Goal: Task Accomplishment & Management: Use online tool/utility

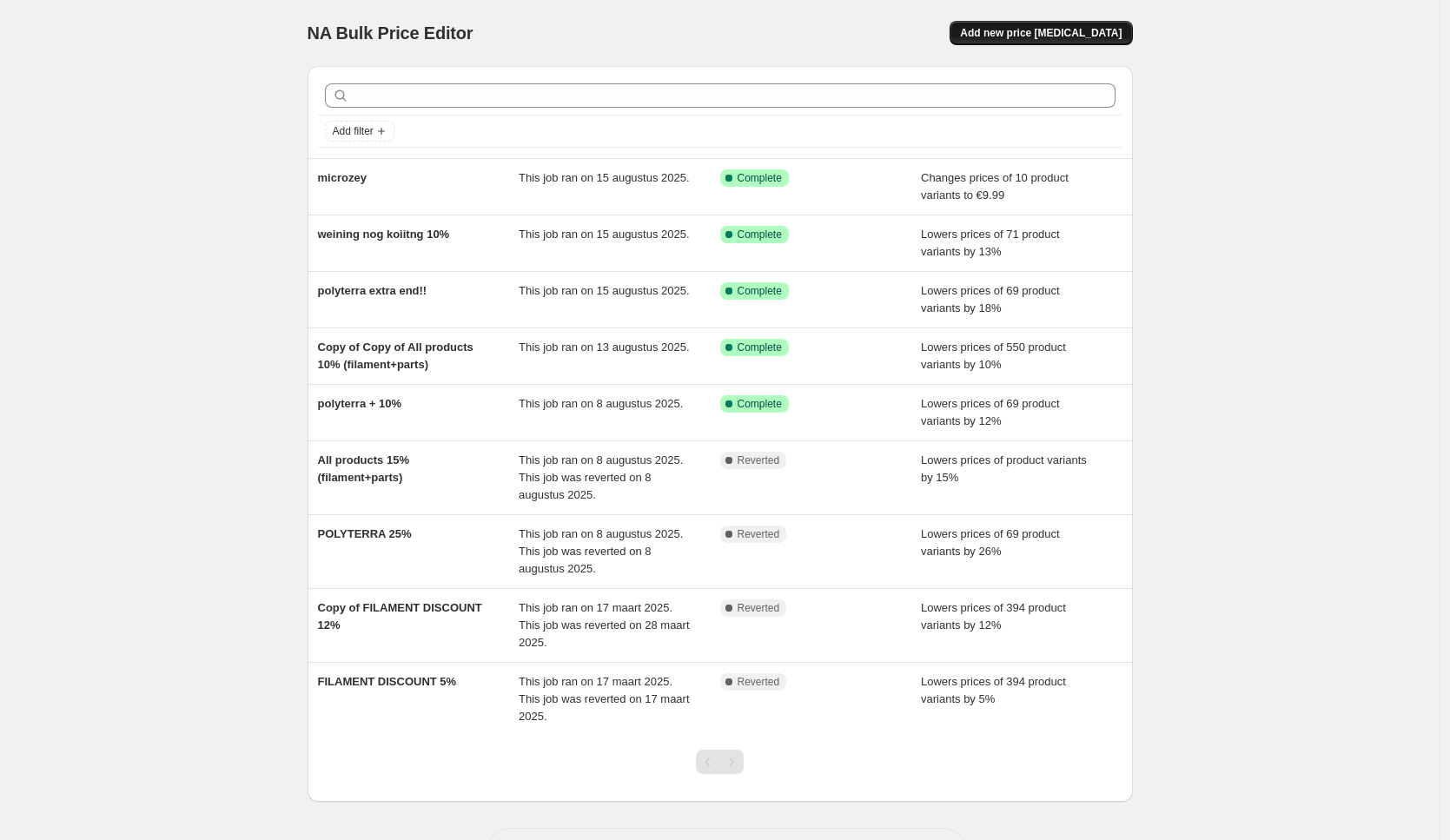
click at [1072, 36] on span "Add new price [MEDICAL_DATA]" at bounding box center [1040, 32] width 161 height 14
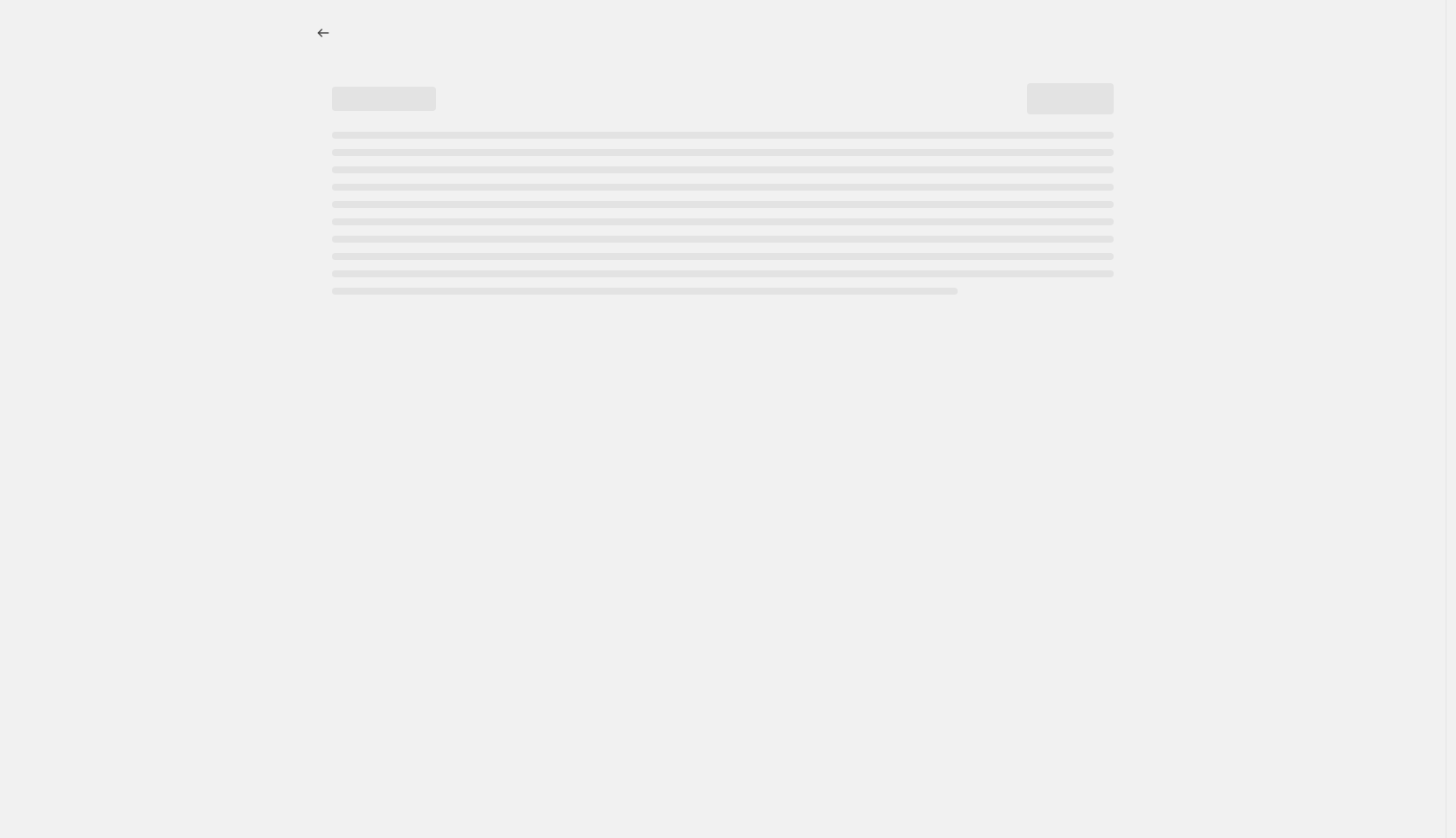
select select "percentage"
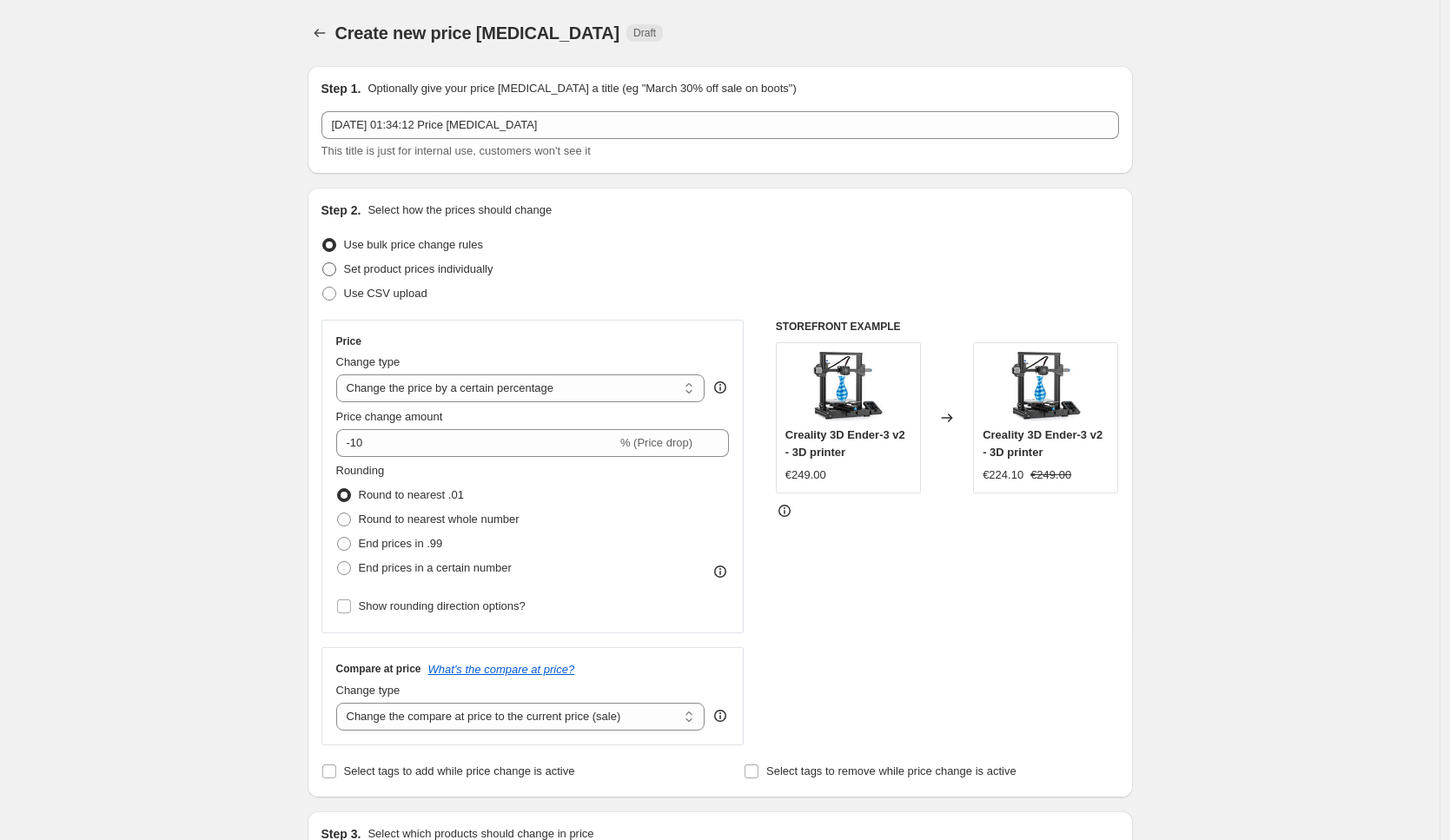
click at [410, 268] on span "Set product prices individually" at bounding box center [418, 269] width 149 height 13
click at [323, 263] on input "Set product prices individually" at bounding box center [323, 262] width 1 height 1
radio input "true"
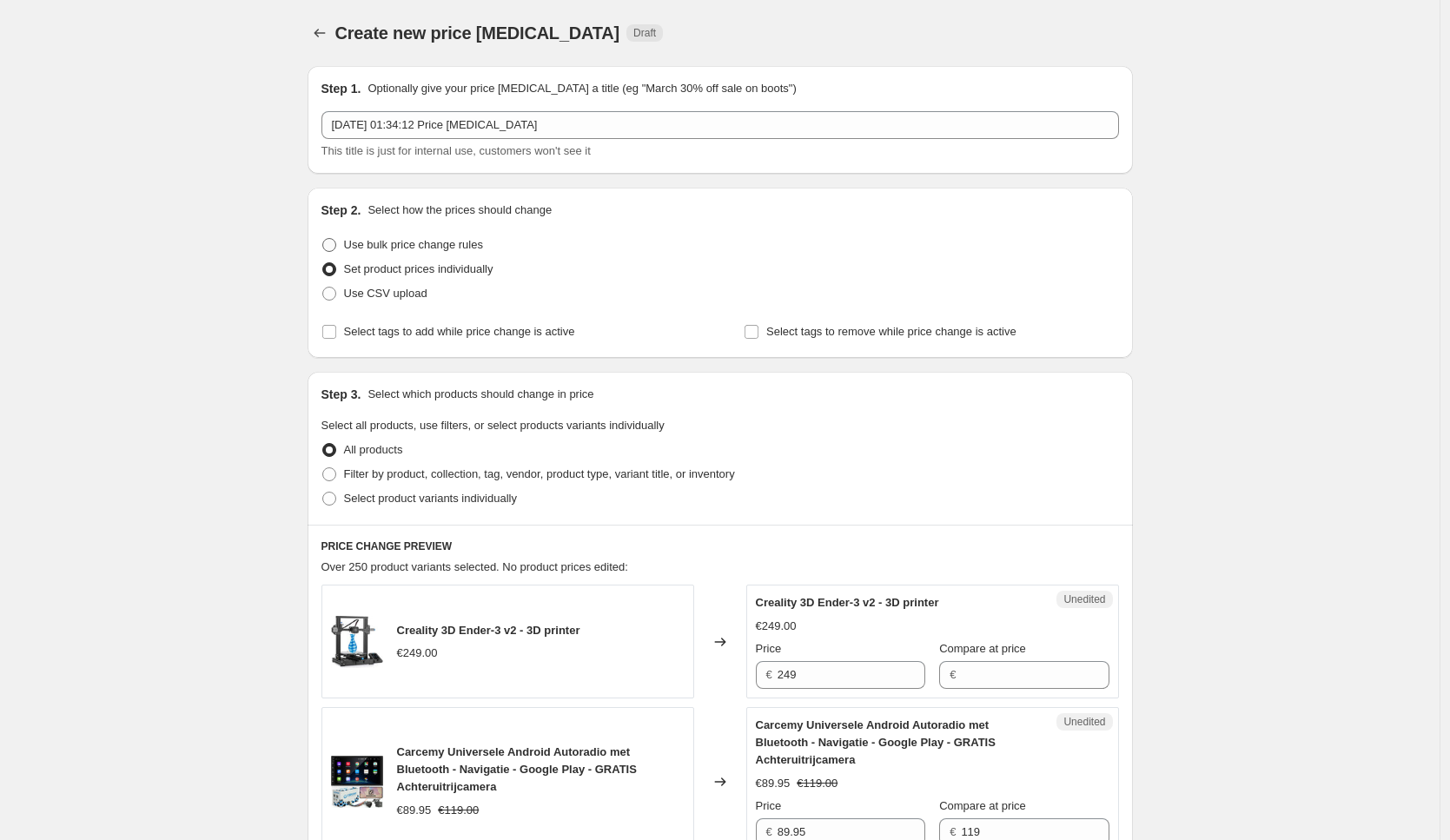
click at [418, 243] on span "Use bulk price change rules" at bounding box center [413, 244] width 139 height 13
click at [323, 239] on input "Use bulk price change rules" at bounding box center [323, 238] width 1 height 1
radio input "true"
select select "percentage"
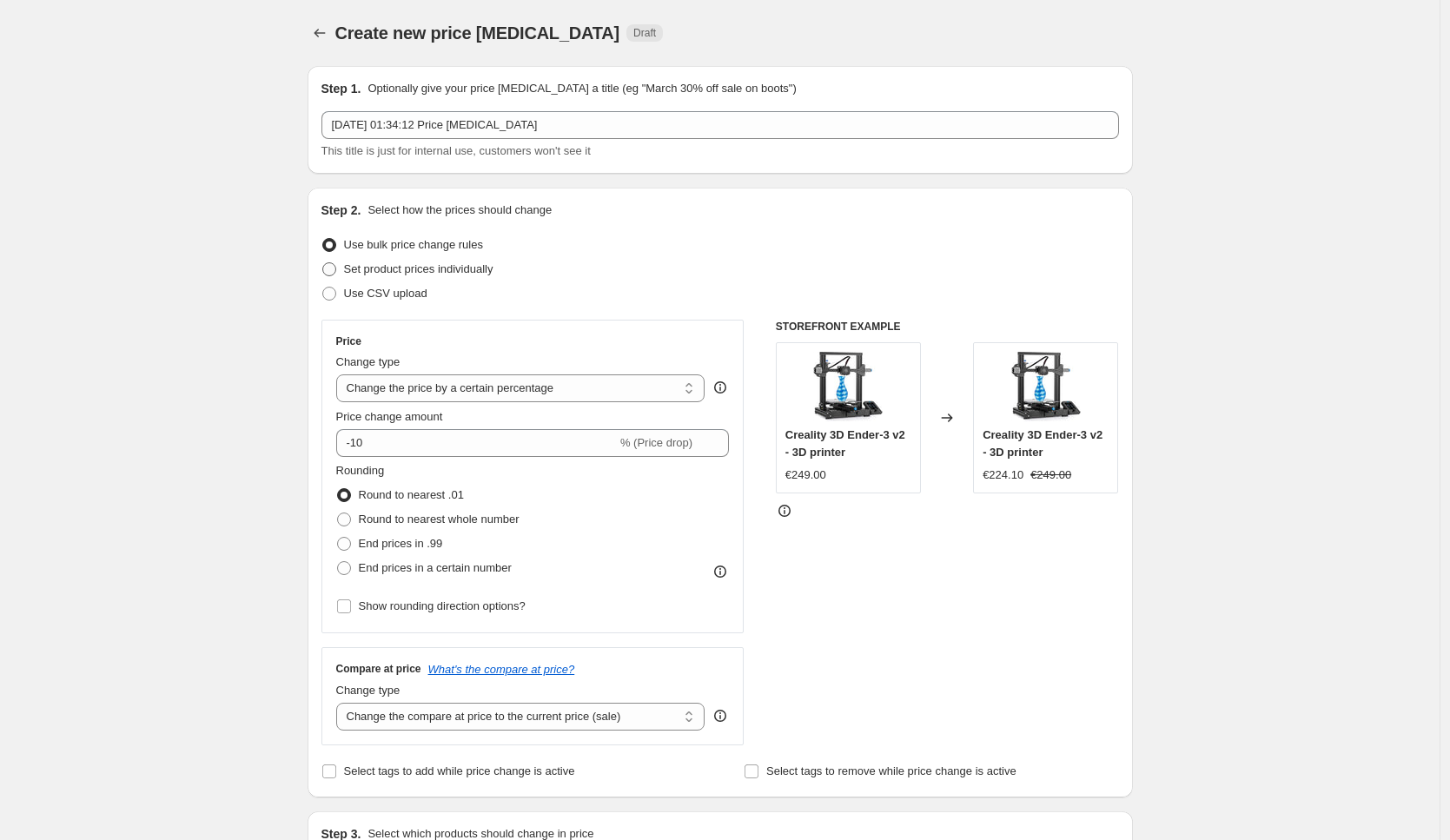
click at [392, 275] on span "Set product prices individually" at bounding box center [418, 269] width 149 height 13
click at [323, 263] on input "Set product prices individually" at bounding box center [323, 262] width 1 height 1
radio input "true"
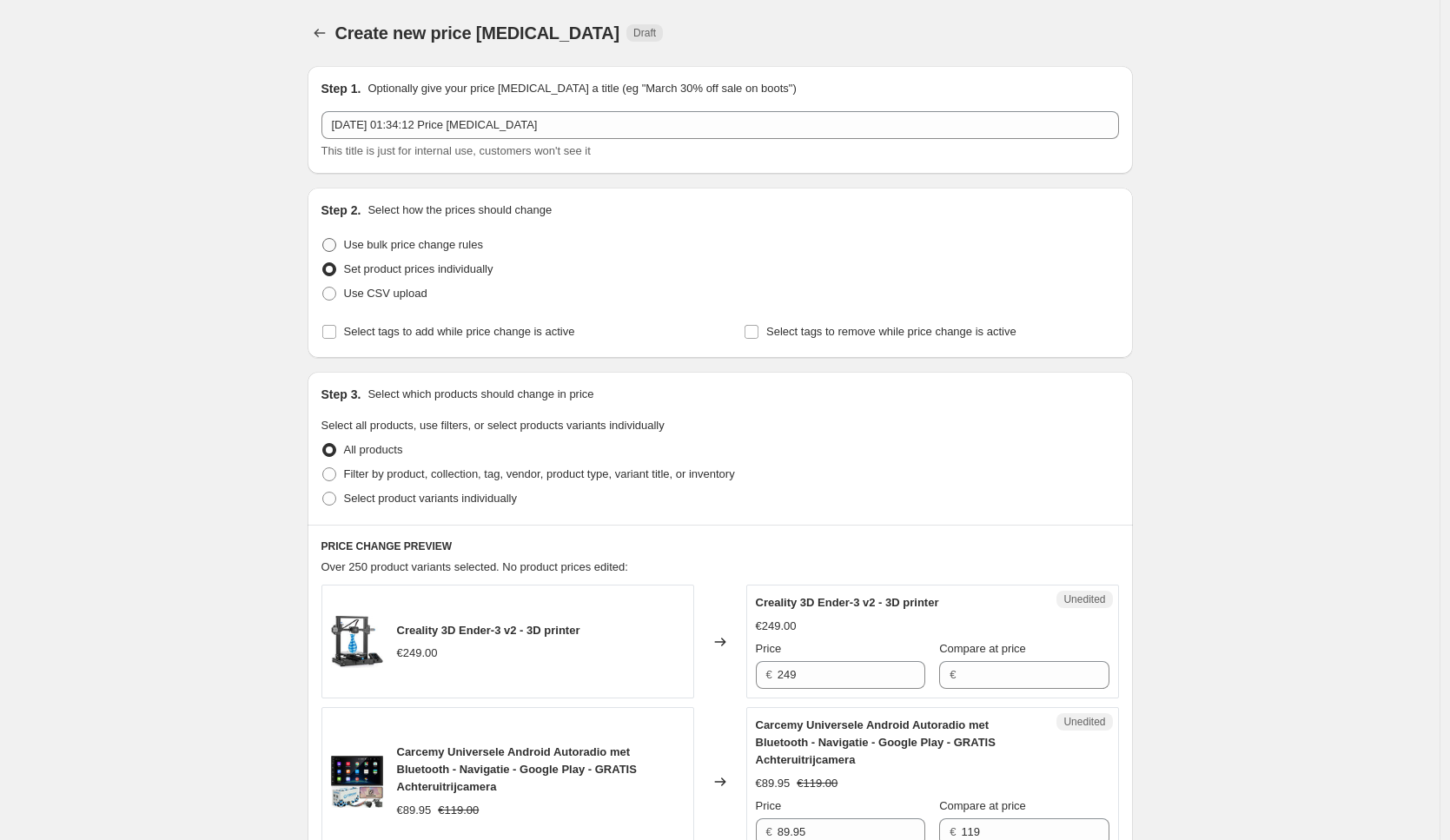
click at [407, 244] on span "Use bulk price change rules" at bounding box center [413, 244] width 139 height 13
click at [323, 239] on input "Use bulk price change rules" at bounding box center [323, 238] width 1 height 1
radio input "true"
select select "percentage"
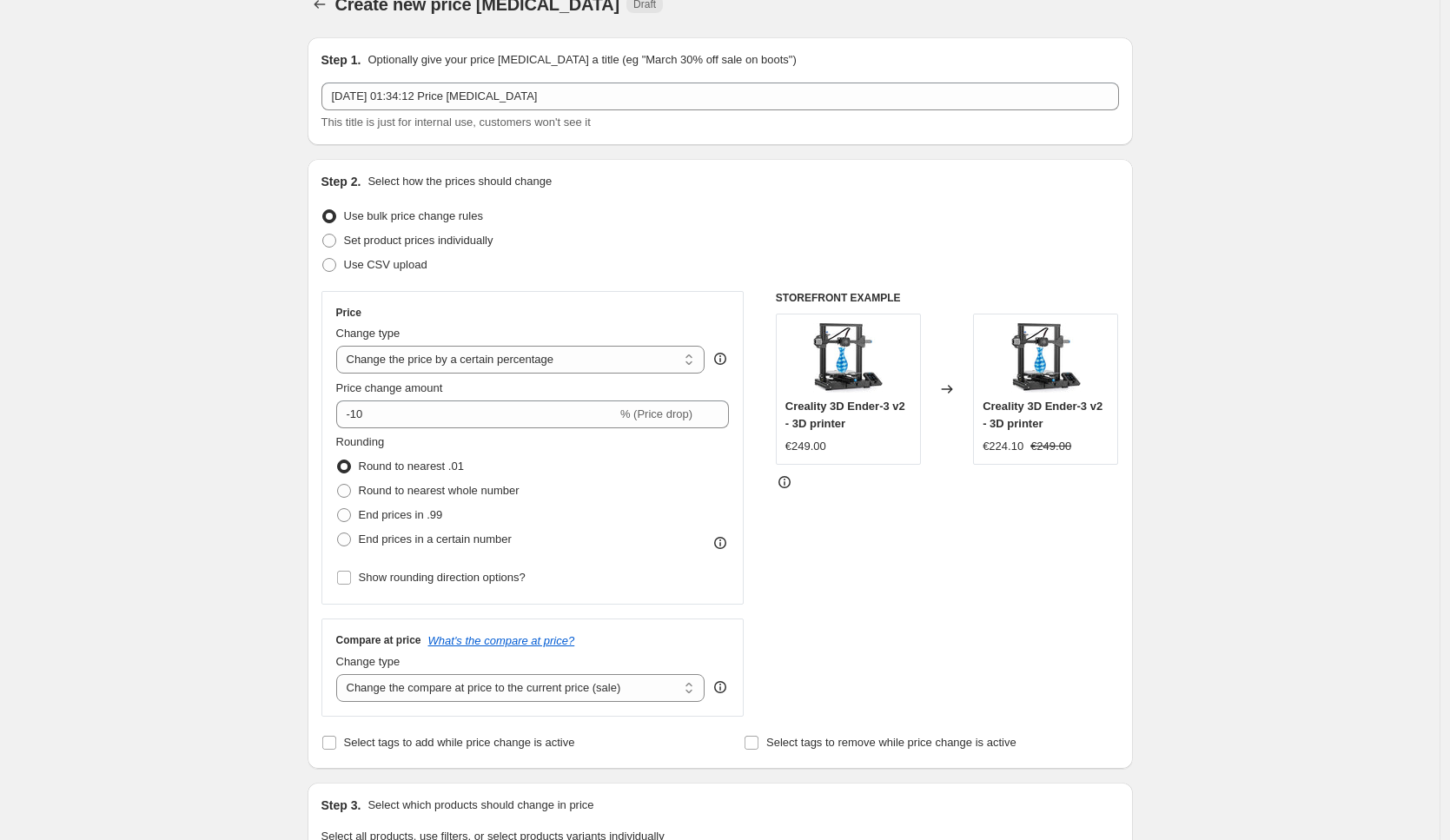
scroll to position [32, 0]
click at [471, 689] on select "Change the compare at price to the current price (sale) Change the compare at p…" at bounding box center [520, 684] width 369 height 28
click at [341, 671] on select "Change the compare at price to the current price (sale) Change the compare at p…" at bounding box center [520, 684] width 369 height 28
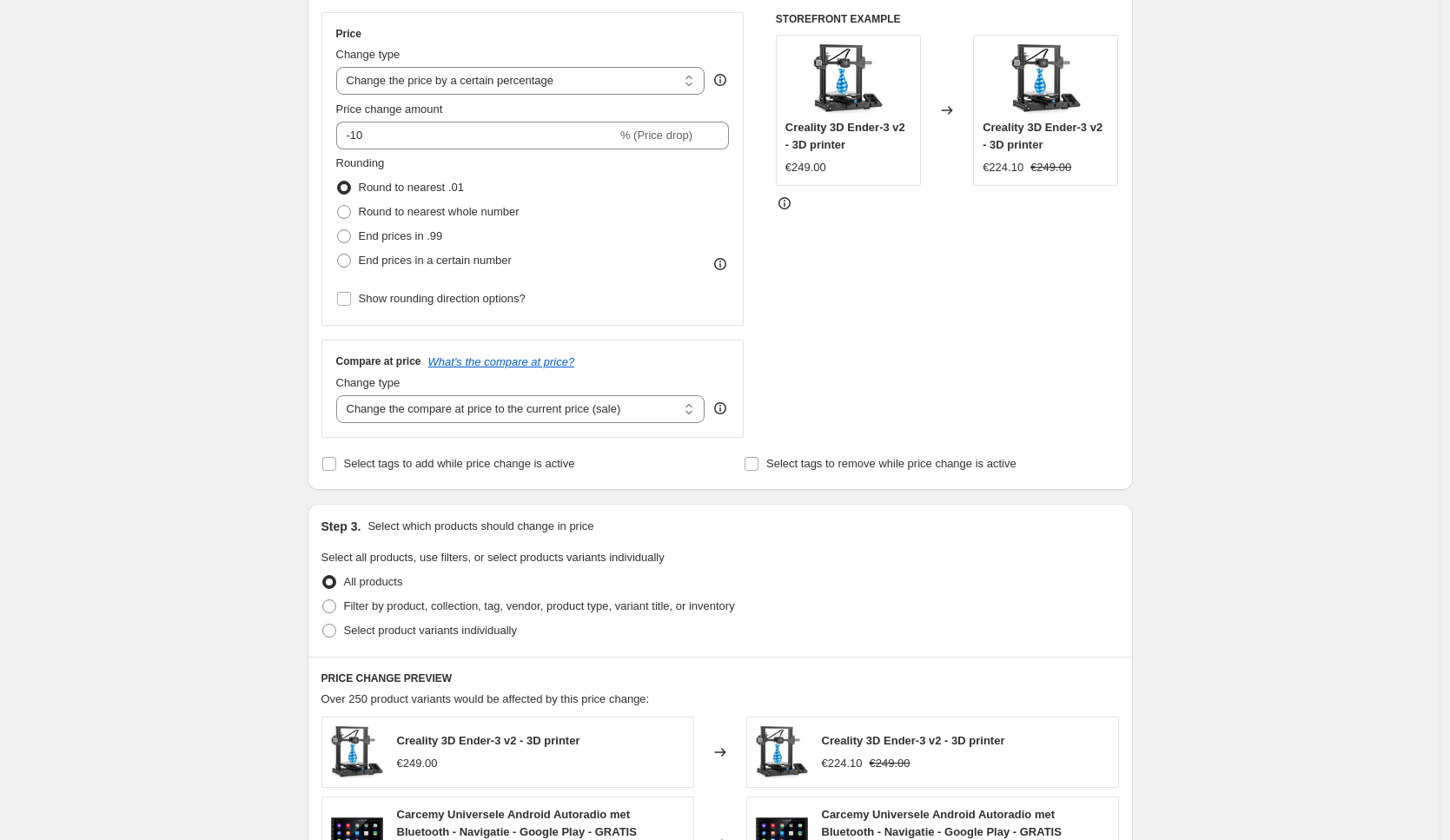
scroll to position [352, 0]
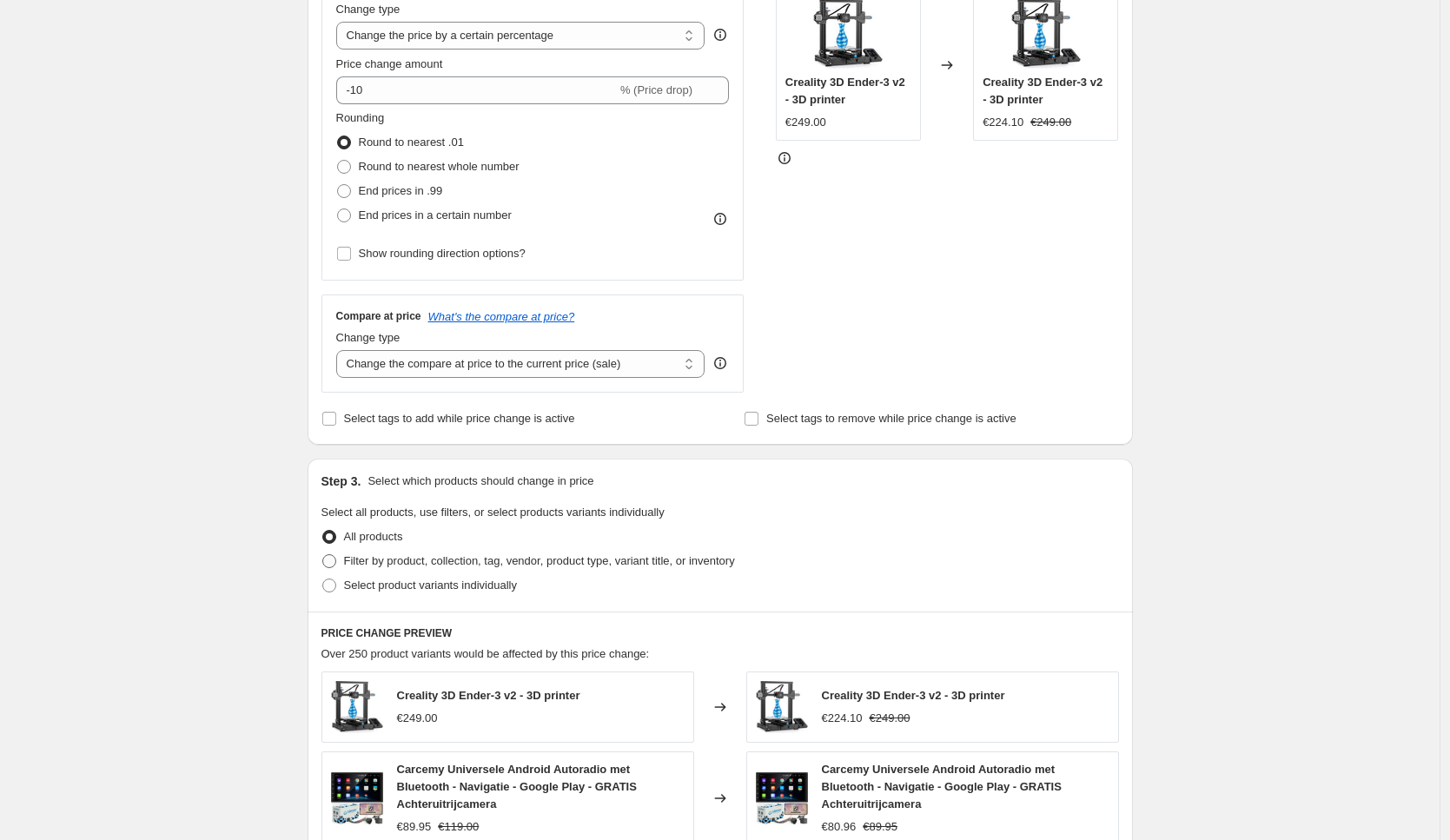
click at [381, 565] on span "Filter by product, collection, tag, vendor, product type, variant title, or inv…" at bounding box center [538, 560] width 390 height 13
click at [323, 555] on input "Filter by product, collection, tag, vendor, product type, variant title, or inv…" at bounding box center [323, 554] width 1 height 1
radio input "true"
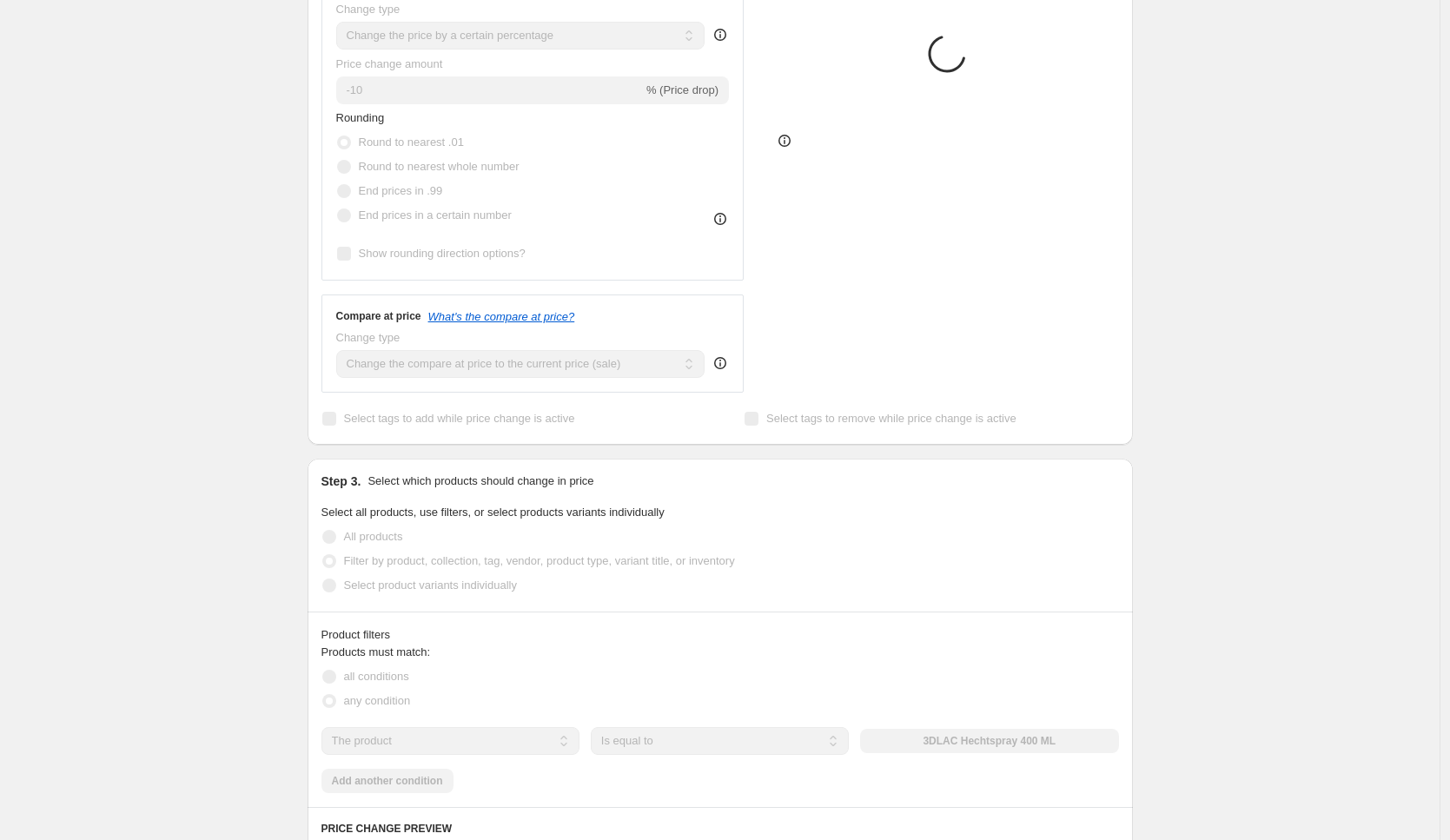
click at [394, 589] on span "Select product variants individually" at bounding box center [430, 585] width 173 height 13
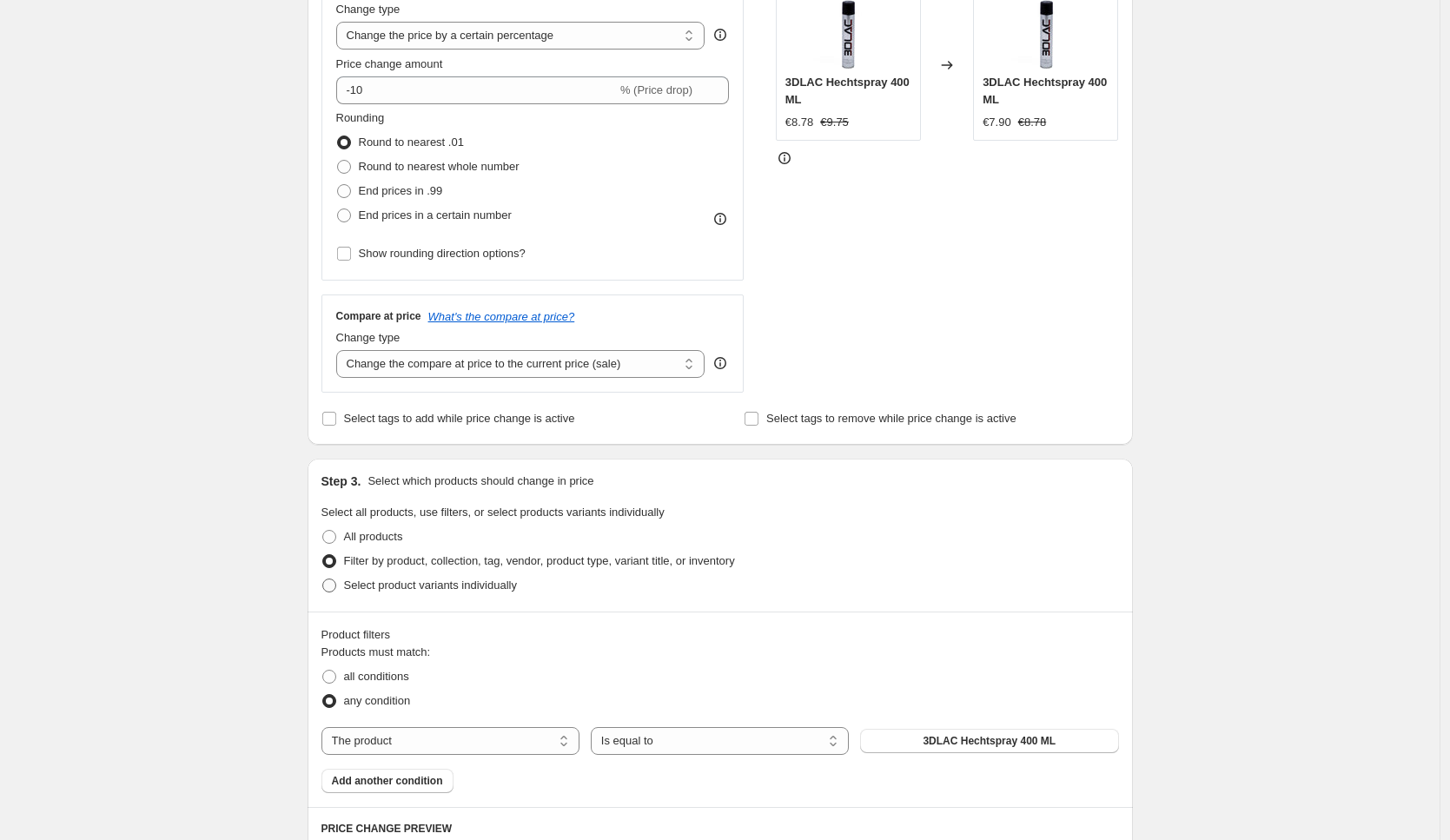
click at [394, 589] on span "Select product variants individually" at bounding box center [430, 585] width 173 height 13
click at [323, 579] on input "Select product variants individually" at bounding box center [323, 578] width 1 height 1
radio input "true"
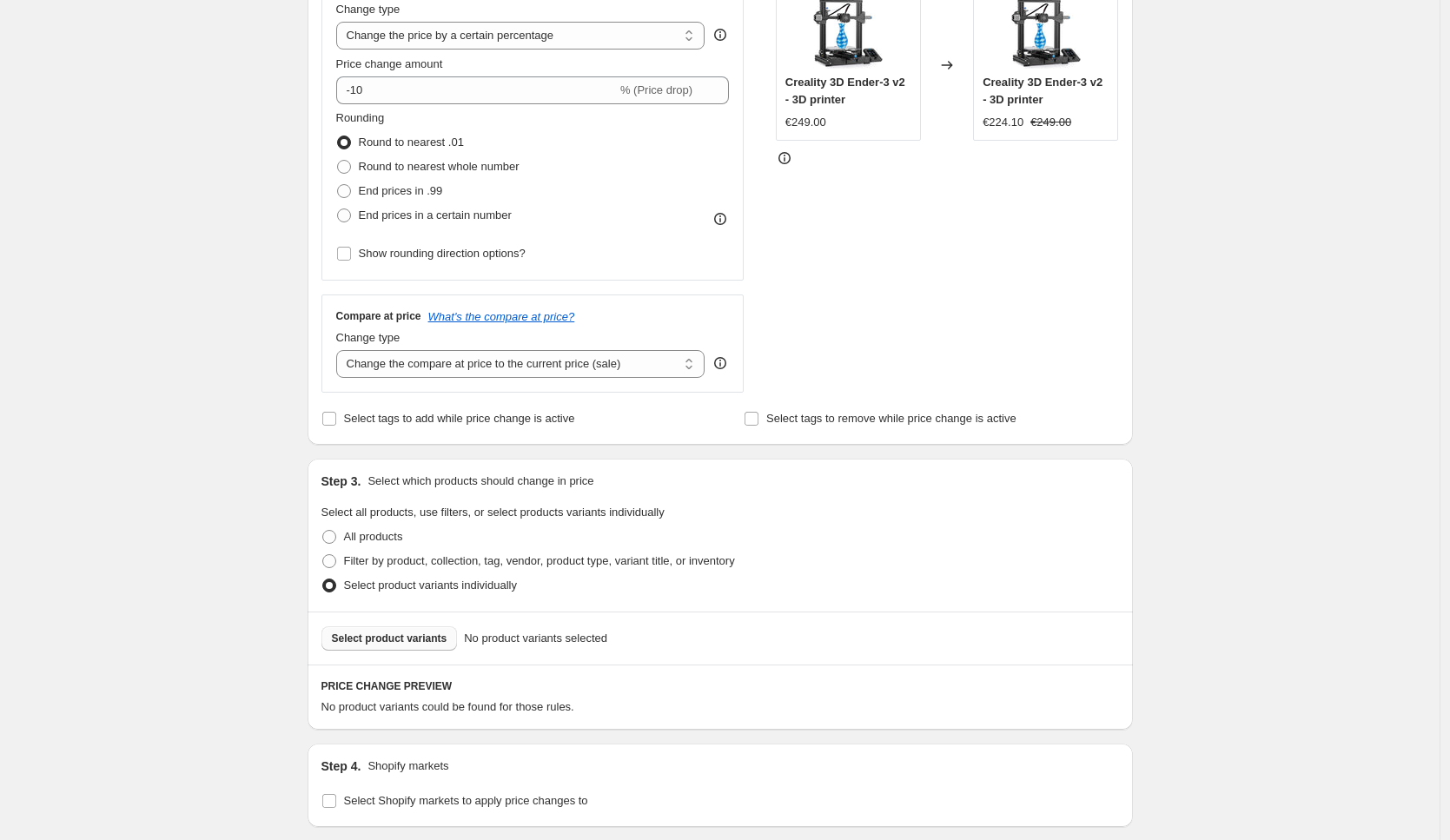
click at [448, 635] on span "Select product variants" at bounding box center [389, 638] width 116 height 14
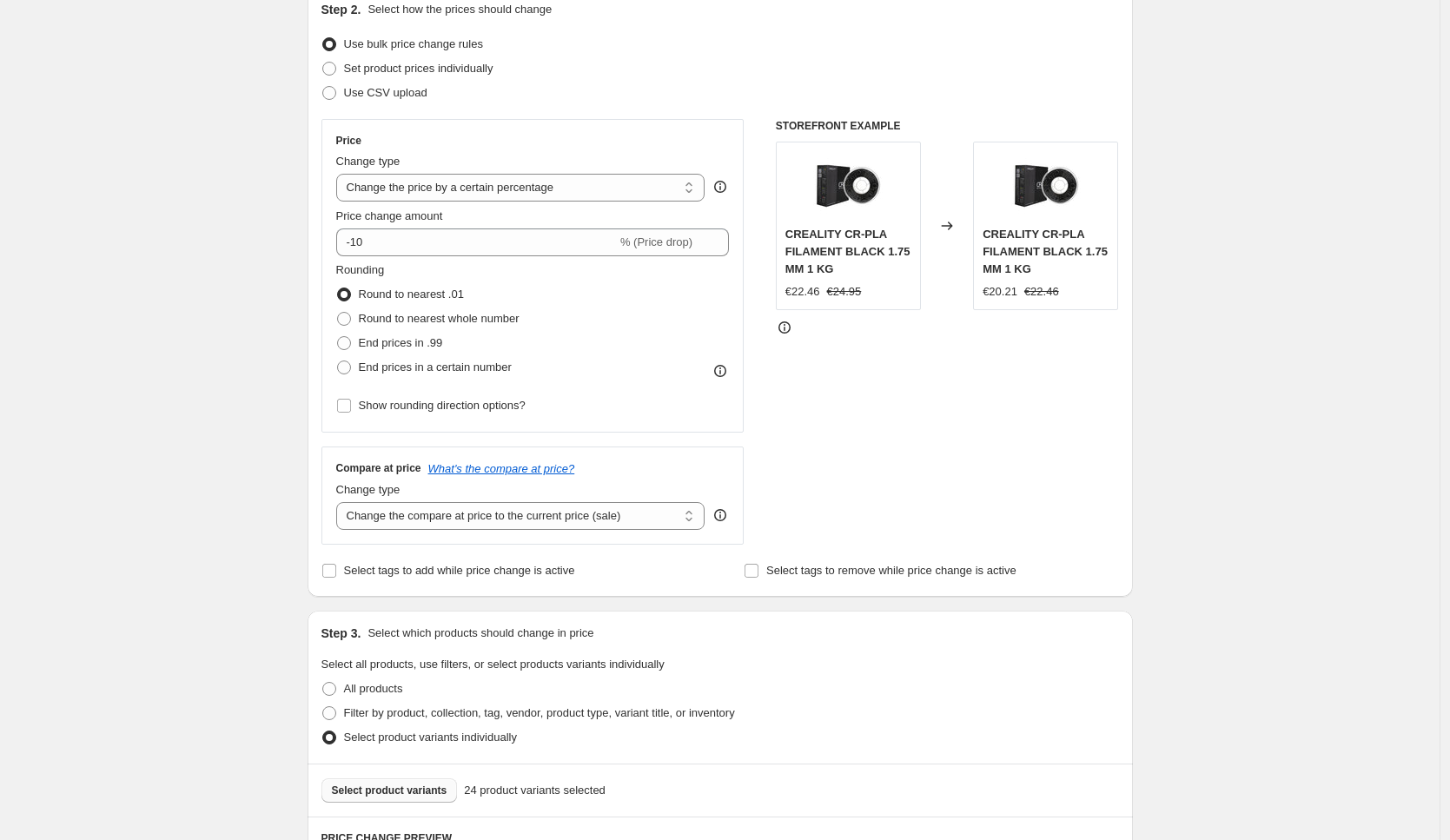
scroll to position [198, 0]
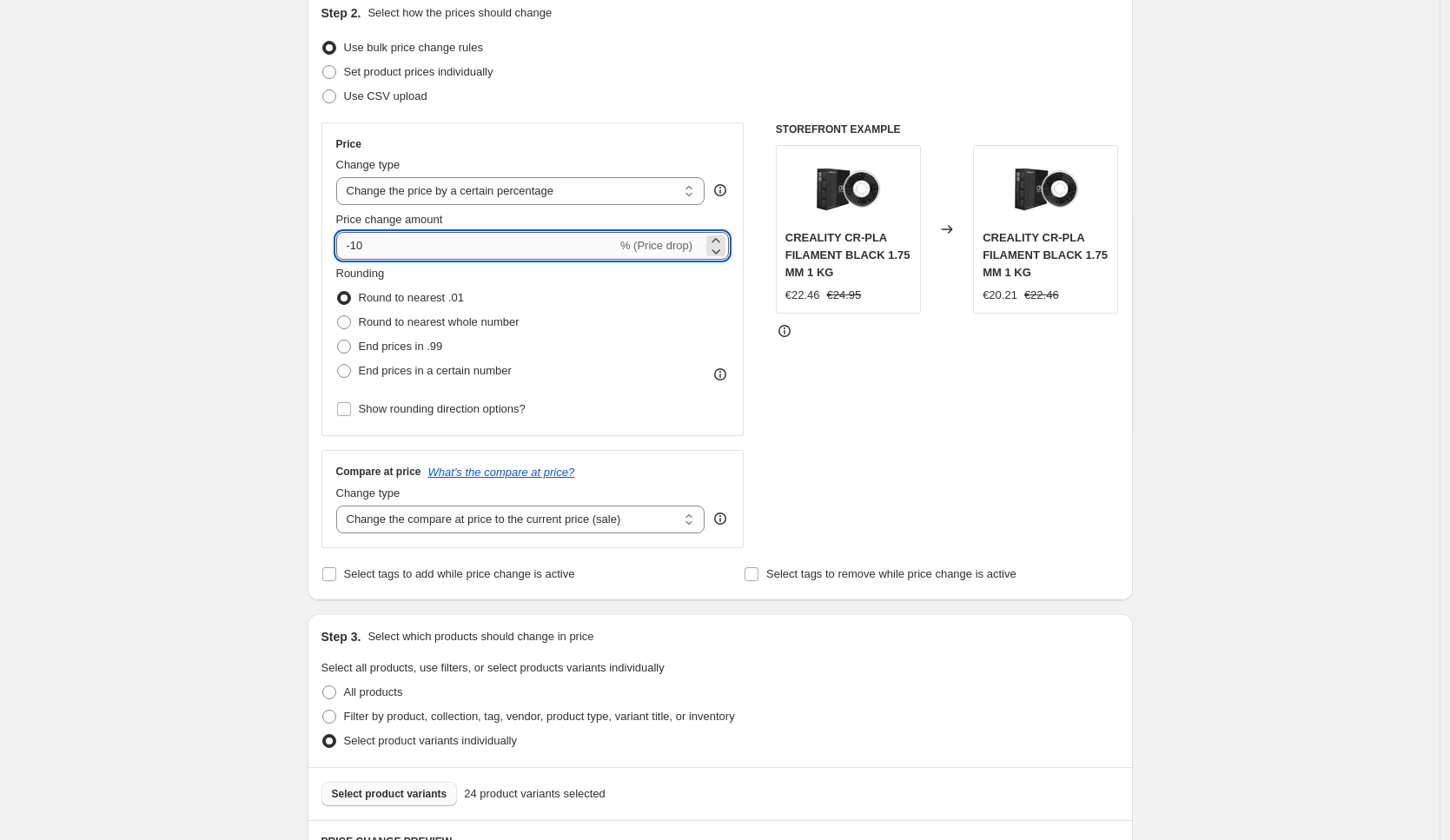
click at [435, 239] on input "-10" at bounding box center [476, 245] width 281 height 28
click at [952, 385] on div "STOREFRONT EXAMPLE CREALITY CR-PLA FILAMENT BLACK 1.75 MM 1 KG €22.46 €24.95 Ch…" at bounding box center [947, 335] width 343 height 426
click at [462, 243] on input "-15" at bounding box center [476, 245] width 281 height 28
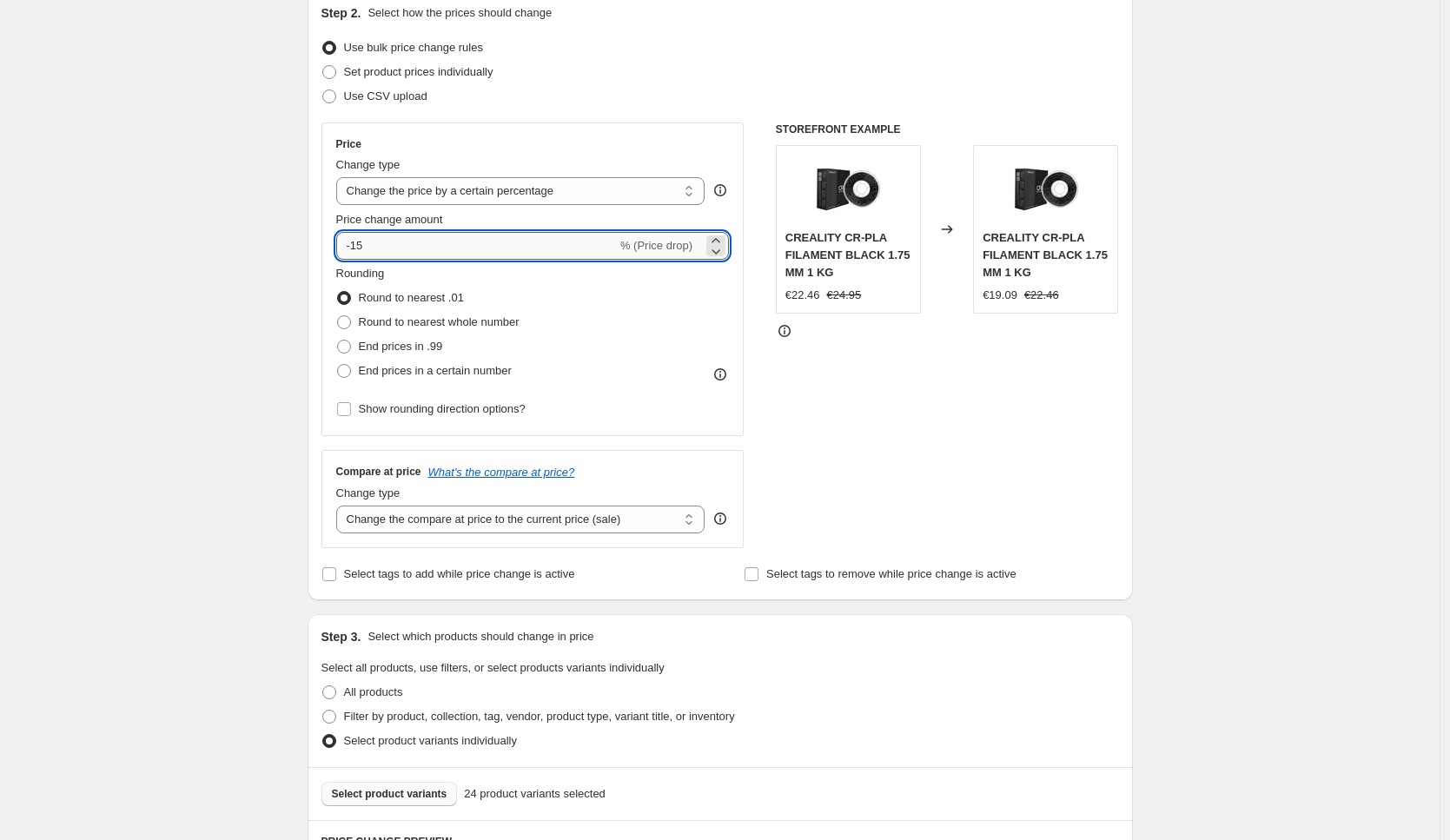
type input "-1"
type input "-20"
click at [1079, 403] on div "STOREFRONT EXAMPLE CREALITY CR-PLA FILAMENT BLACK 1.75 MM 1 KG €22.46 €24.95 Ch…" at bounding box center [947, 335] width 343 height 426
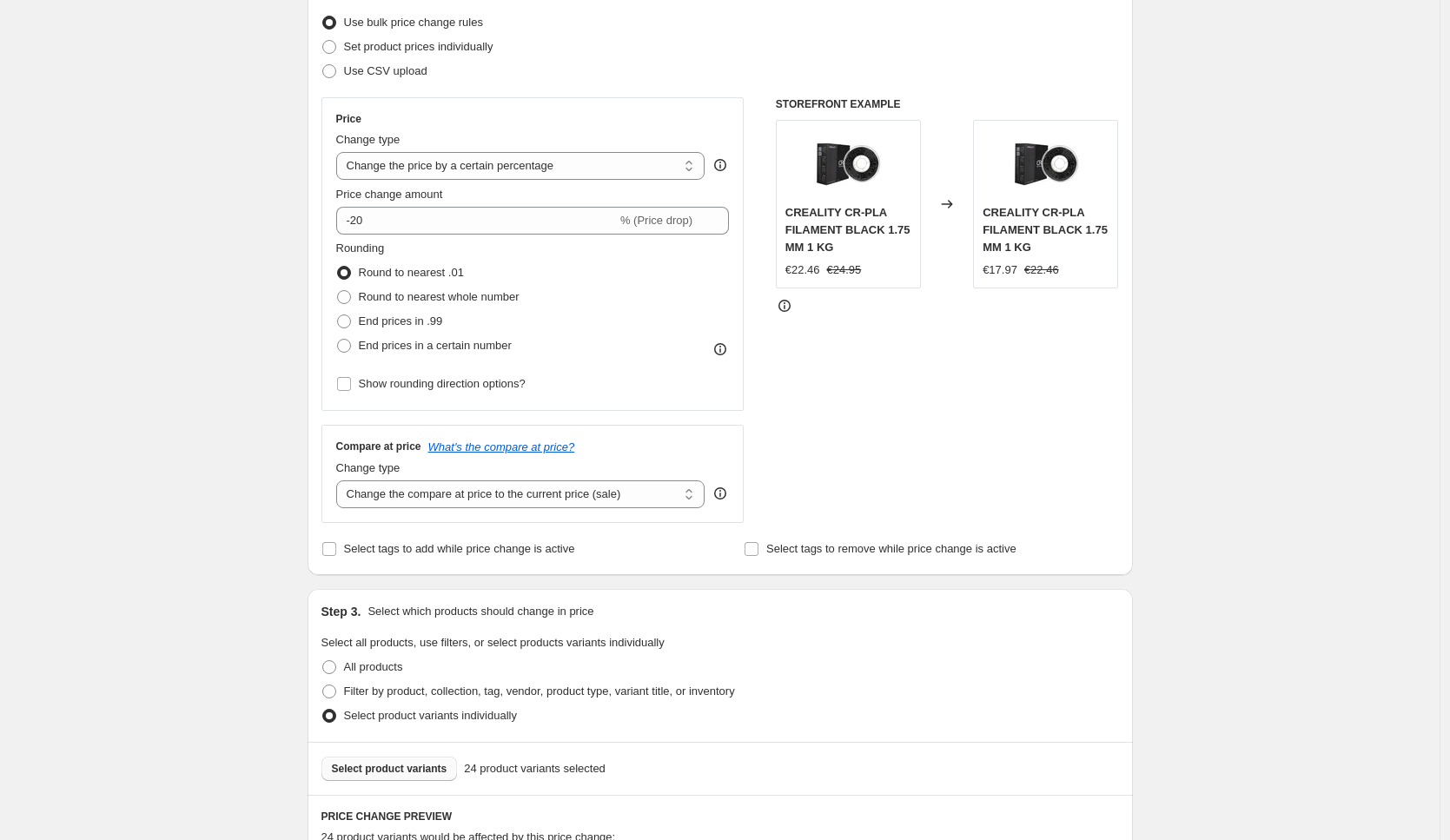
scroll to position [0, 0]
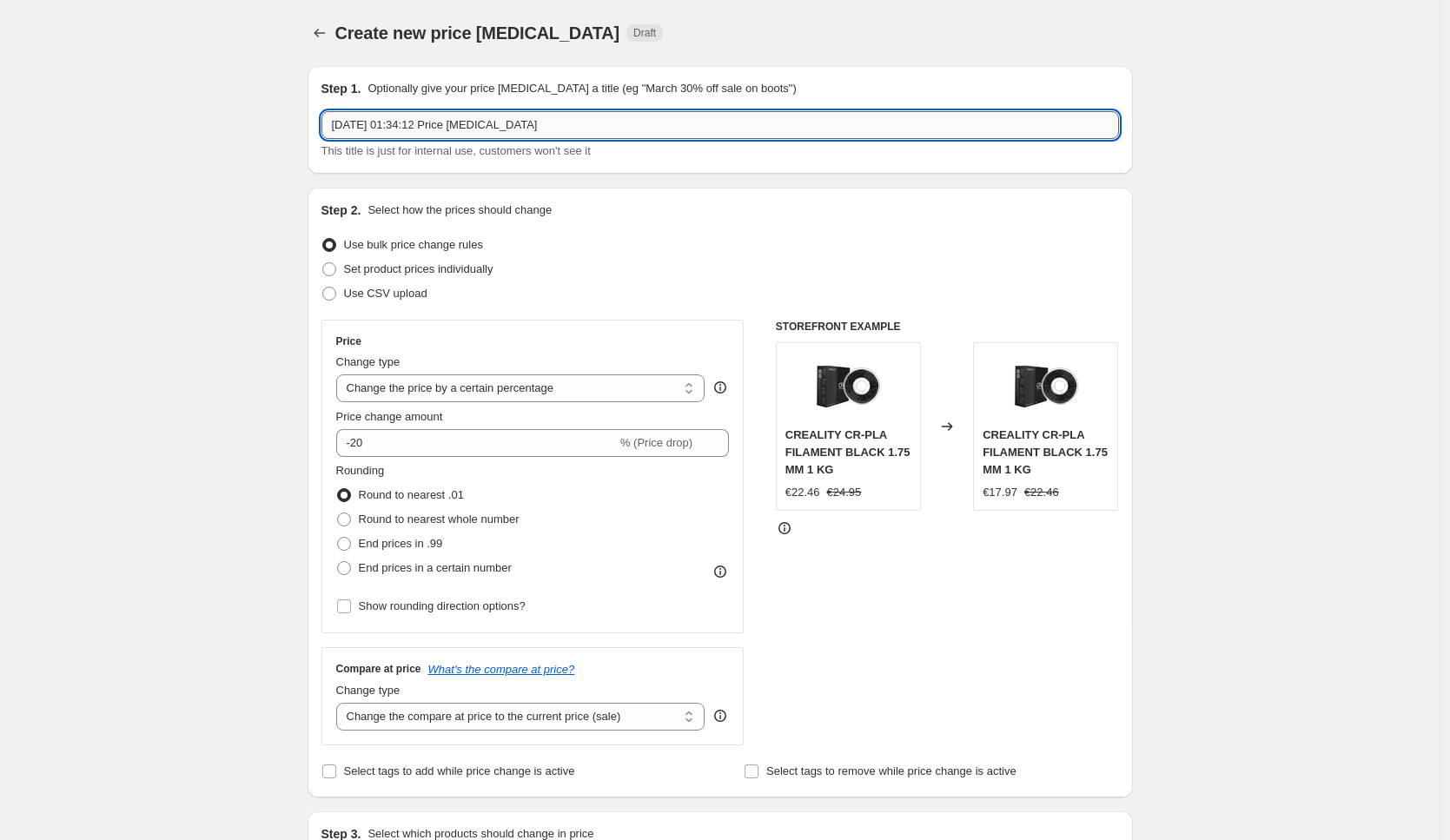
click at [594, 124] on input "[DATE] 01:34:12 Price [MEDICAL_DATA]" at bounding box center [720, 124] width 797 height 28
type input "hyper en cr discount 20%"
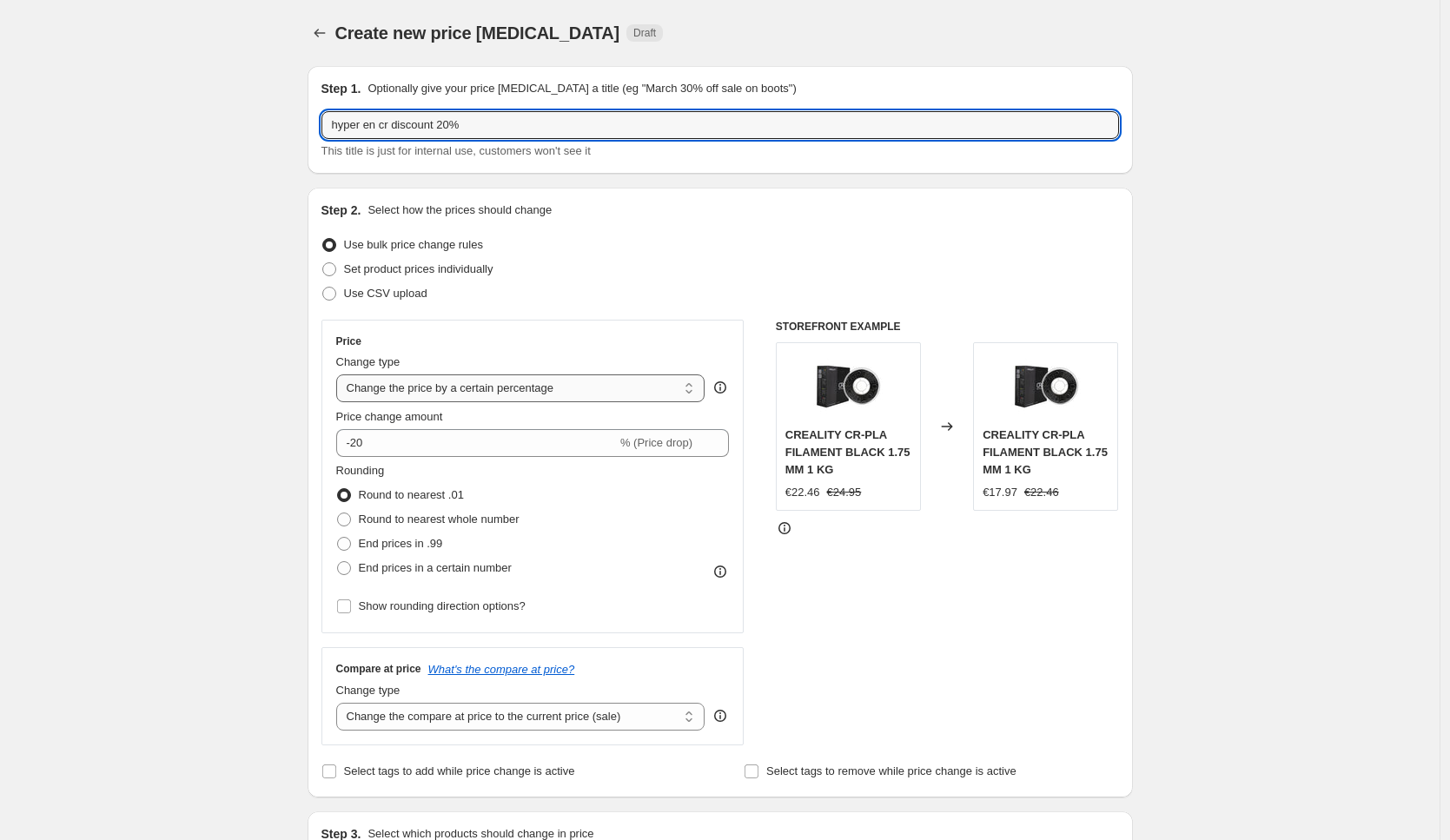
click at [650, 390] on select "Change the price to a certain amount Change the price by a certain amount Chang…" at bounding box center [520, 388] width 369 height 28
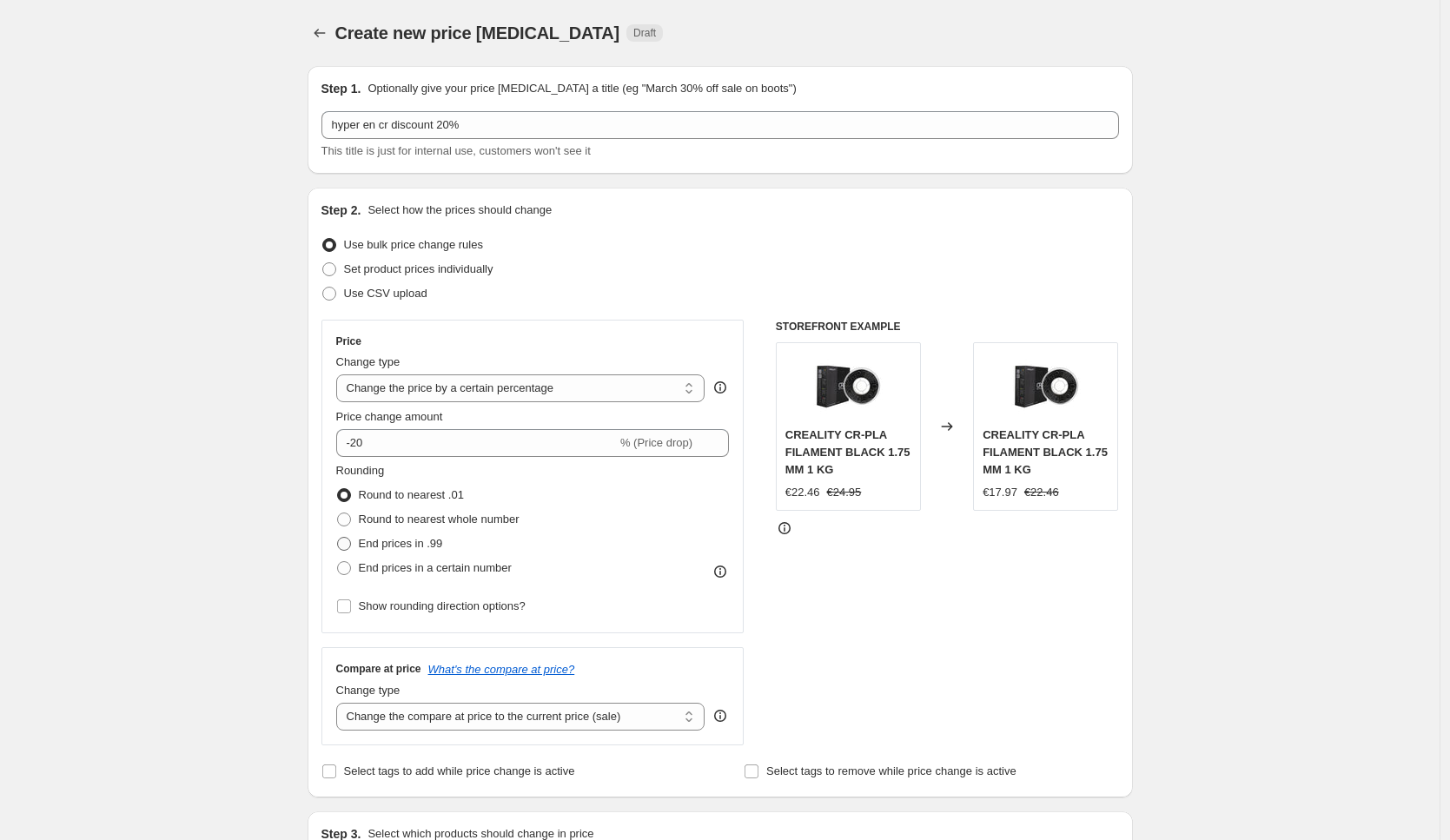
click at [440, 545] on span "End prices in .99" at bounding box center [401, 543] width 84 height 13
click at [338, 537] on input "End prices in .99" at bounding box center [337, 536] width 1 height 1
radio input "true"
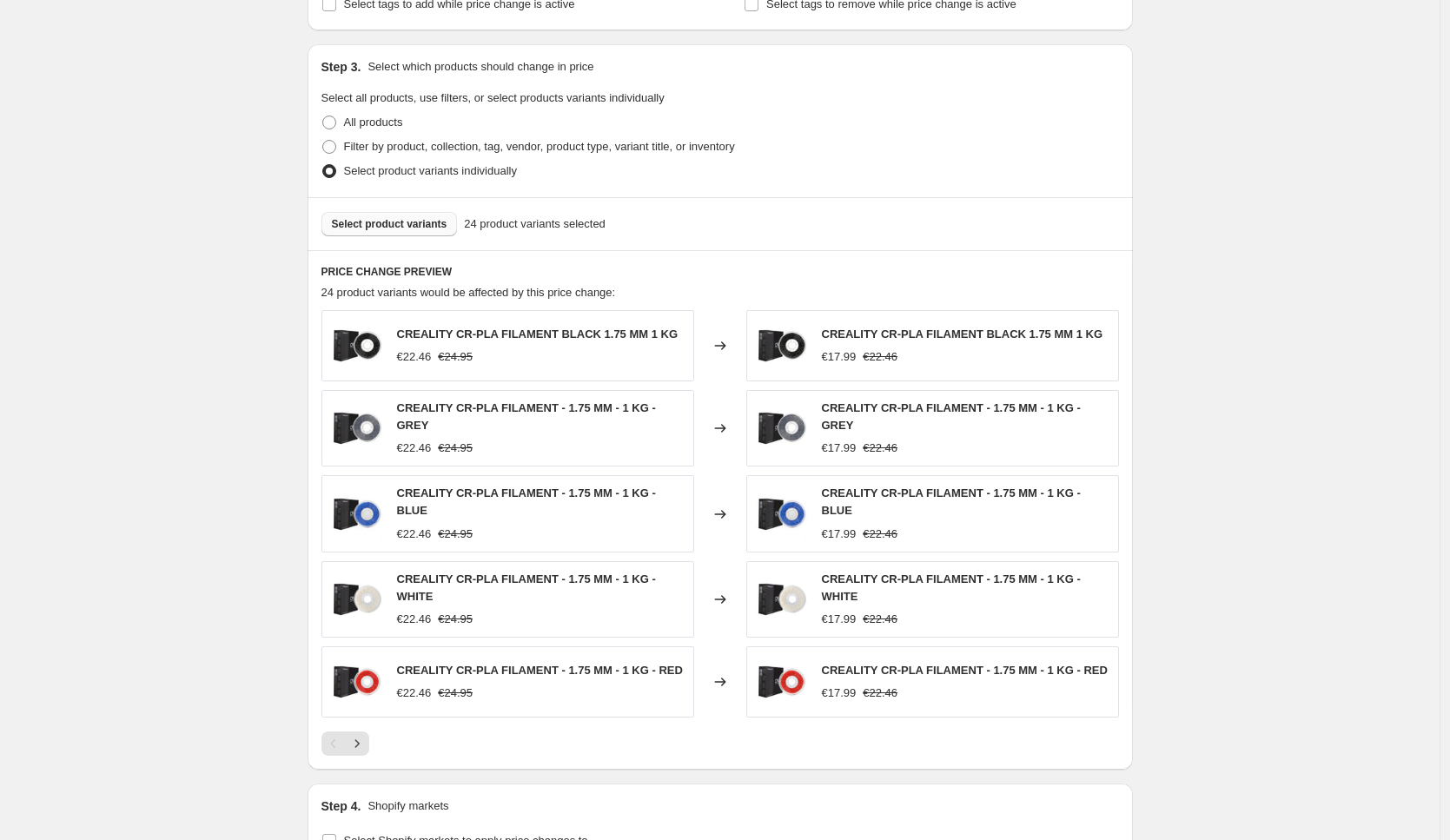
scroll to position [1069, 0]
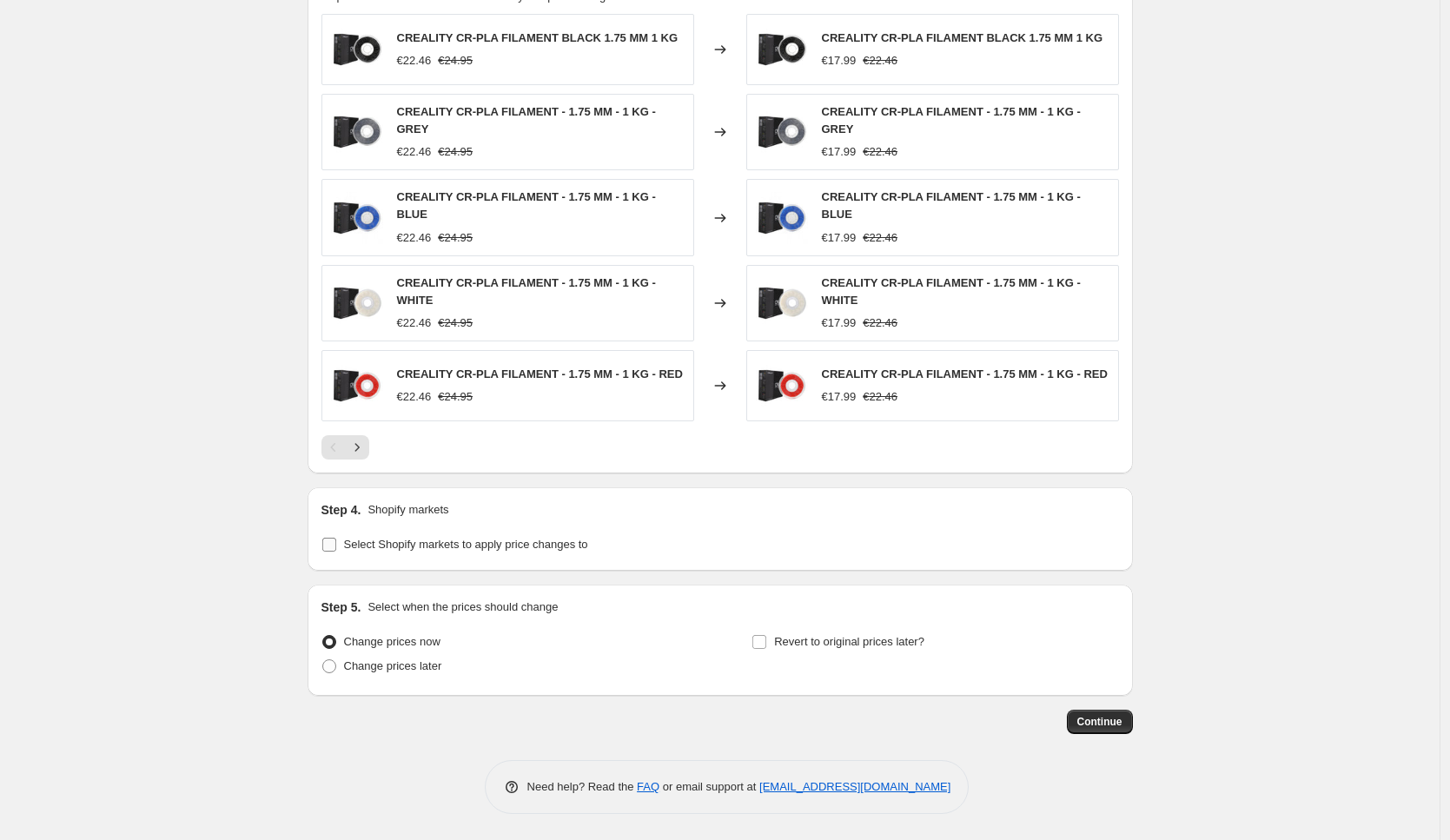
click at [502, 542] on span "Select Shopify markets to apply price changes to" at bounding box center [466, 544] width 244 height 13
click at [336, 542] on input "Select Shopify markets to apply price changes to" at bounding box center [329, 544] width 14 height 14
checkbox input "true"
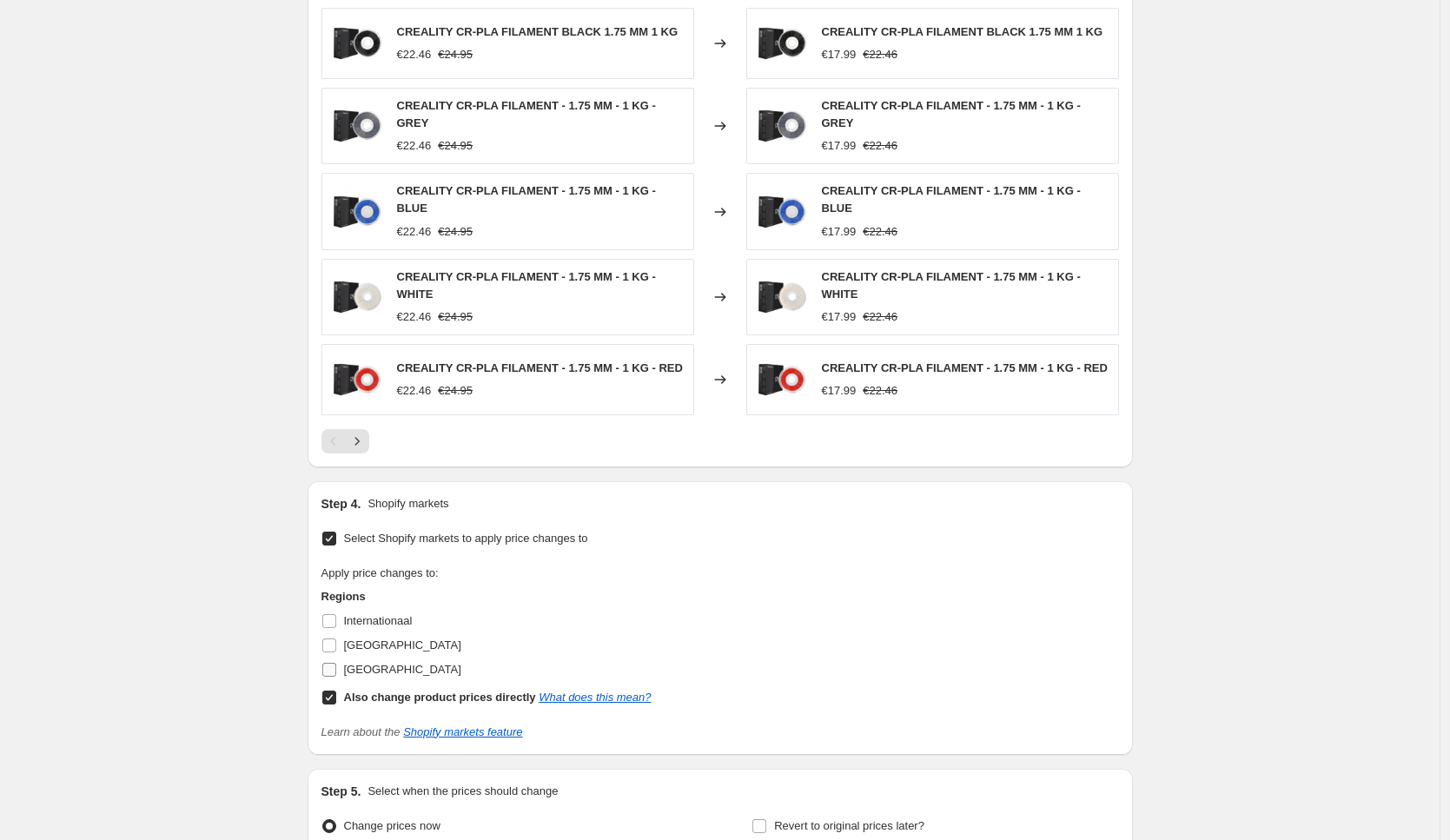
click at [376, 670] on span "[GEOGRAPHIC_DATA]" at bounding box center [402, 669] width 117 height 13
click at [336, 670] on input "[GEOGRAPHIC_DATA]" at bounding box center [329, 669] width 14 height 14
checkbox input "true"
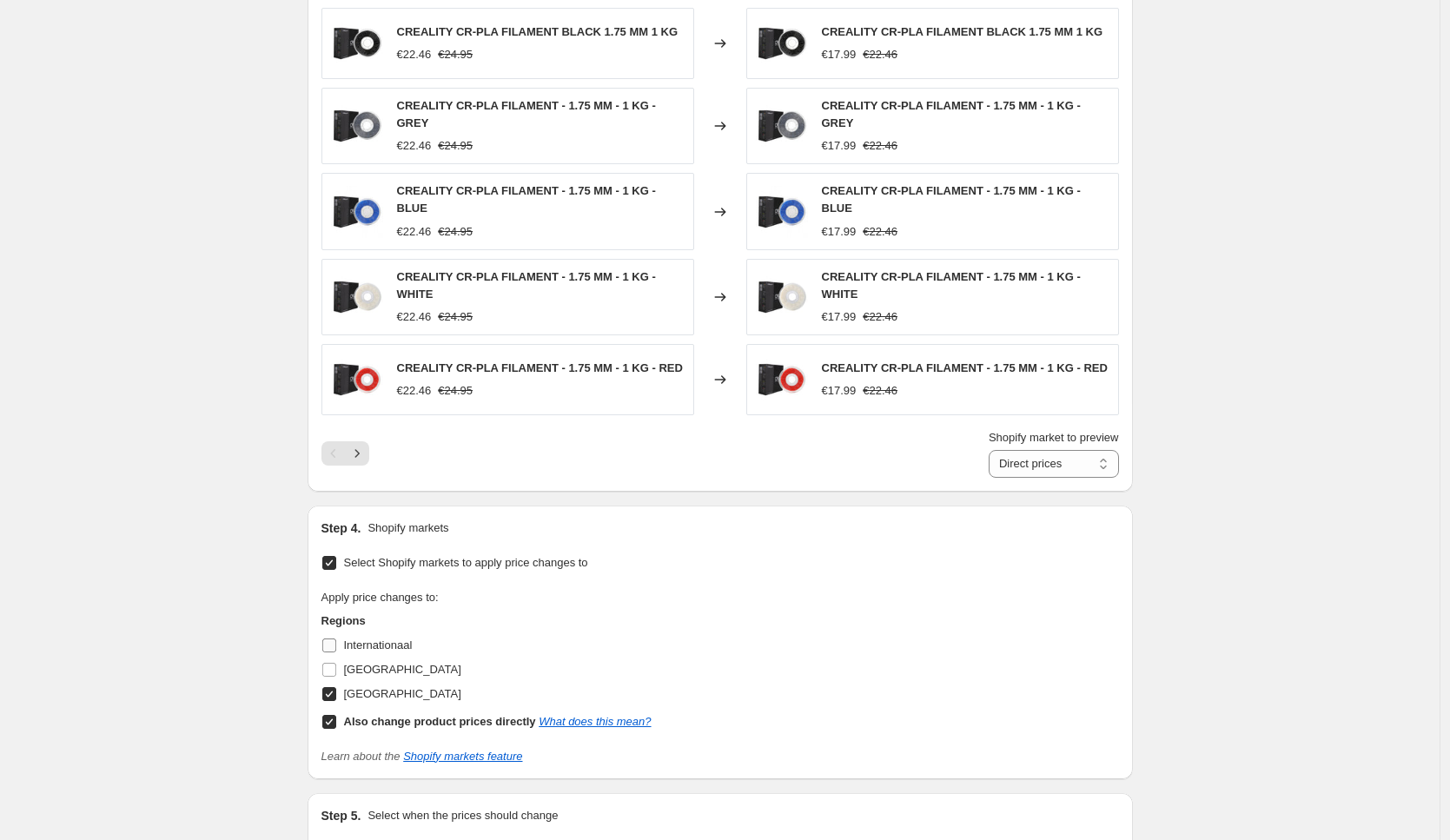
click at [369, 651] on span "Internationaal" at bounding box center [378, 645] width 69 height 13
click at [336, 652] on input "Internationaal" at bounding box center [329, 645] width 14 height 14
checkbox input "true"
click at [382, 670] on span "[GEOGRAPHIC_DATA]" at bounding box center [402, 669] width 117 height 13
click at [336, 670] on input "[GEOGRAPHIC_DATA]" at bounding box center [329, 669] width 14 height 14
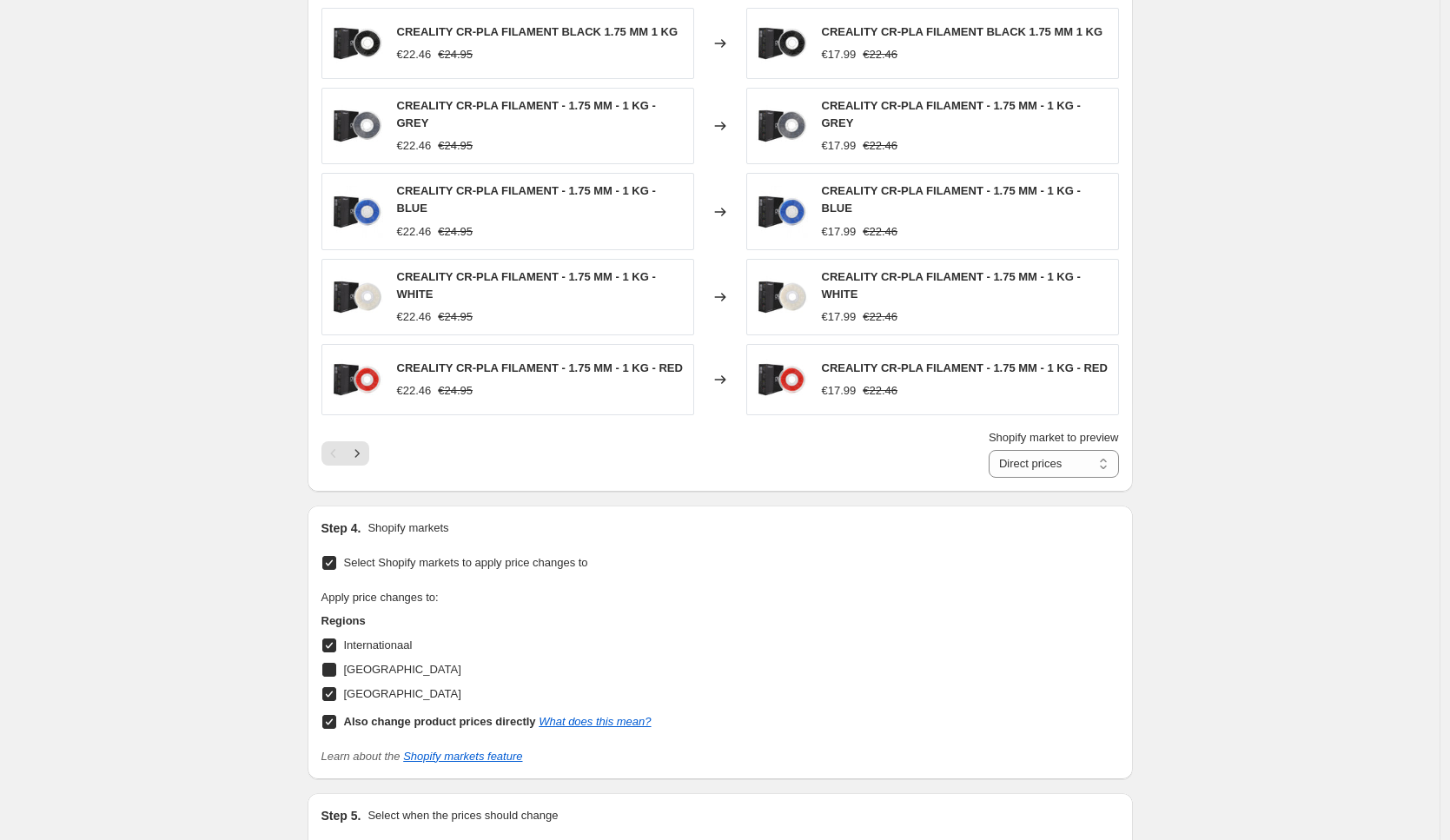
checkbox input "true"
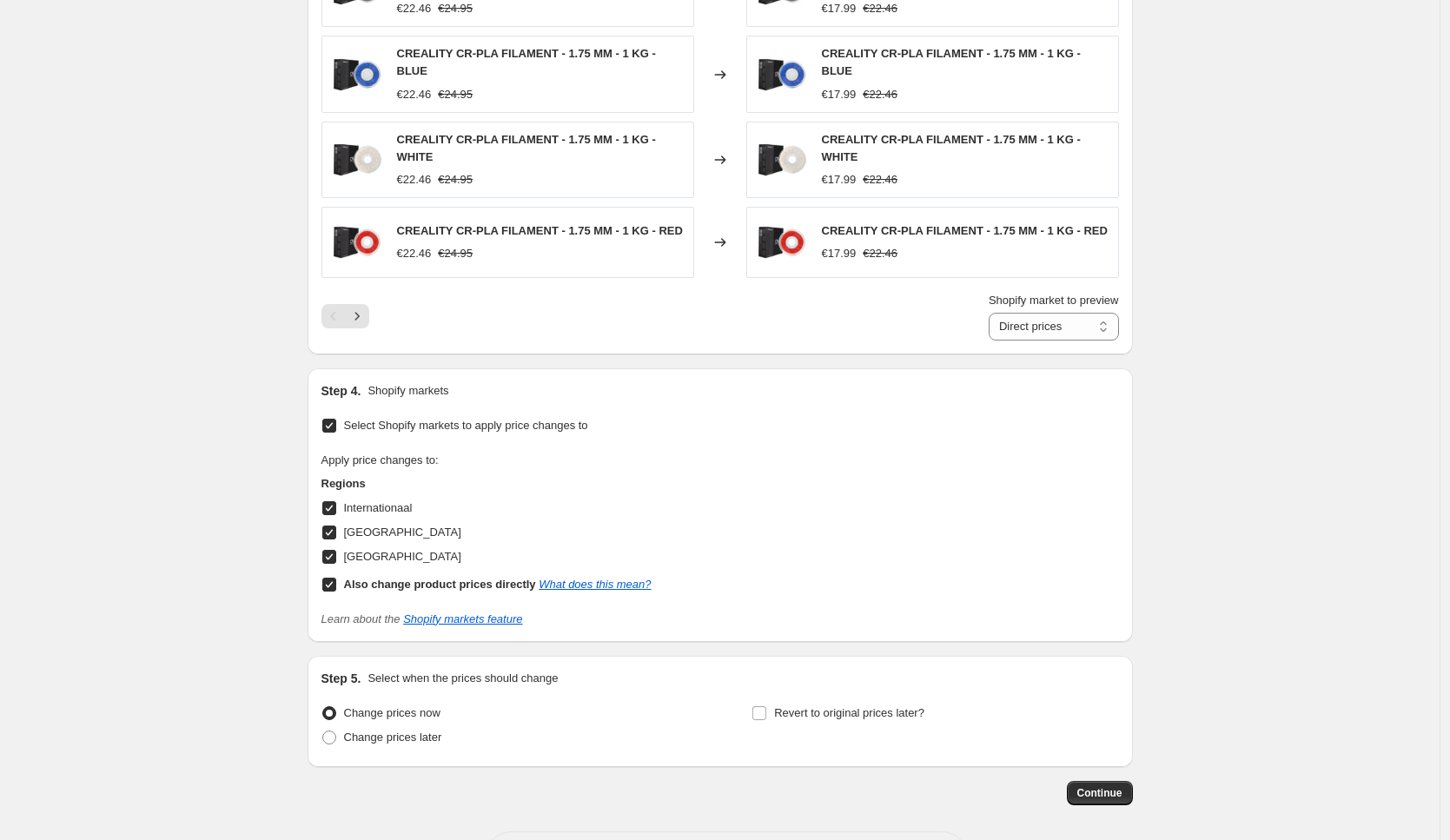
scroll to position [1283, 0]
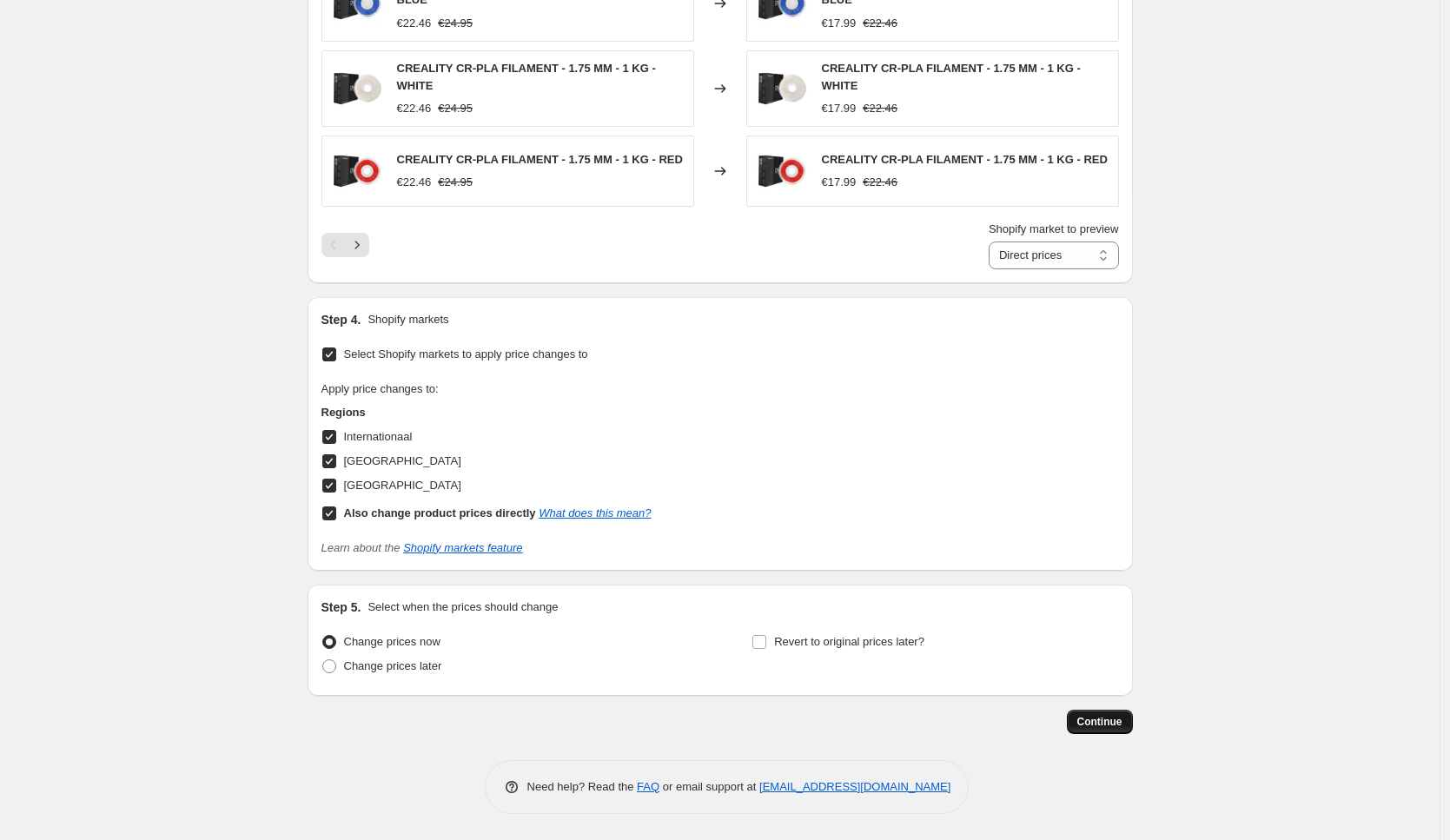
click at [1108, 723] on span "Continue" at bounding box center [1099, 722] width 45 height 14
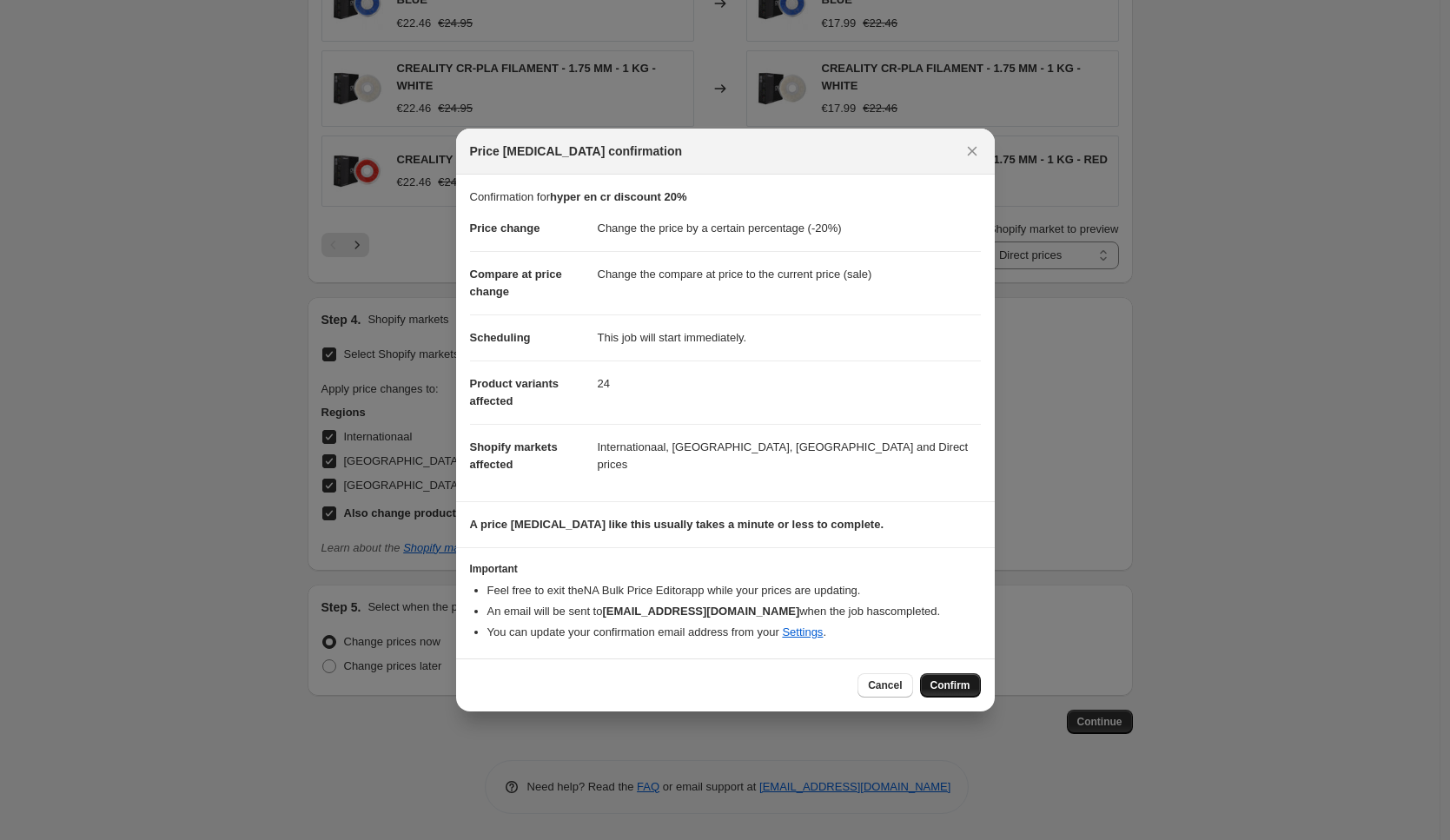
click at [935, 681] on span "Confirm" at bounding box center [950, 685] width 40 height 14
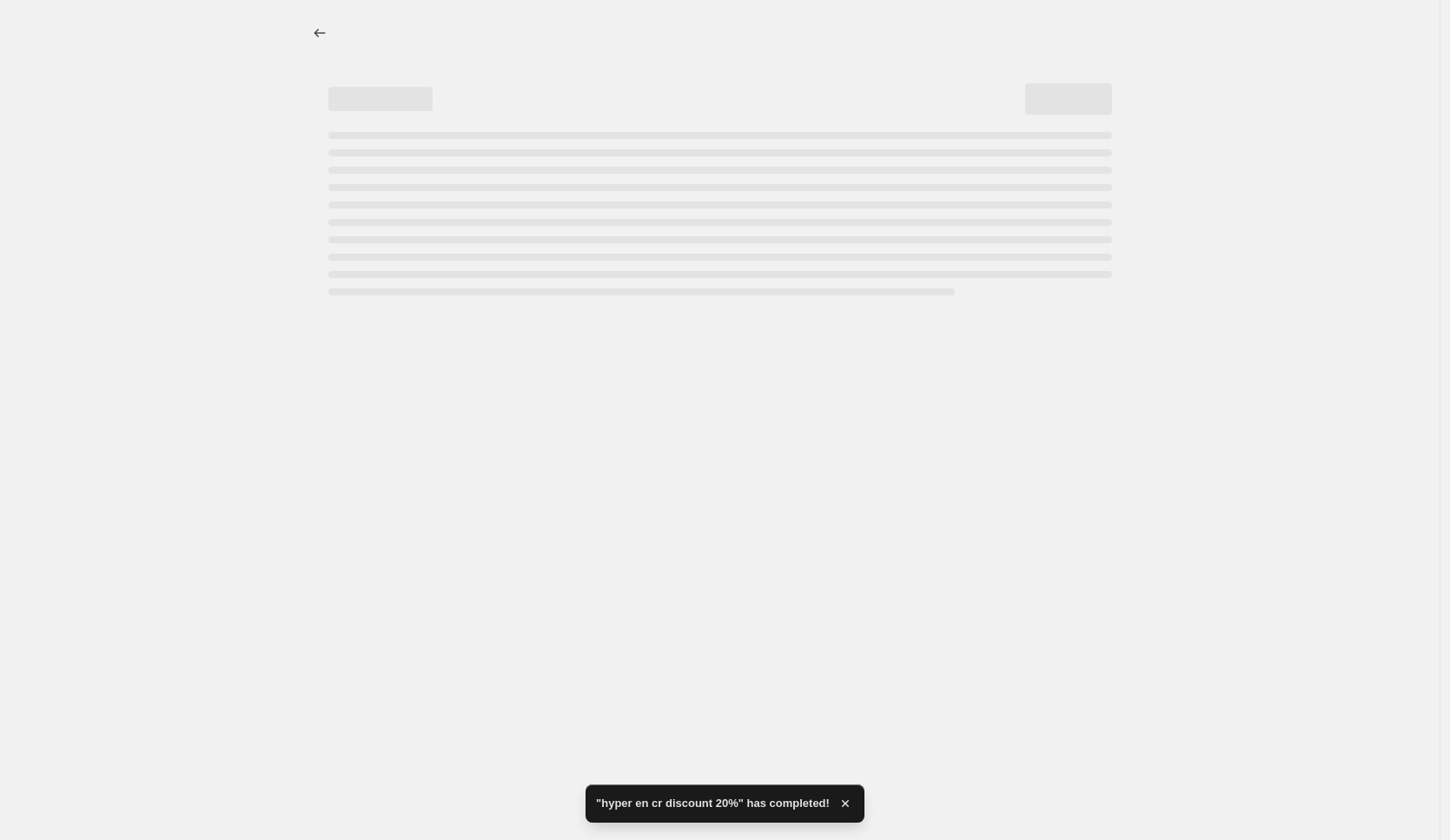
select select "percentage"
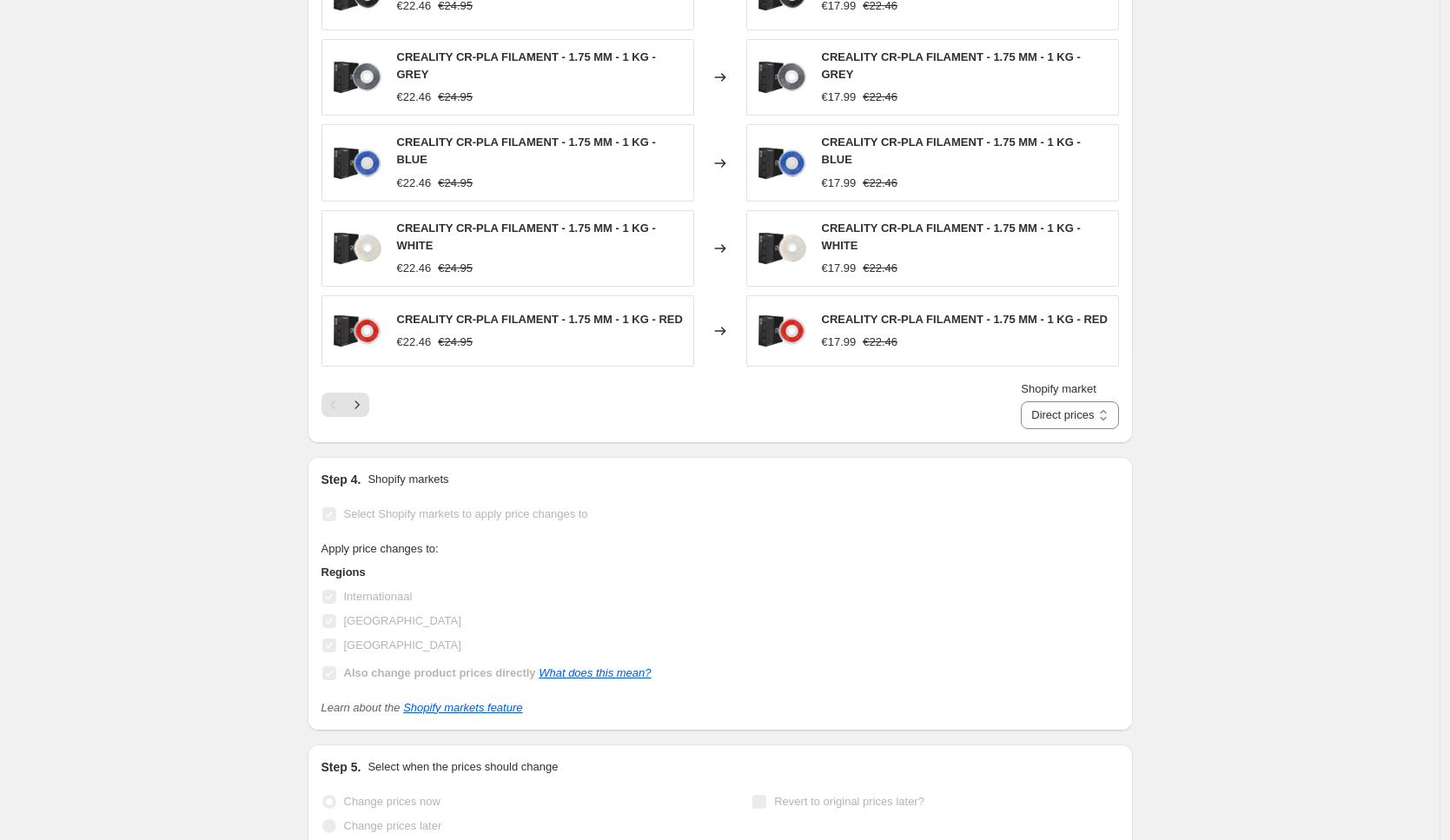
scroll to position [0, 0]
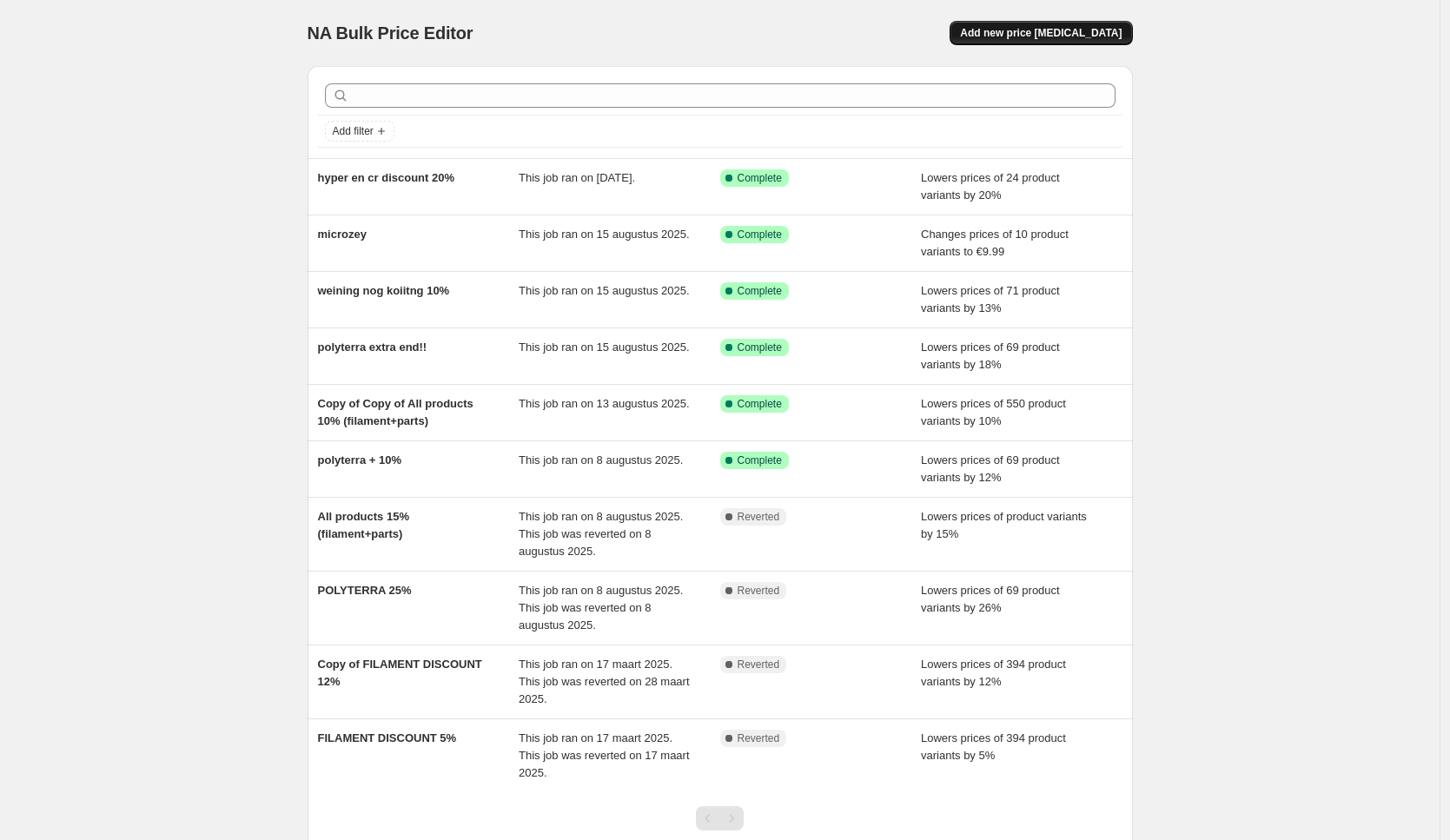
click at [1031, 29] on span "Add new price [MEDICAL_DATA]" at bounding box center [1040, 32] width 161 height 14
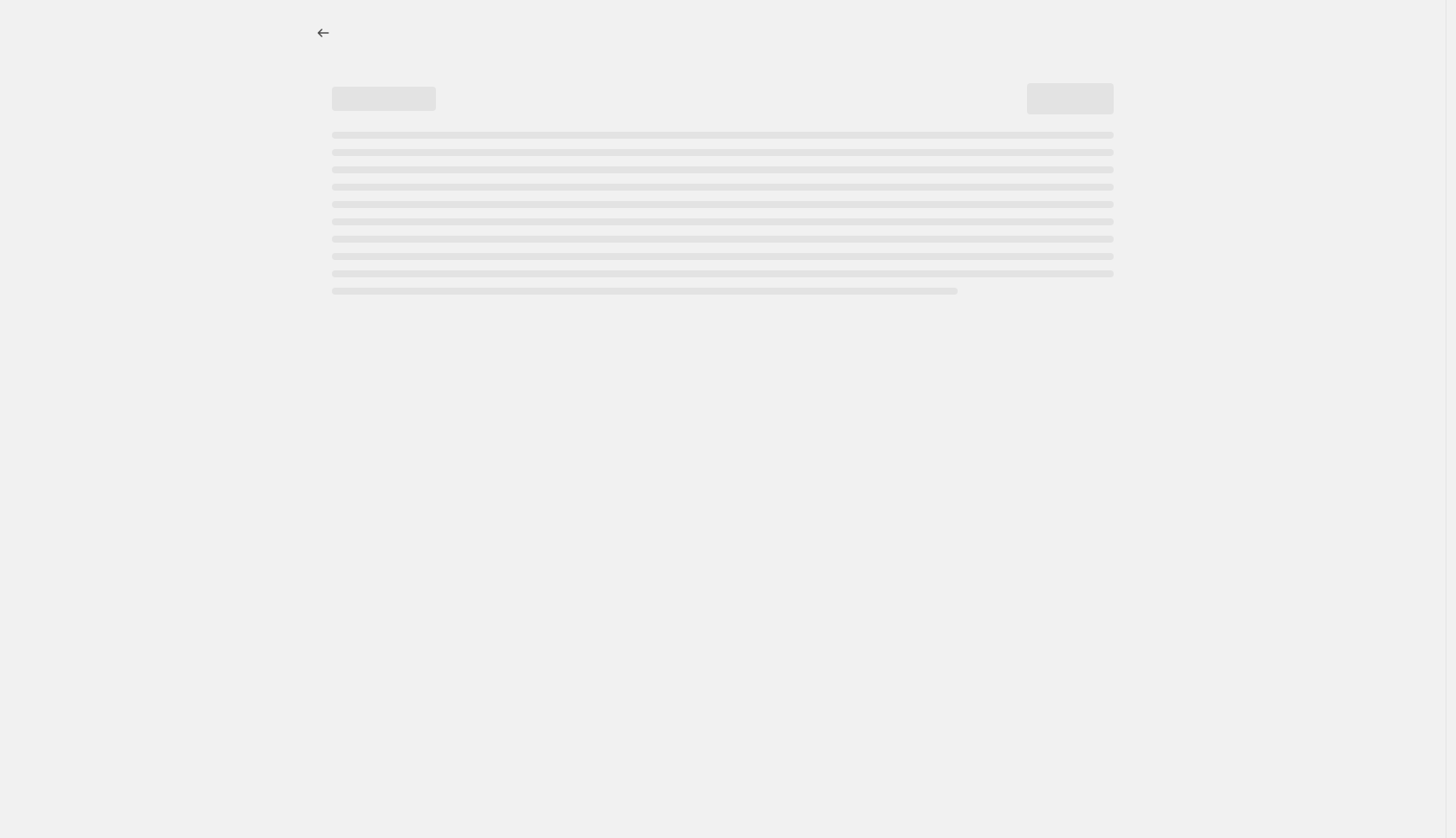
select select "percentage"
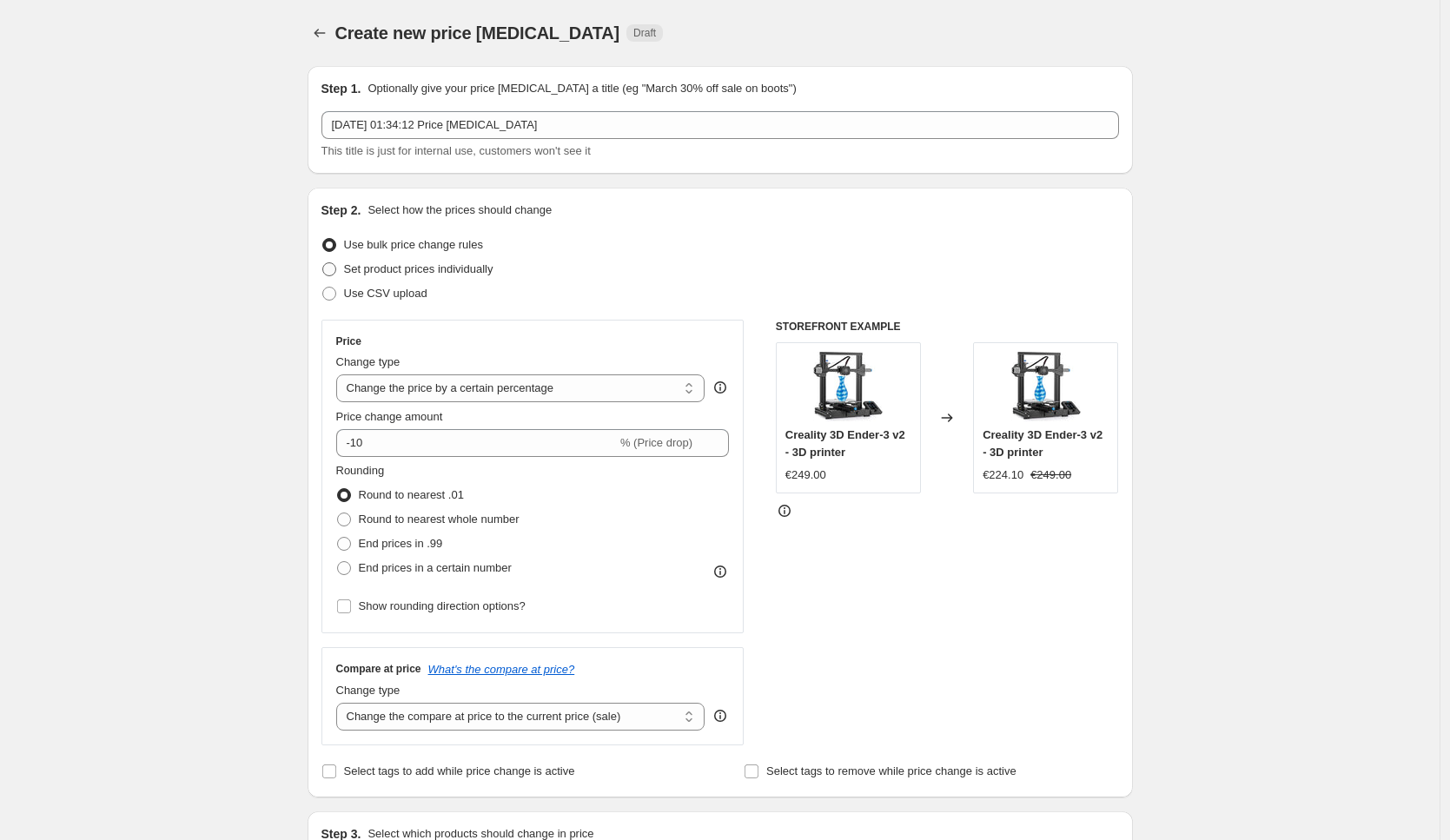
click at [408, 273] on span "Set product prices individually" at bounding box center [418, 269] width 149 height 13
click at [323, 263] on input "Set product prices individually" at bounding box center [323, 262] width 1 height 1
radio input "true"
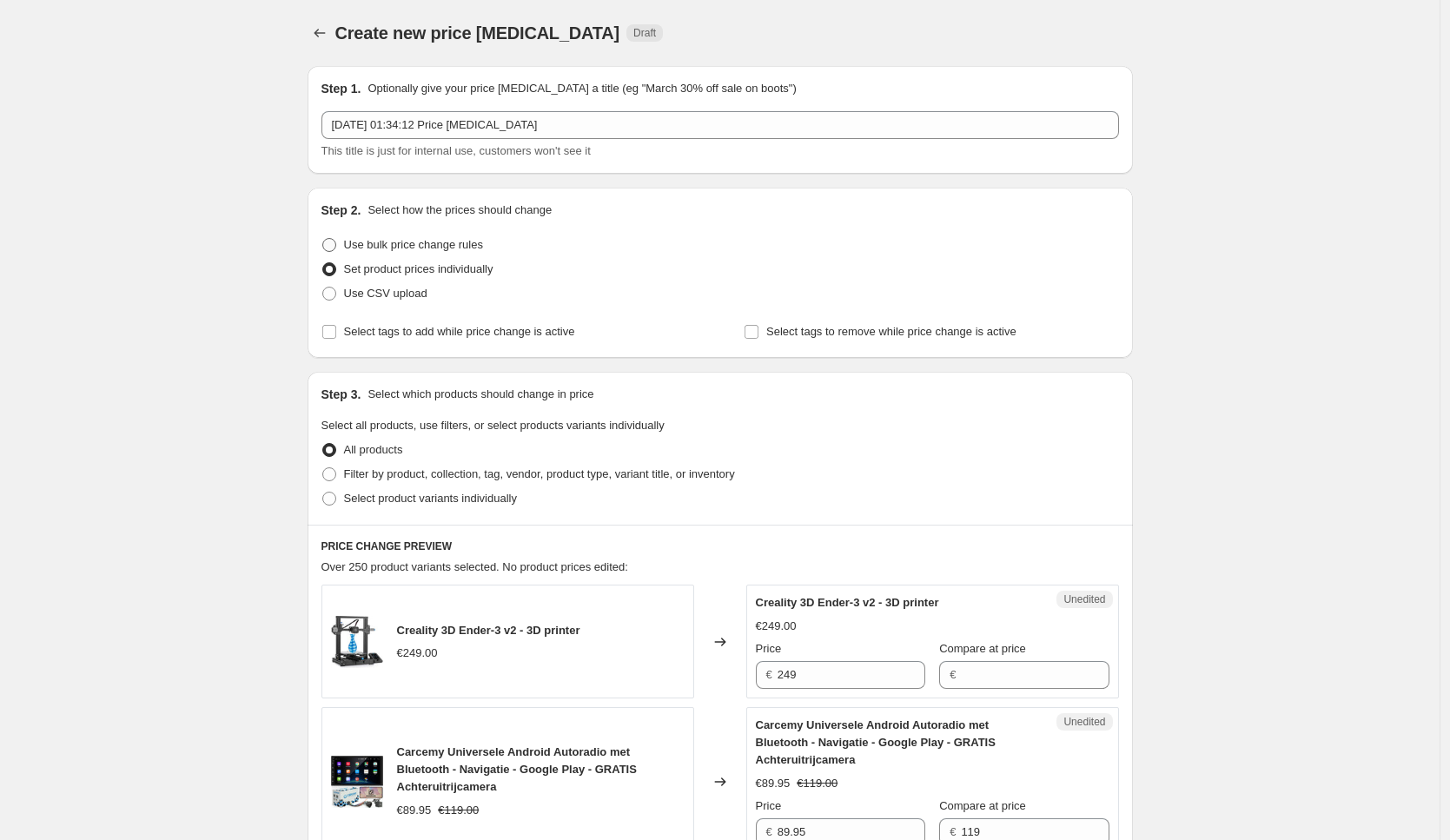
click at [409, 249] on span "Use bulk price change rules" at bounding box center [413, 244] width 139 height 13
click at [323, 239] on input "Use bulk price change rules" at bounding box center [323, 238] width 1 height 1
radio input "true"
select select "percentage"
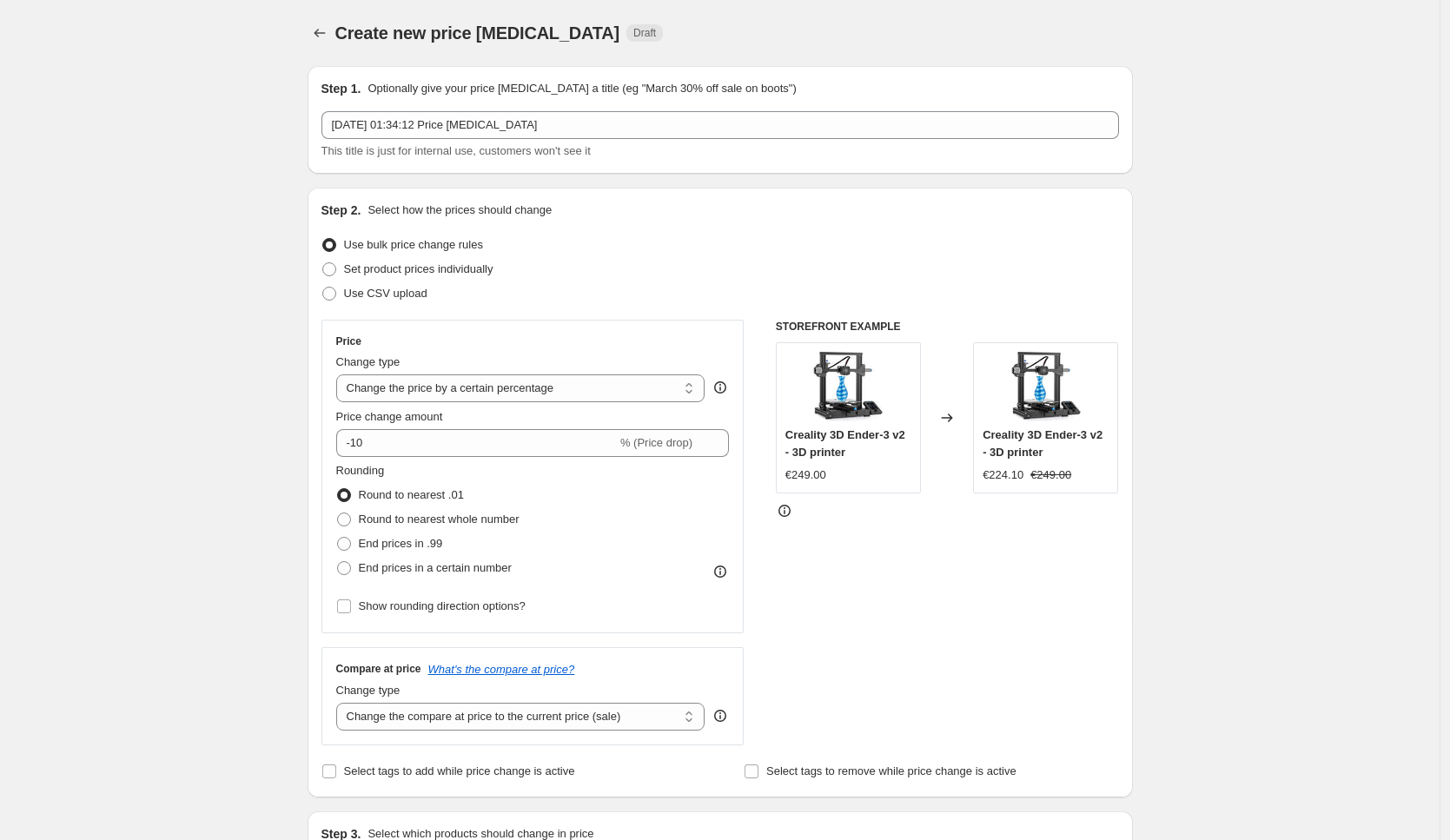
scroll to position [434, 0]
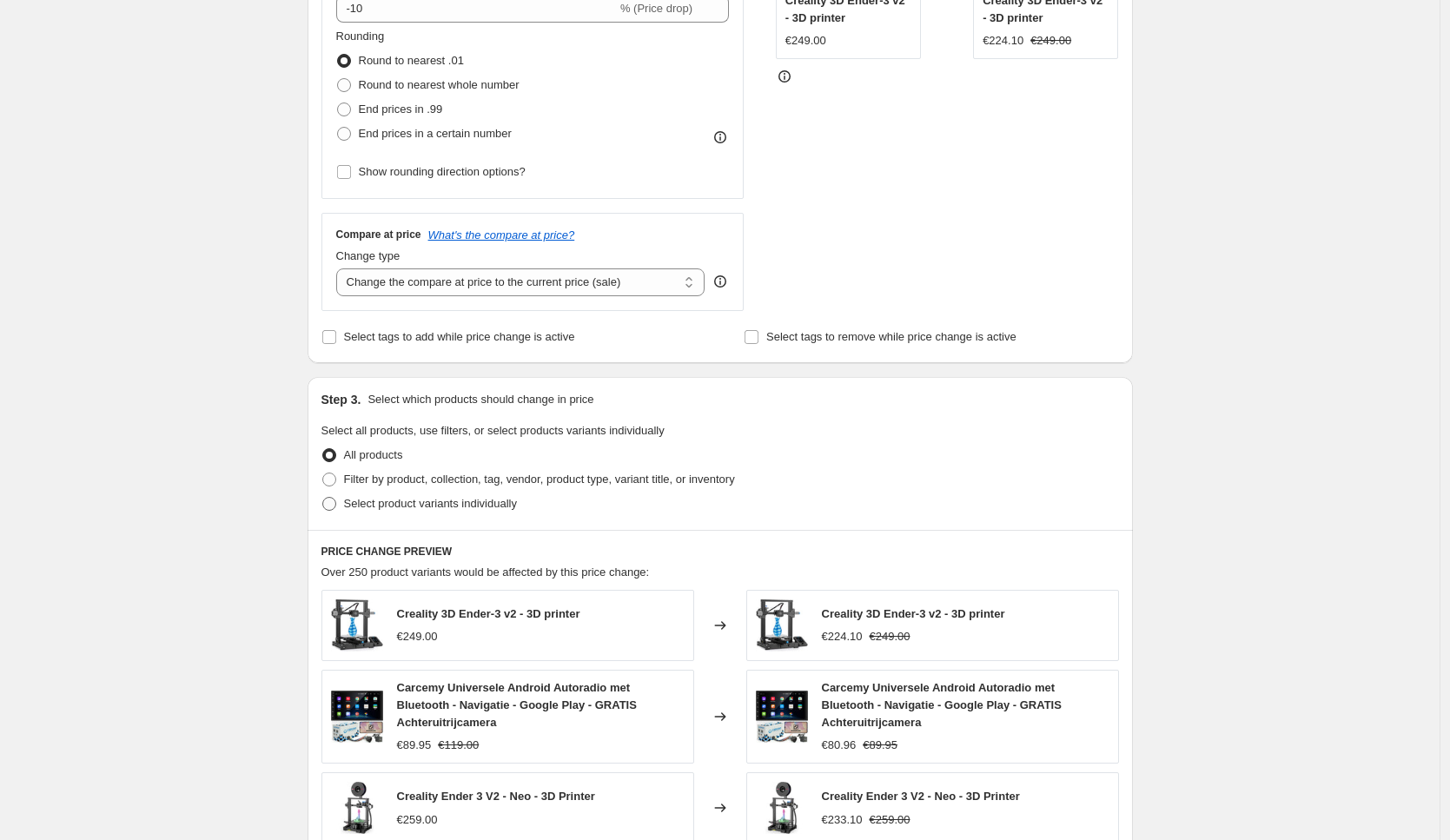
click at [438, 501] on span "Select product variants individually" at bounding box center [430, 503] width 173 height 13
click at [323, 497] on input "Select product variants individually" at bounding box center [323, 496] width 1 height 1
radio input "true"
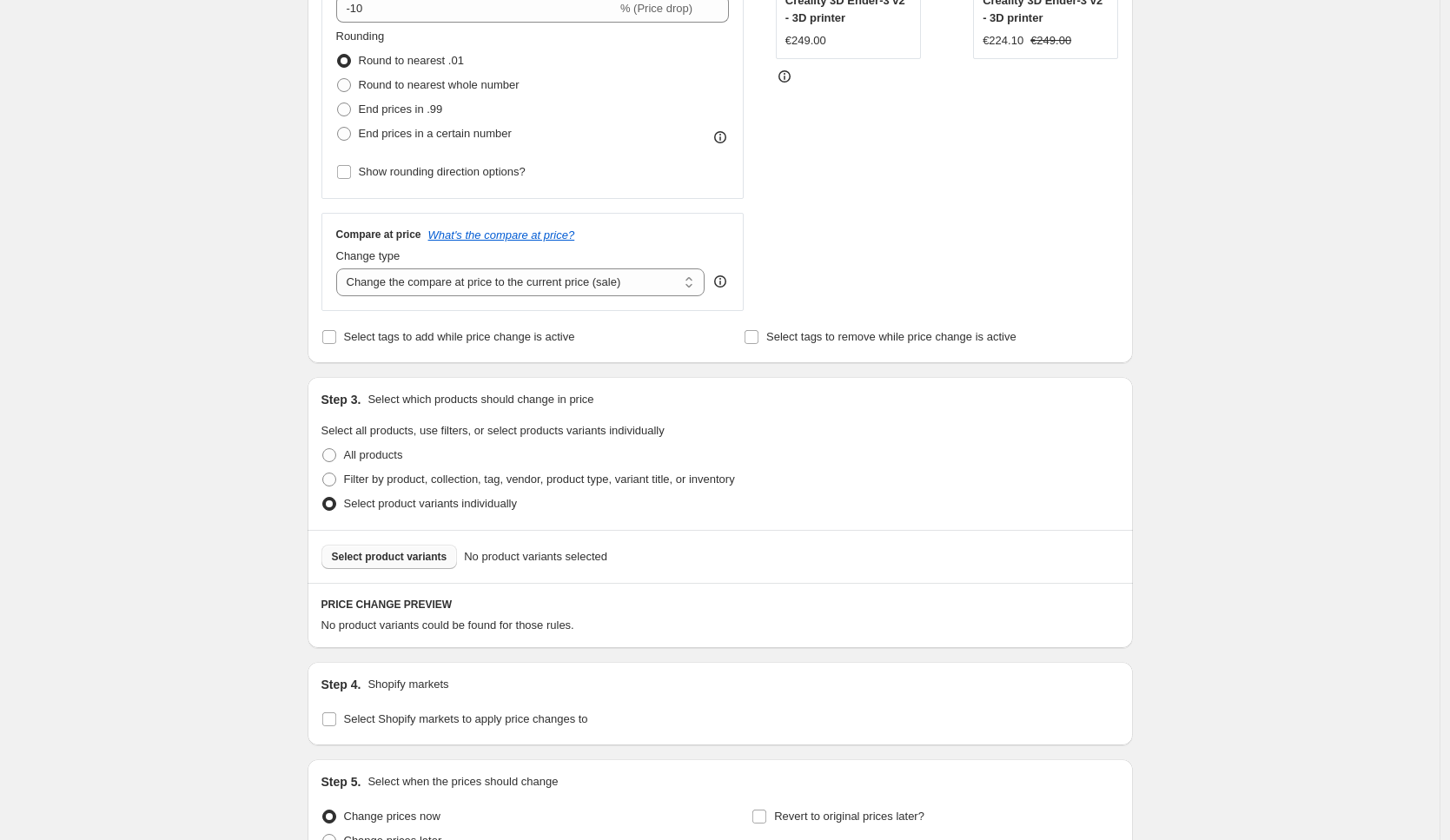
click at [432, 550] on span "Select product variants" at bounding box center [389, 556] width 116 height 14
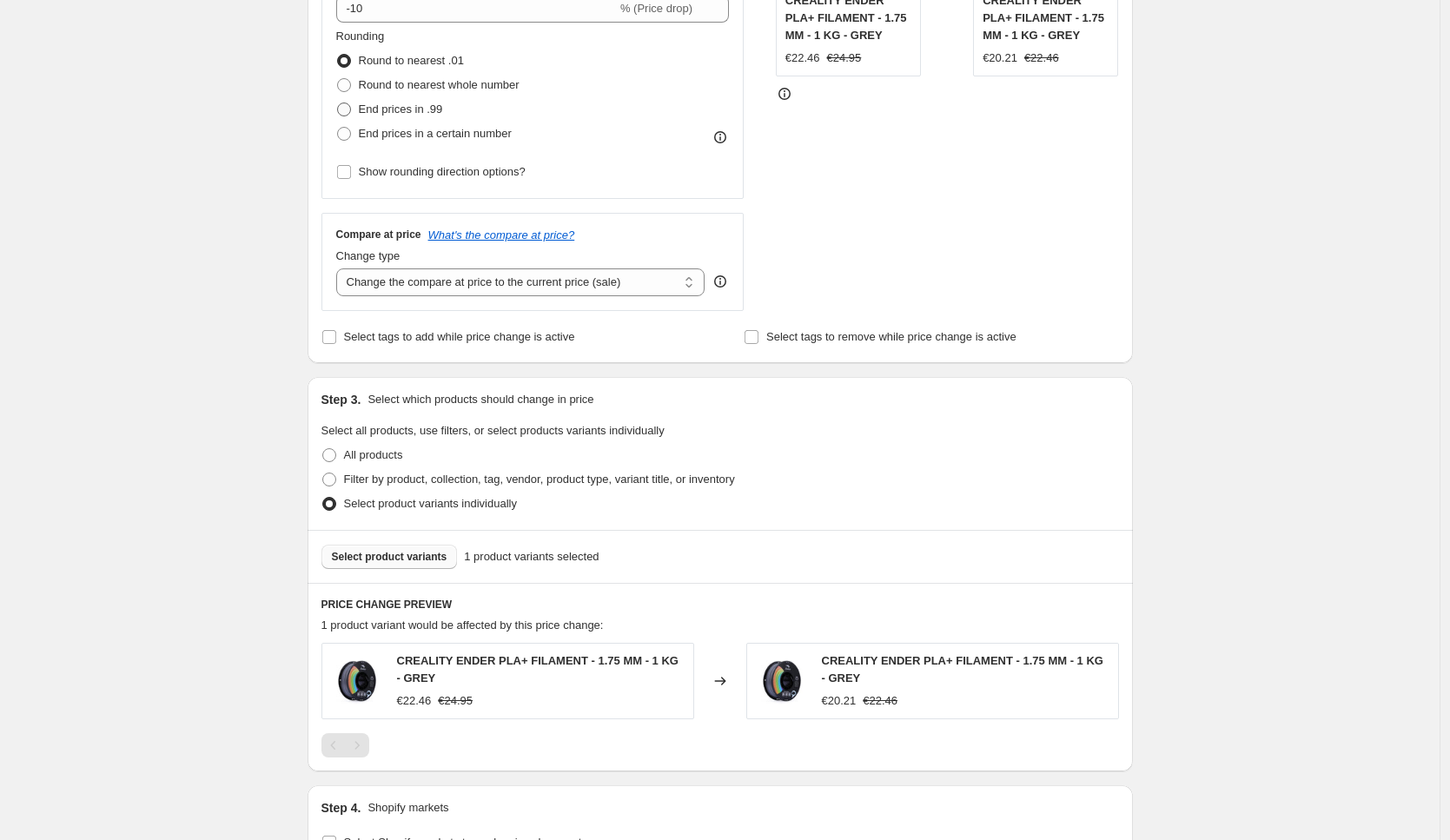
click at [432, 111] on span "End prices in .99" at bounding box center [401, 109] width 84 height 13
click at [338, 103] on input "End prices in .99" at bounding box center [337, 102] width 1 height 1
radio input "true"
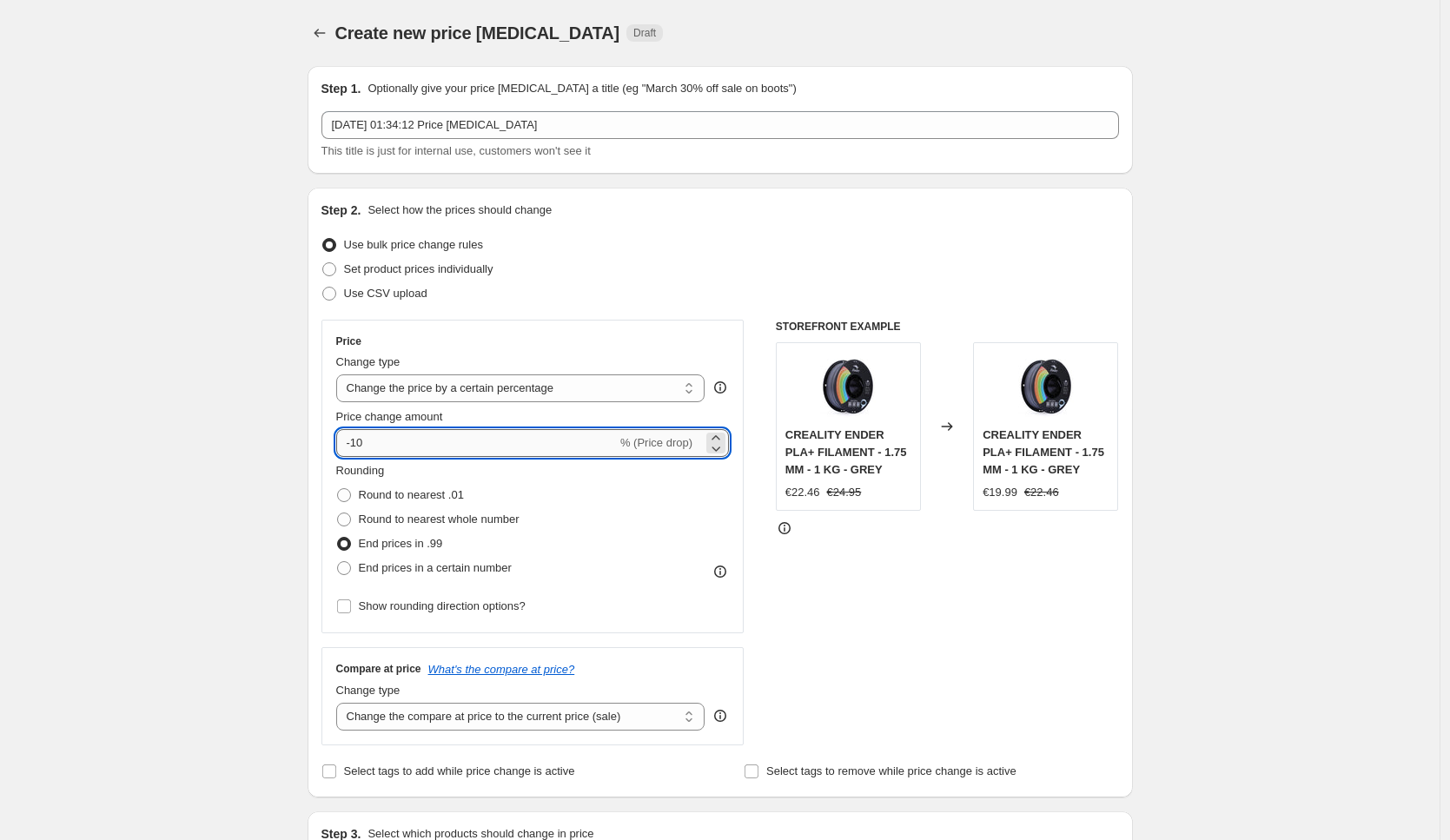
click at [483, 438] on input "-10" at bounding box center [476, 442] width 281 height 28
type input "-1"
click at [1092, 619] on div "STOREFRONT EXAMPLE CREALITY ENDER PLA+ FILAMENT - 1.75 MM - 1 KG - GREY €22.46 …" at bounding box center [947, 533] width 343 height 426
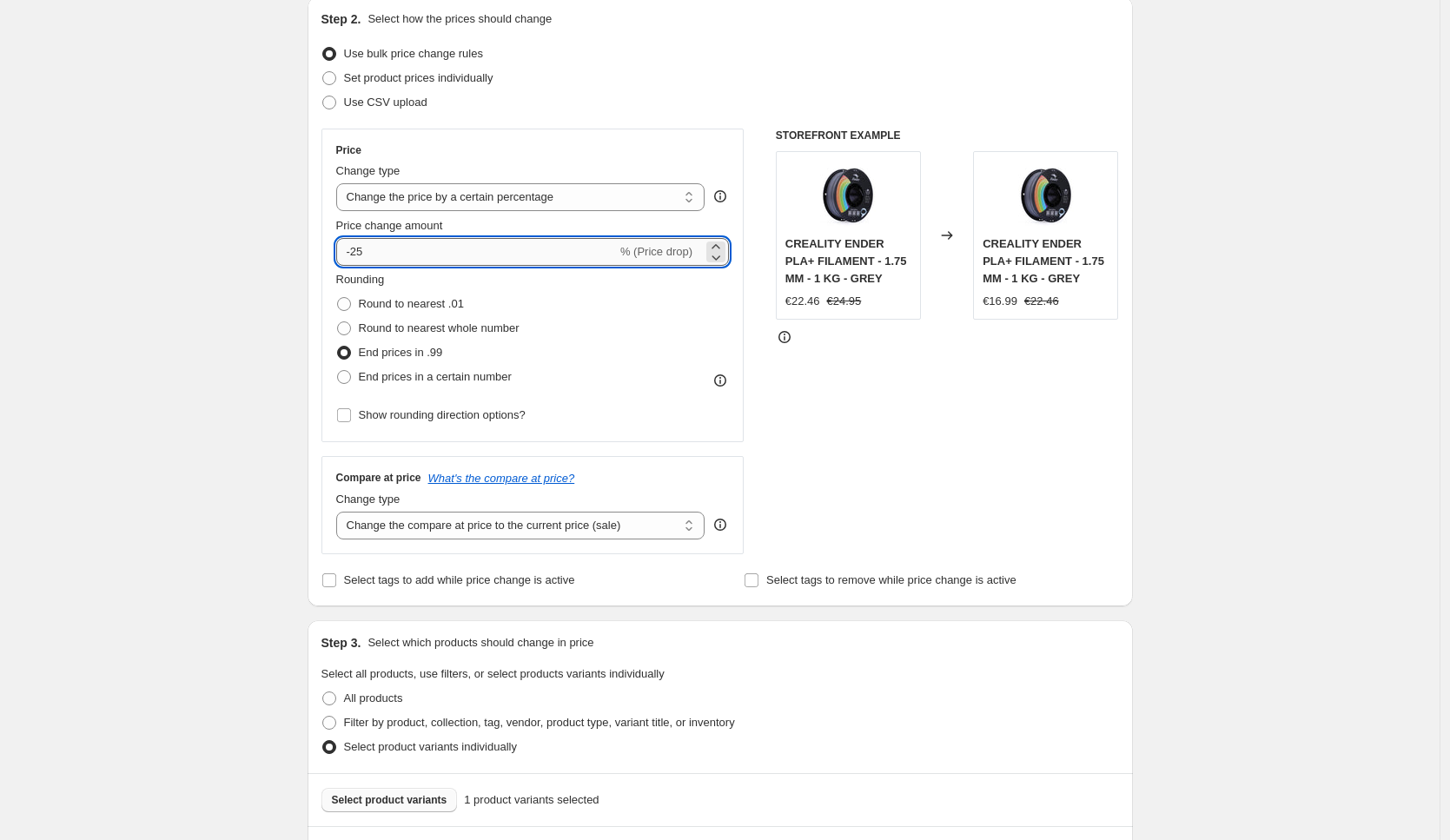
click at [393, 250] on input "-25" at bounding box center [476, 251] width 281 height 28
click at [880, 409] on div "STOREFRONT EXAMPLE CREALITY ENDER PLA+ FILAMENT - 1.75 MM - 1 KG - GREY €22.46 …" at bounding box center [947, 342] width 343 height 426
click at [401, 245] on input "-28" at bounding box center [476, 251] width 281 height 28
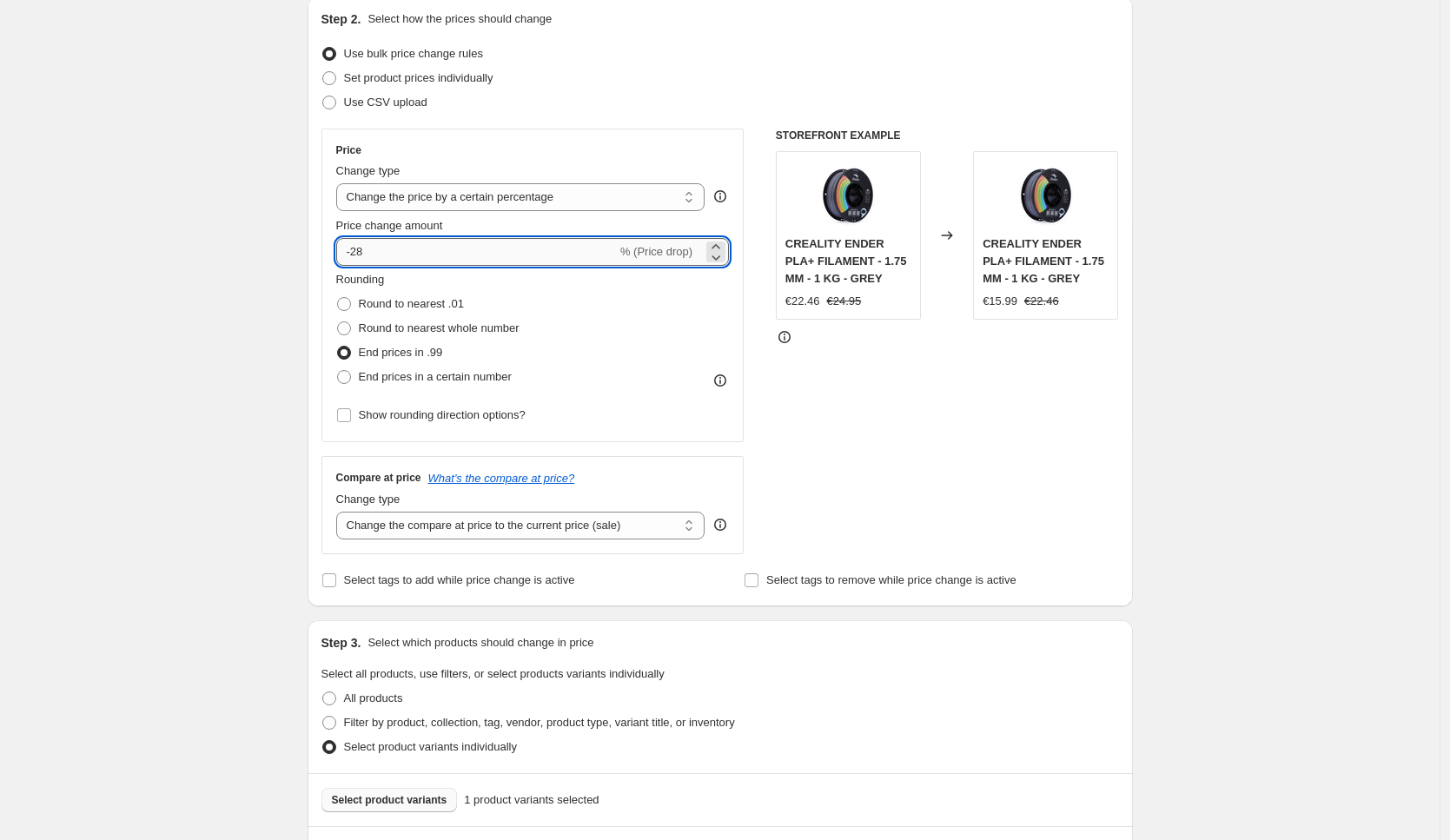
type input "-2"
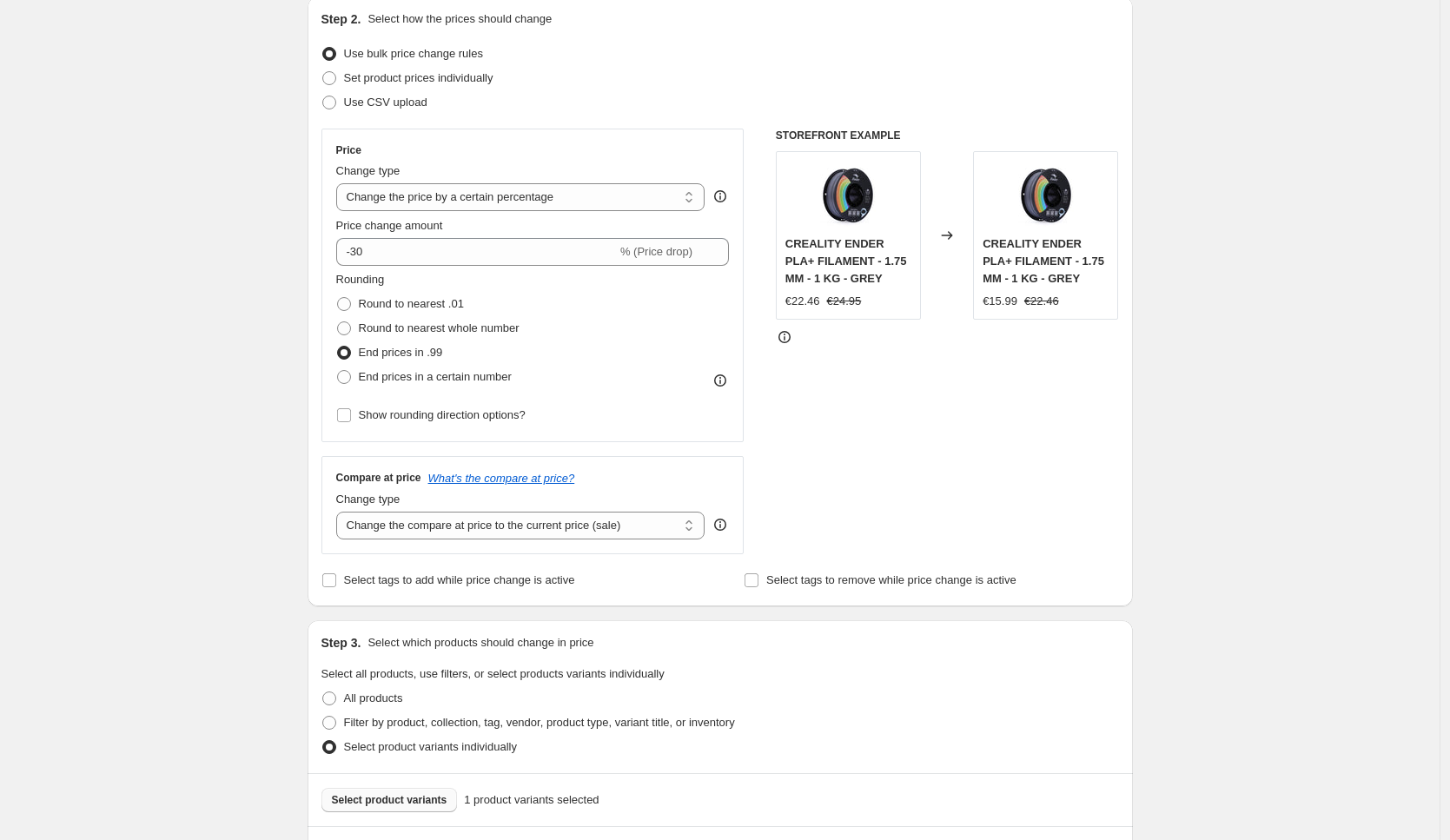
click at [921, 410] on div "STOREFRONT EXAMPLE CREALITY ENDER PLA+ FILAMENT - 1.75 MM - 1 KG - GREY €22.46 …" at bounding box center [947, 342] width 343 height 426
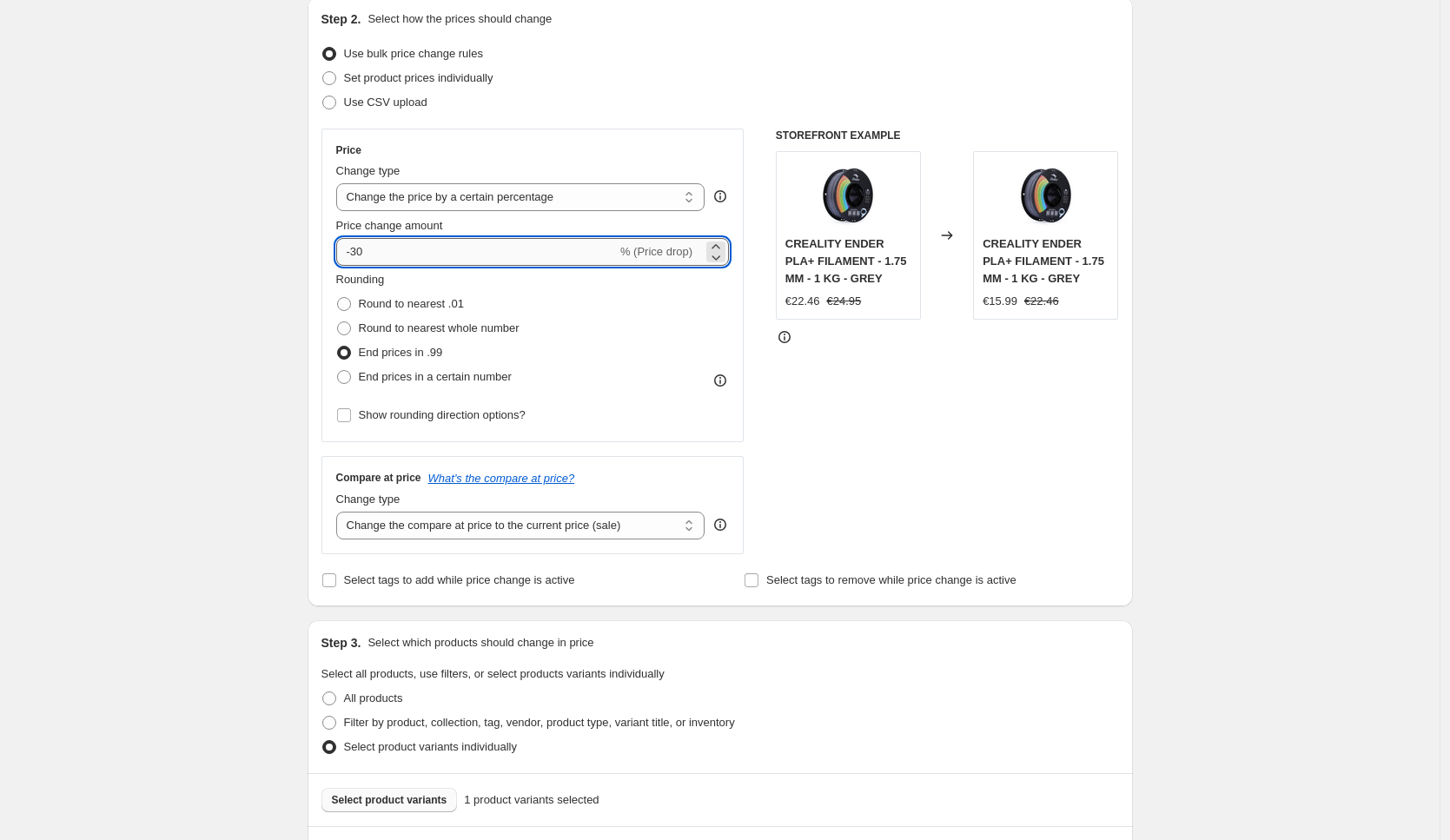
click at [468, 249] on input "-30" at bounding box center [476, 251] width 281 height 28
click at [935, 377] on div "STOREFRONT EXAMPLE CREALITY ENDER PLA+ FILAMENT - 1.75 MM - 1 KG - GREY €22.46 …" at bounding box center [947, 342] width 343 height 426
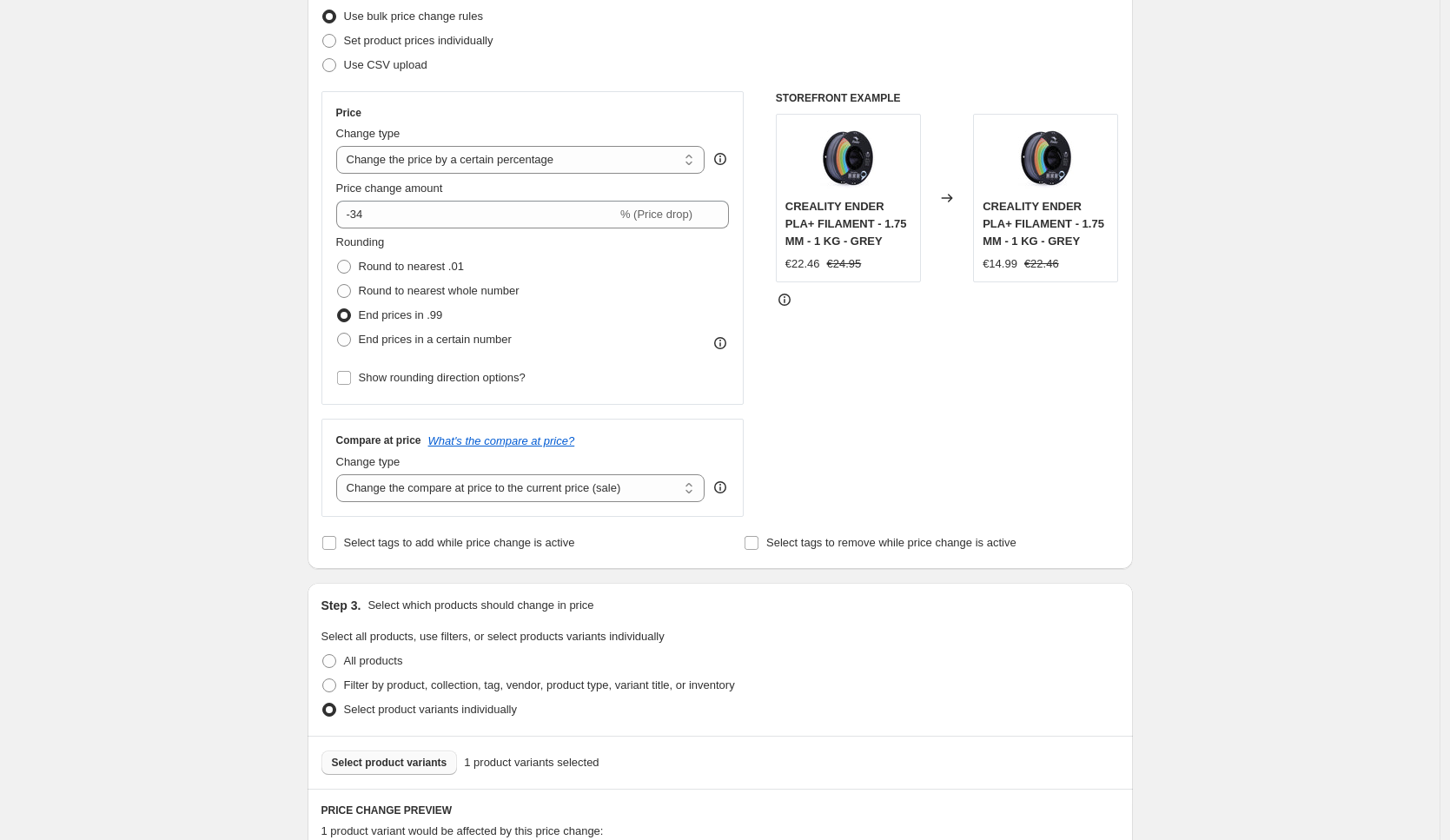
scroll to position [0, 0]
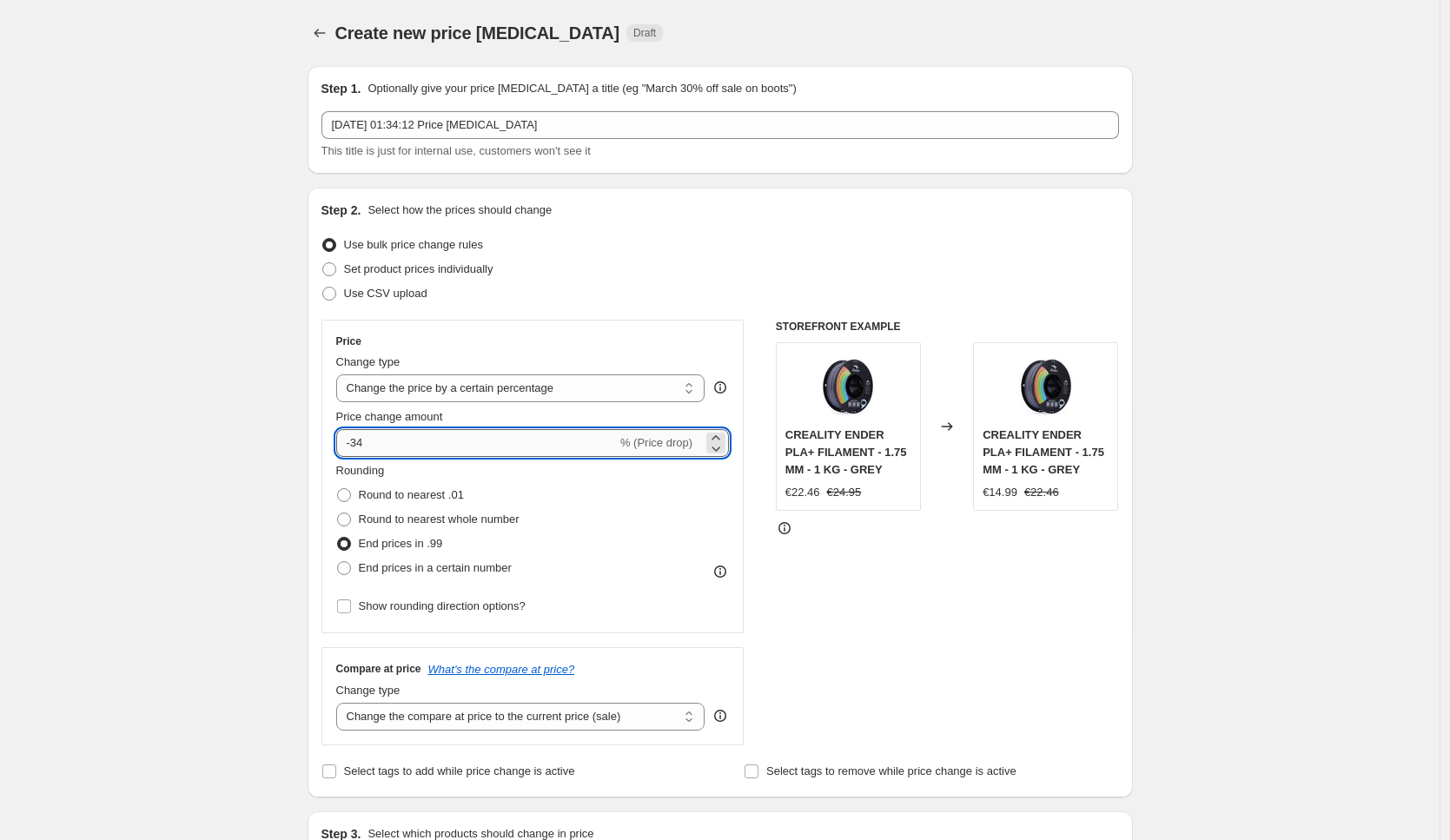
click at [404, 440] on input "-34" at bounding box center [476, 442] width 281 height 28
type input "-37"
click at [983, 624] on div "STOREFRONT EXAMPLE CREALITY ENDER PLA+ FILAMENT - 1.75 MM - 1 KG - GREY €22.46 …" at bounding box center [947, 533] width 343 height 426
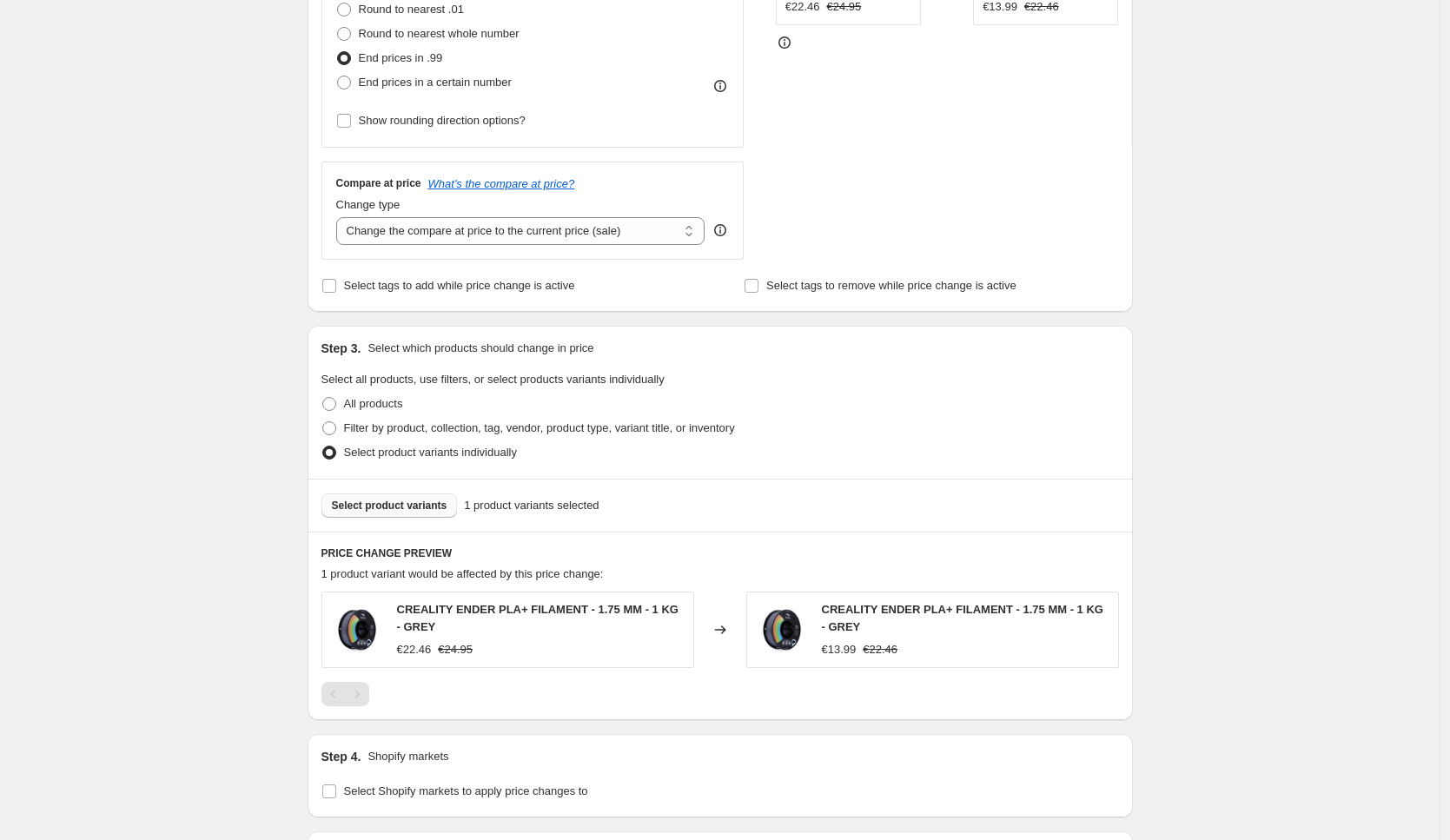
scroll to position [732, 0]
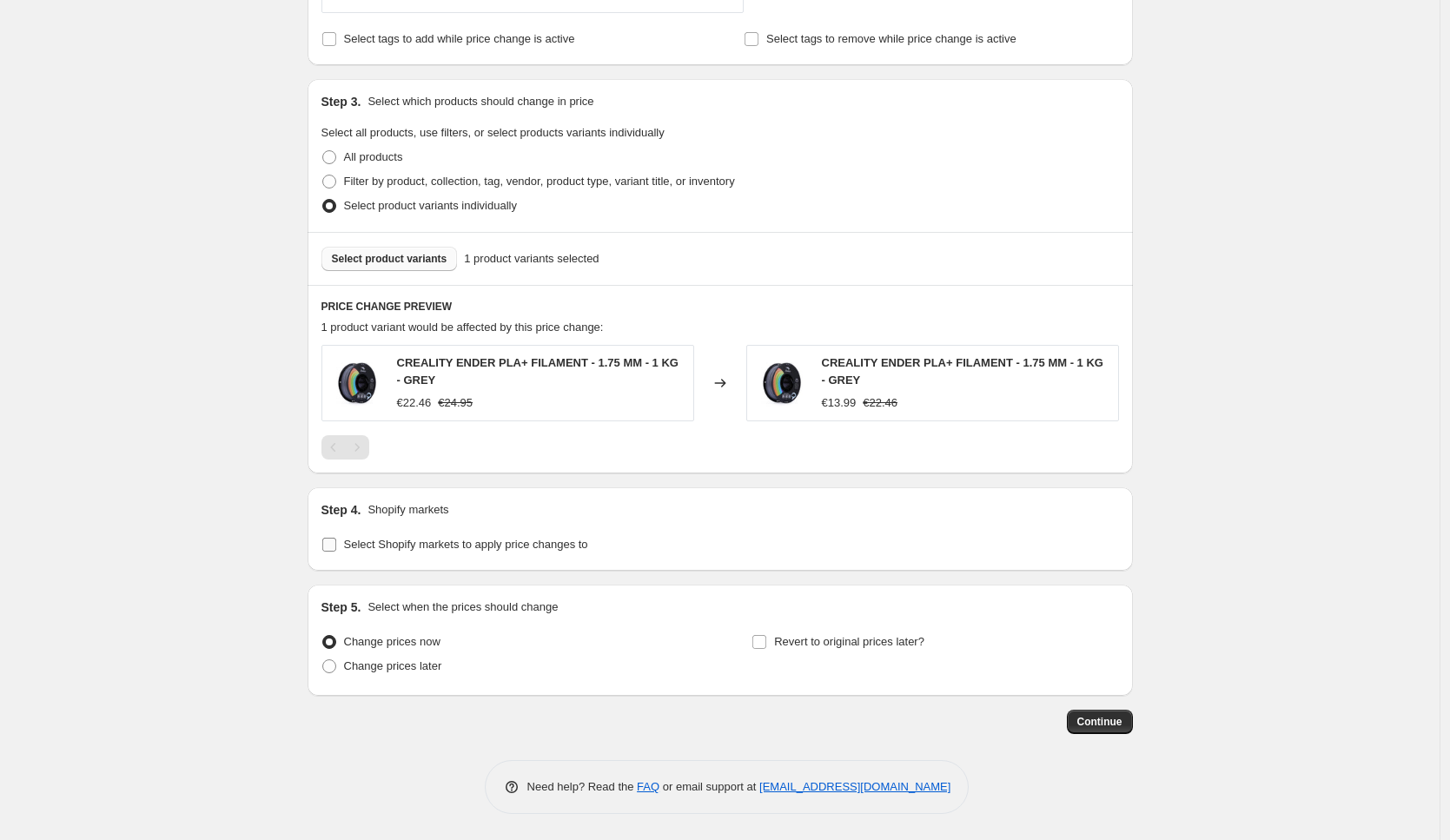
click at [442, 550] on span "Select Shopify markets to apply price changes to" at bounding box center [466, 544] width 244 height 13
click at [336, 550] on input "Select Shopify markets to apply price changes to" at bounding box center [329, 544] width 14 height 14
checkbox input "true"
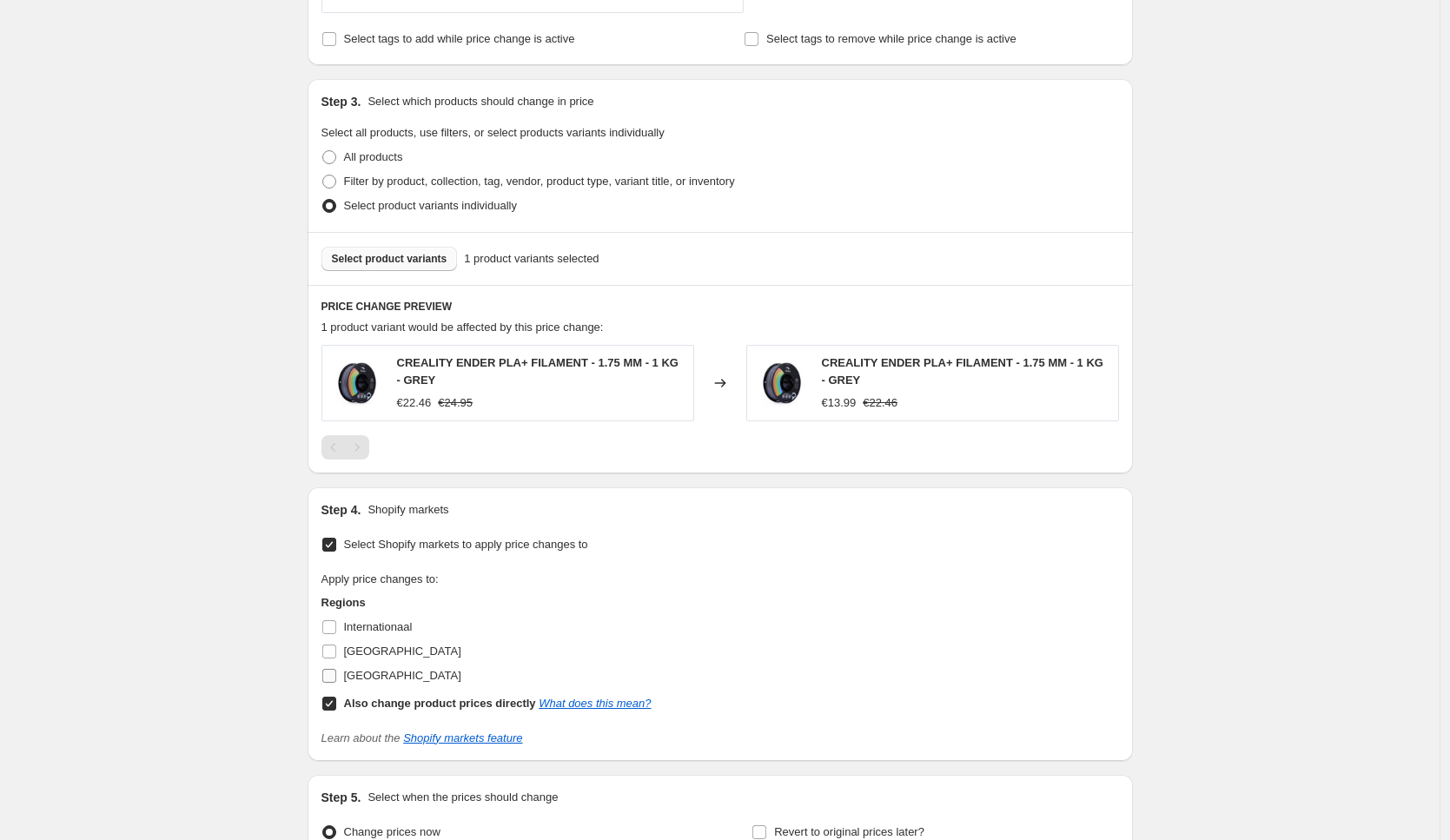
click at [371, 669] on span "[GEOGRAPHIC_DATA]" at bounding box center [402, 676] width 117 height 13
click at [336, 669] on input "[GEOGRAPHIC_DATA]" at bounding box center [329, 676] width 14 height 14
checkbox input "true"
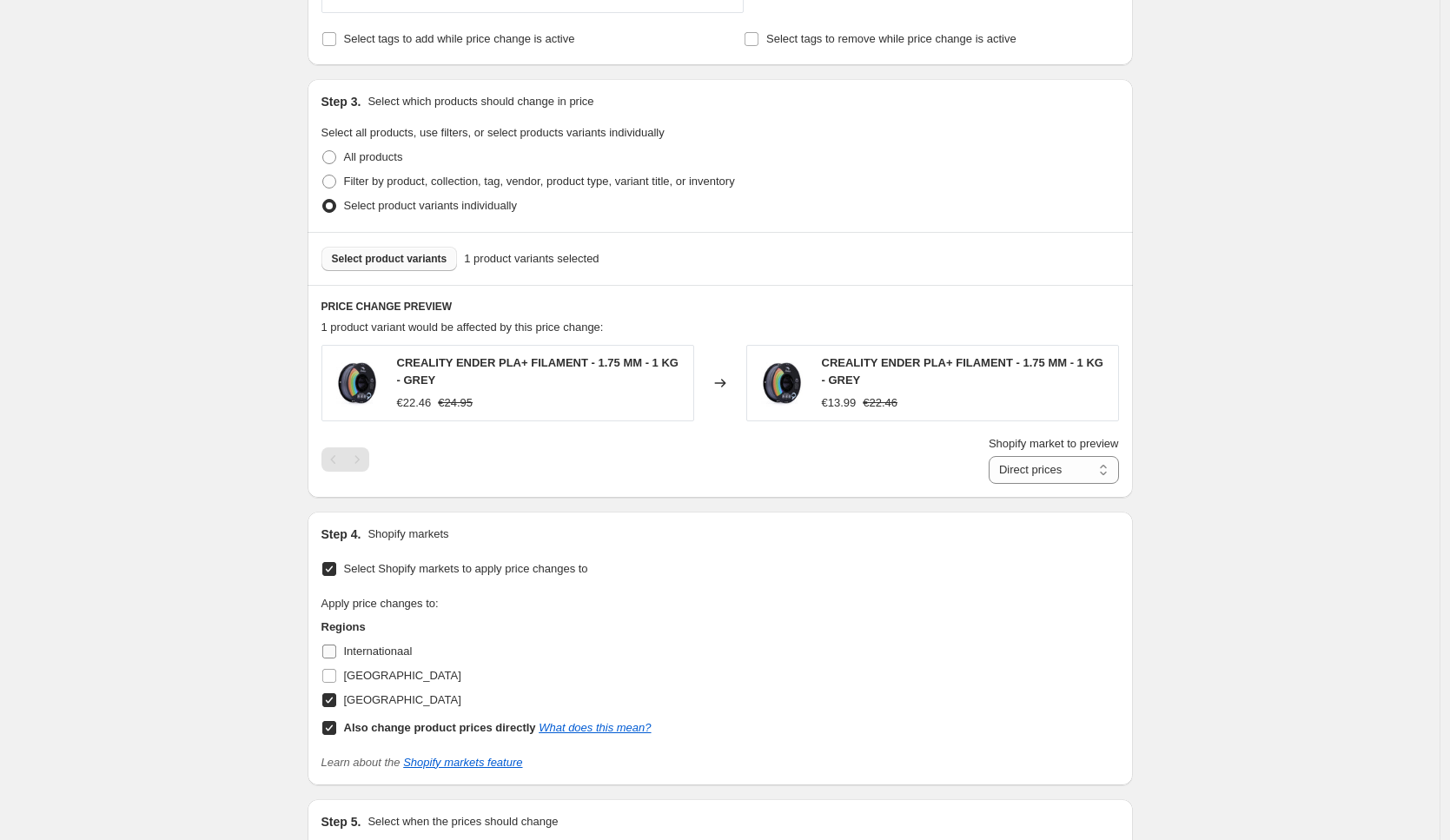
click at [371, 652] on span "Internationaal" at bounding box center [378, 651] width 69 height 13
click at [336, 652] on input "Internationaal" at bounding box center [329, 651] width 14 height 14
checkbox input "true"
click at [374, 678] on span "[GEOGRAPHIC_DATA]" at bounding box center [402, 676] width 117 height 13
click at [336, 678] on input "[GEOGRAPHIC_DATA]" at bounding box center [329, 676] width 14 height 14
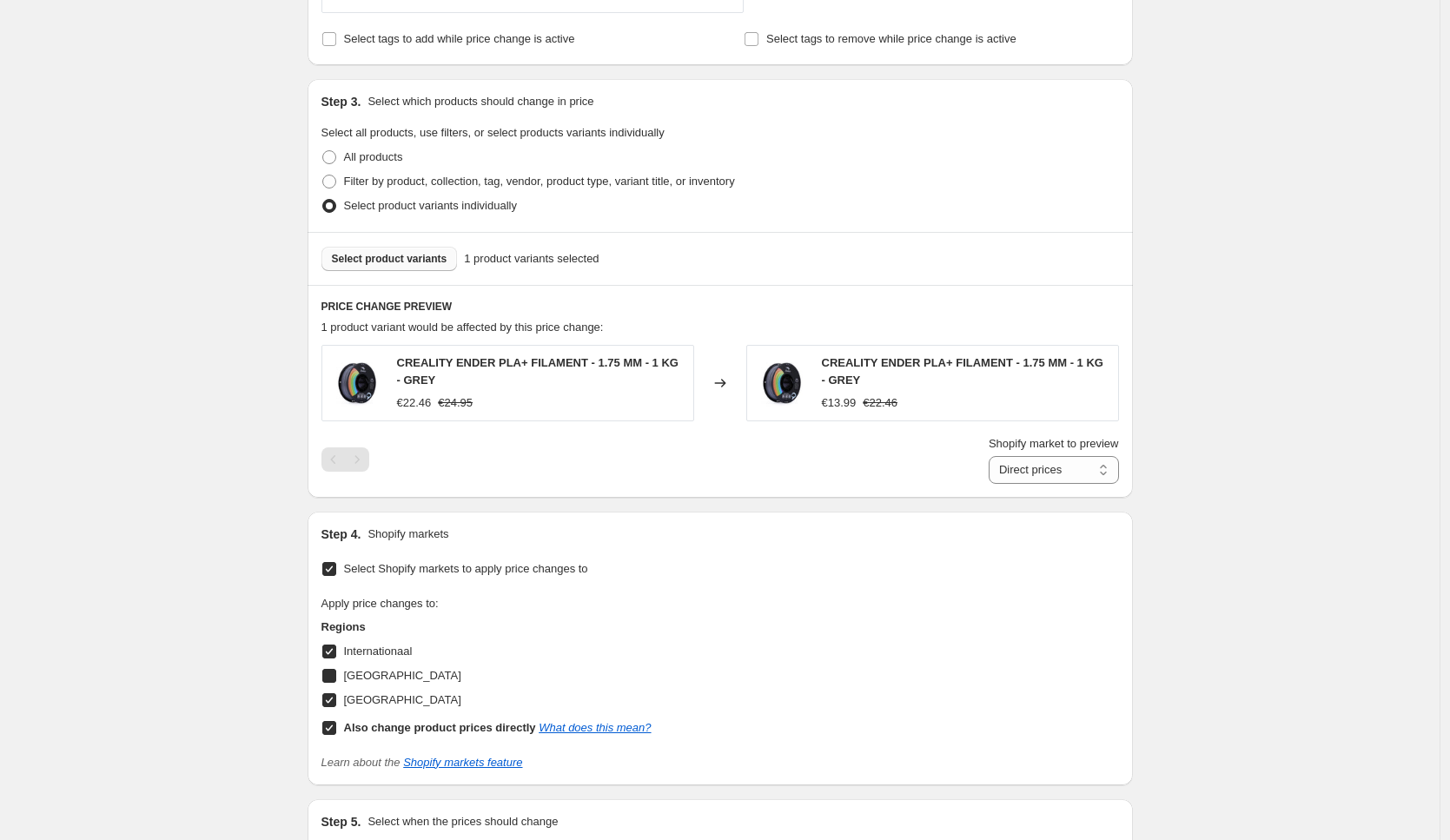
checkbox input "true"
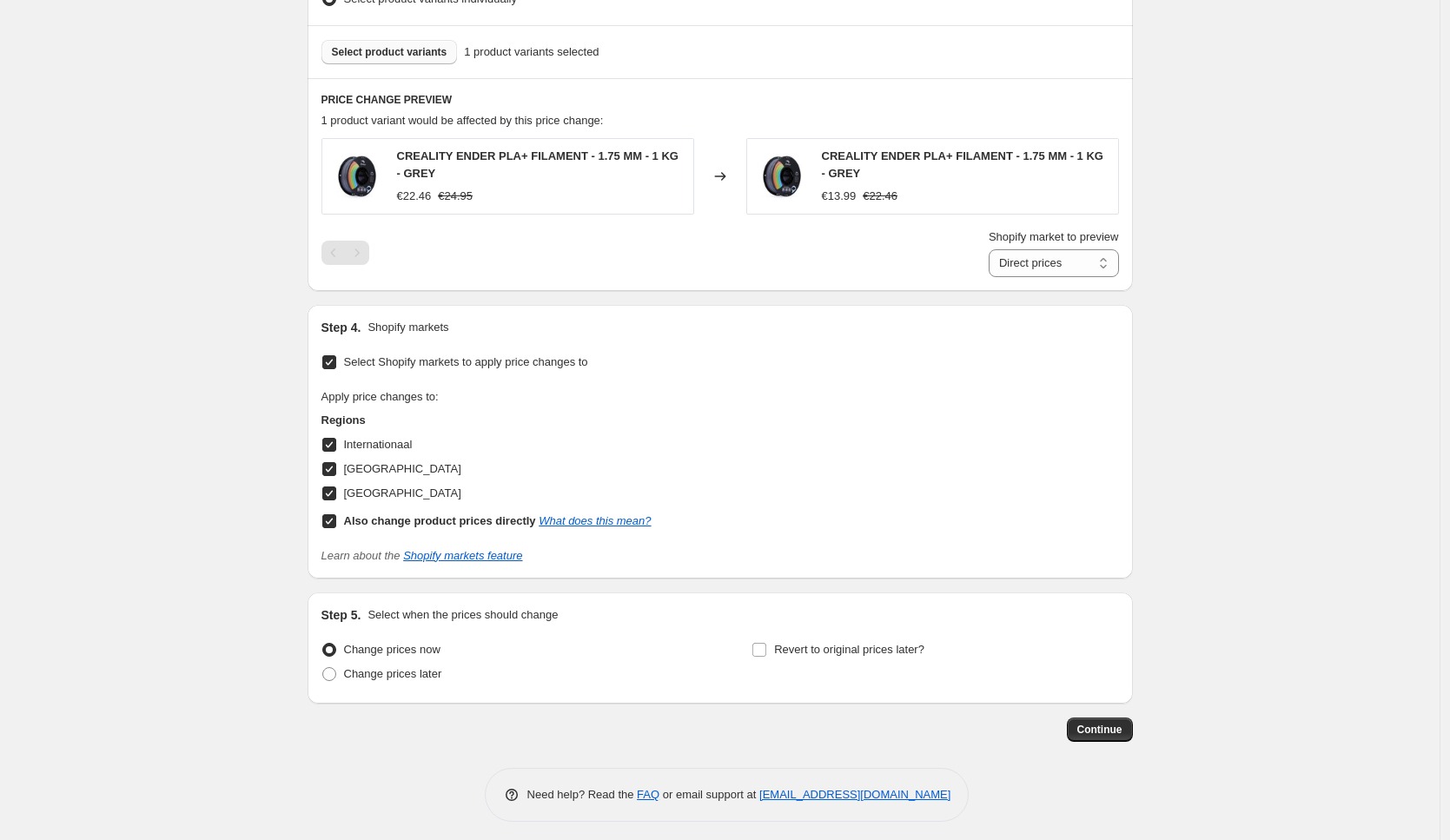
scroll to position [947, 0]
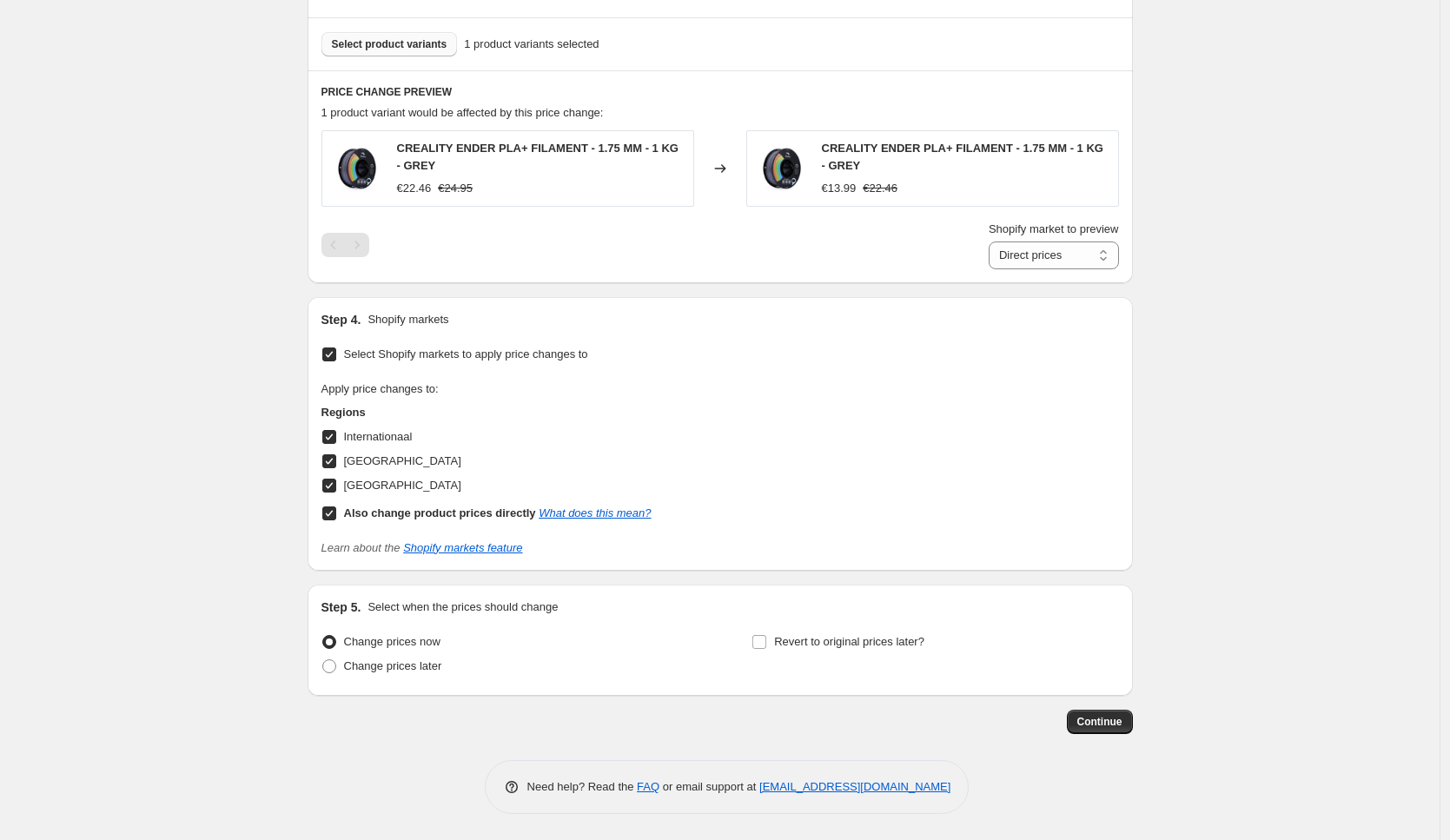
drag, startPoint x: 1094, startPoint y: 718, endPoint x: 1279, endPoint y: 530, distance: 263.8
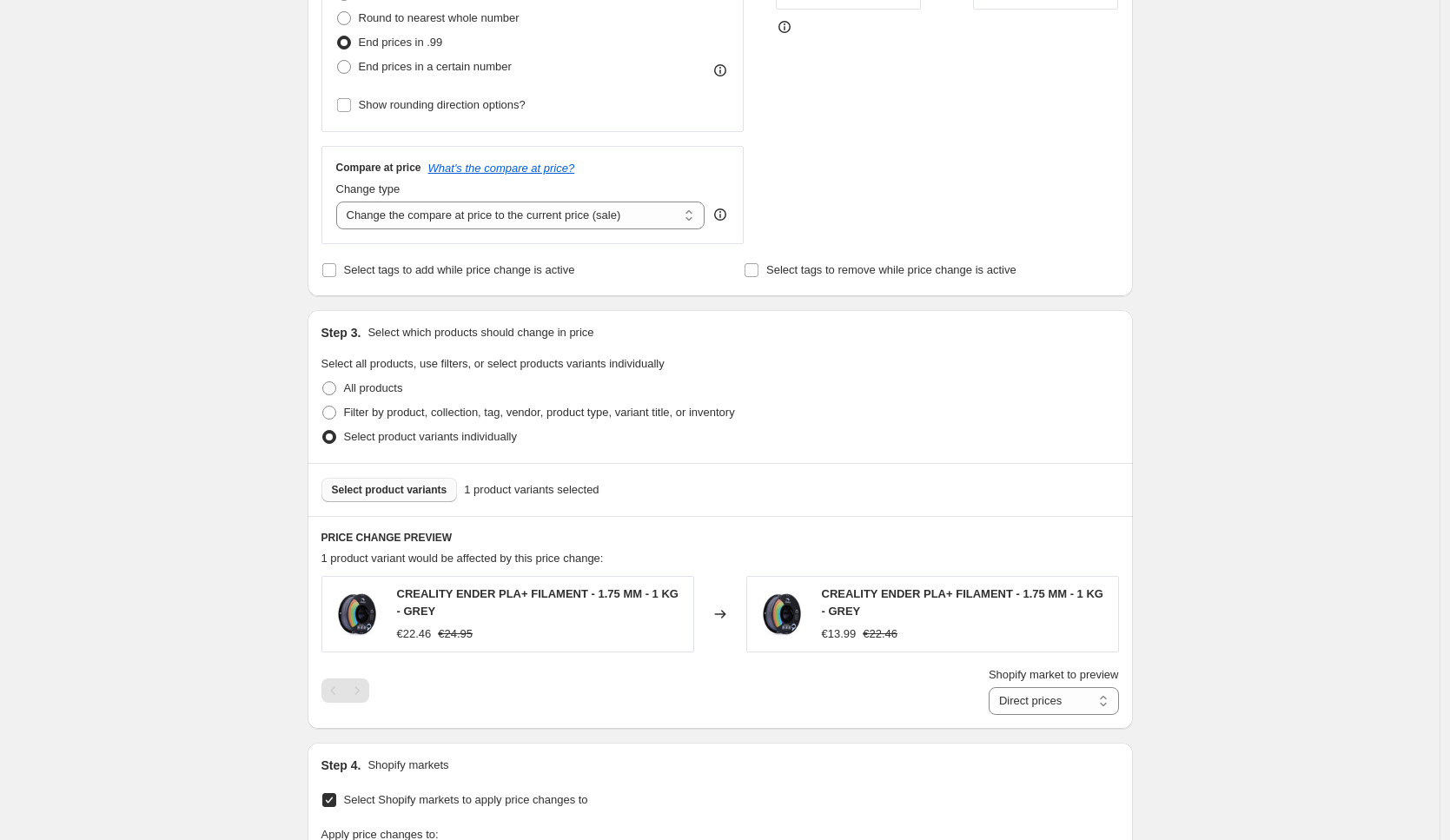
scroll to position [0, 0]
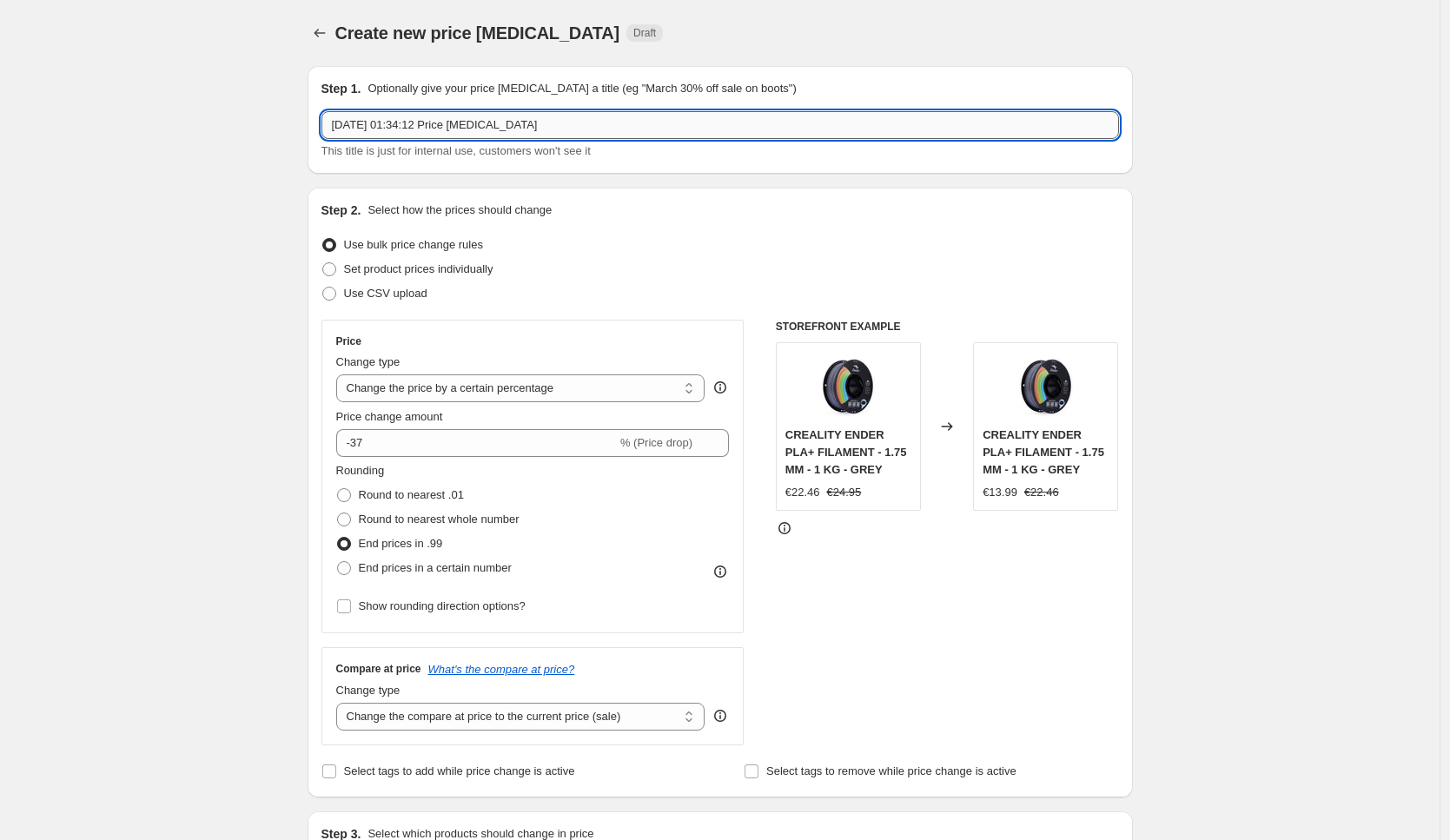
click at [585, 125] on input "[DATE] 01:34:12 Price [MEDICAL_DATA]" at bounding box center [720, 124] width 797 height 28
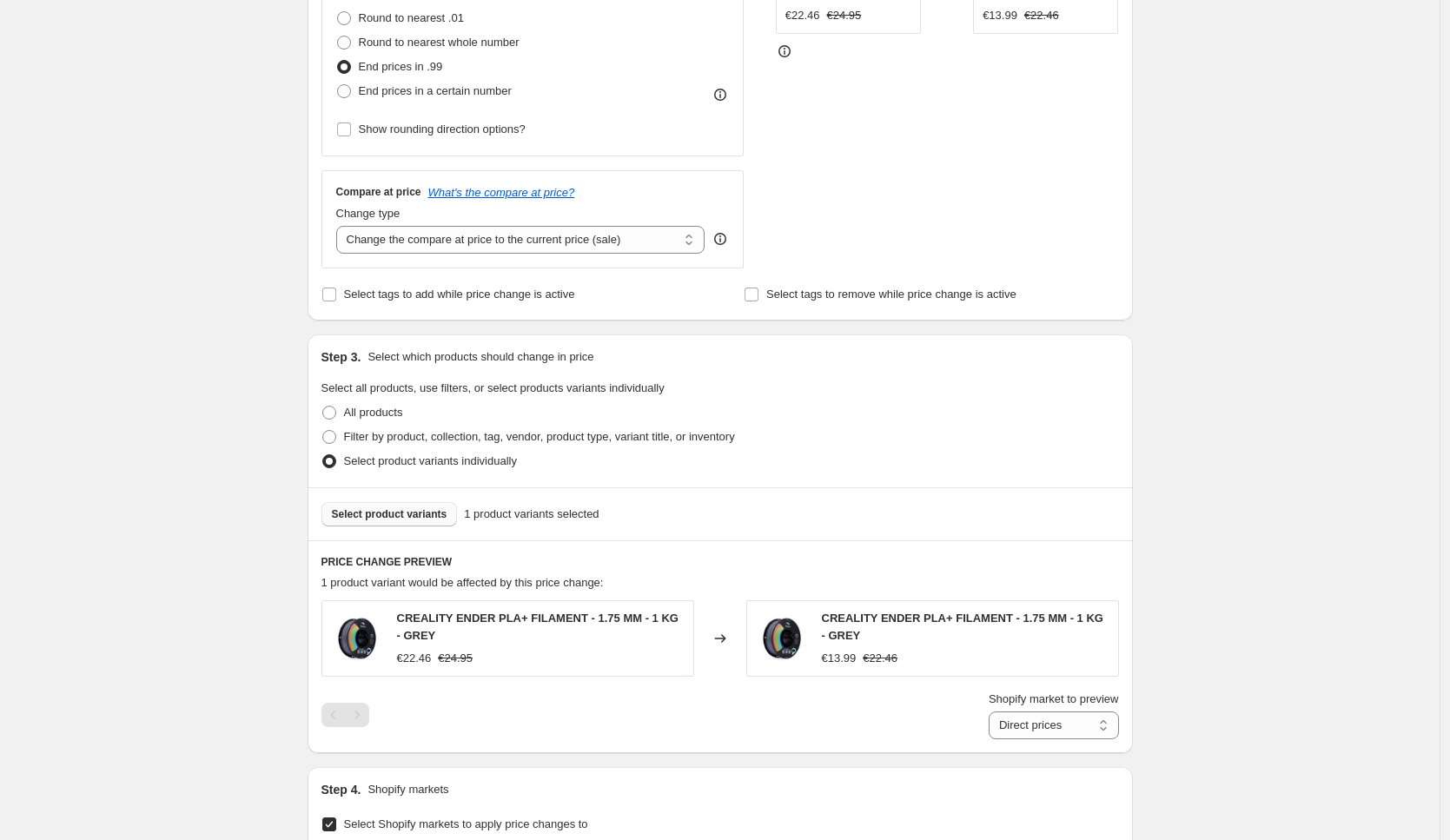
scroll to position [947, 0]
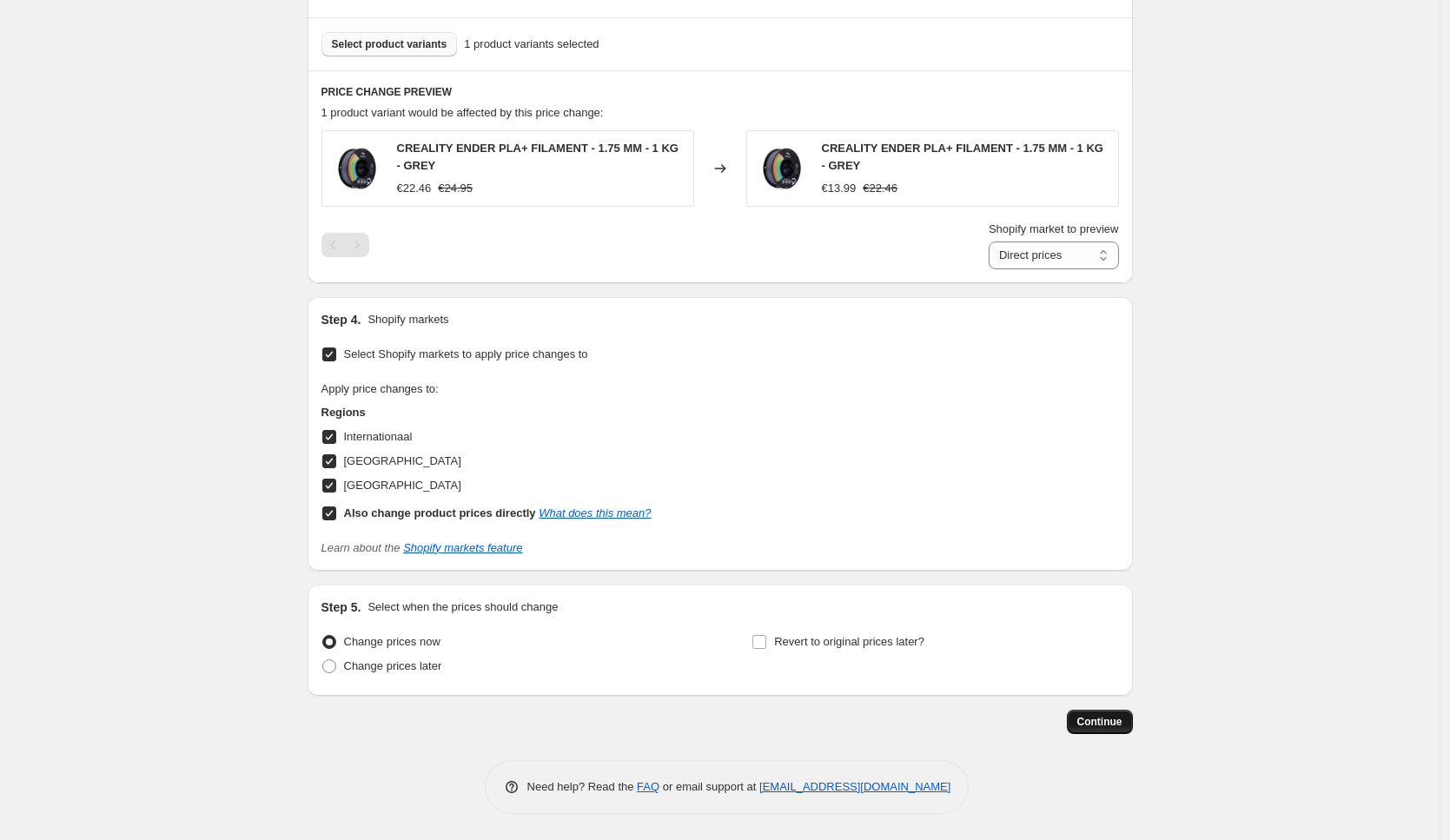
type input "ender pla+"
click at [1115, 731] on button "Continue" at bounding box center [1099, 721] width 66 height 24
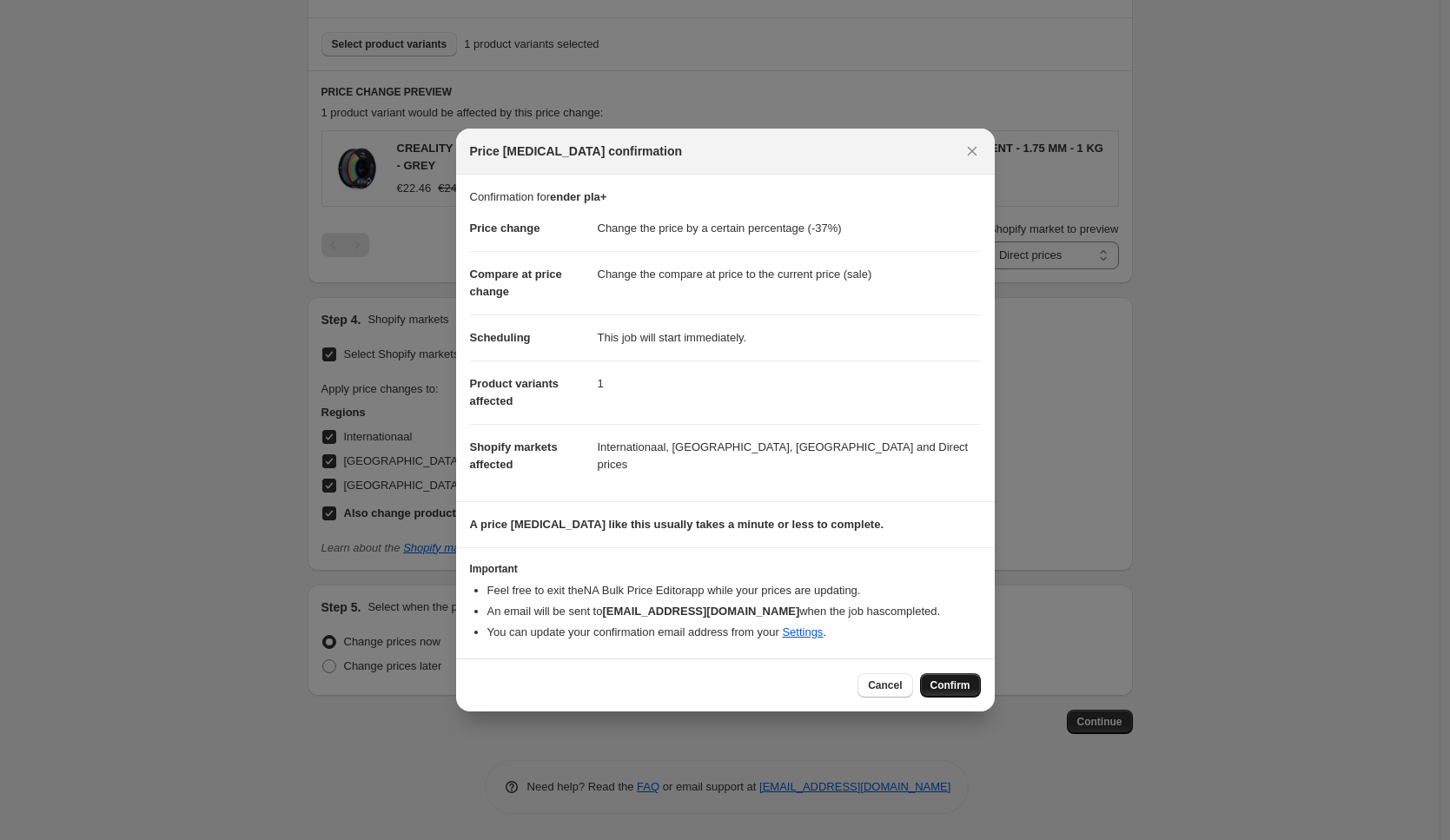
click at [952, 685] on span "Confirm" at bounding box center [950, 685] width 40 height 14
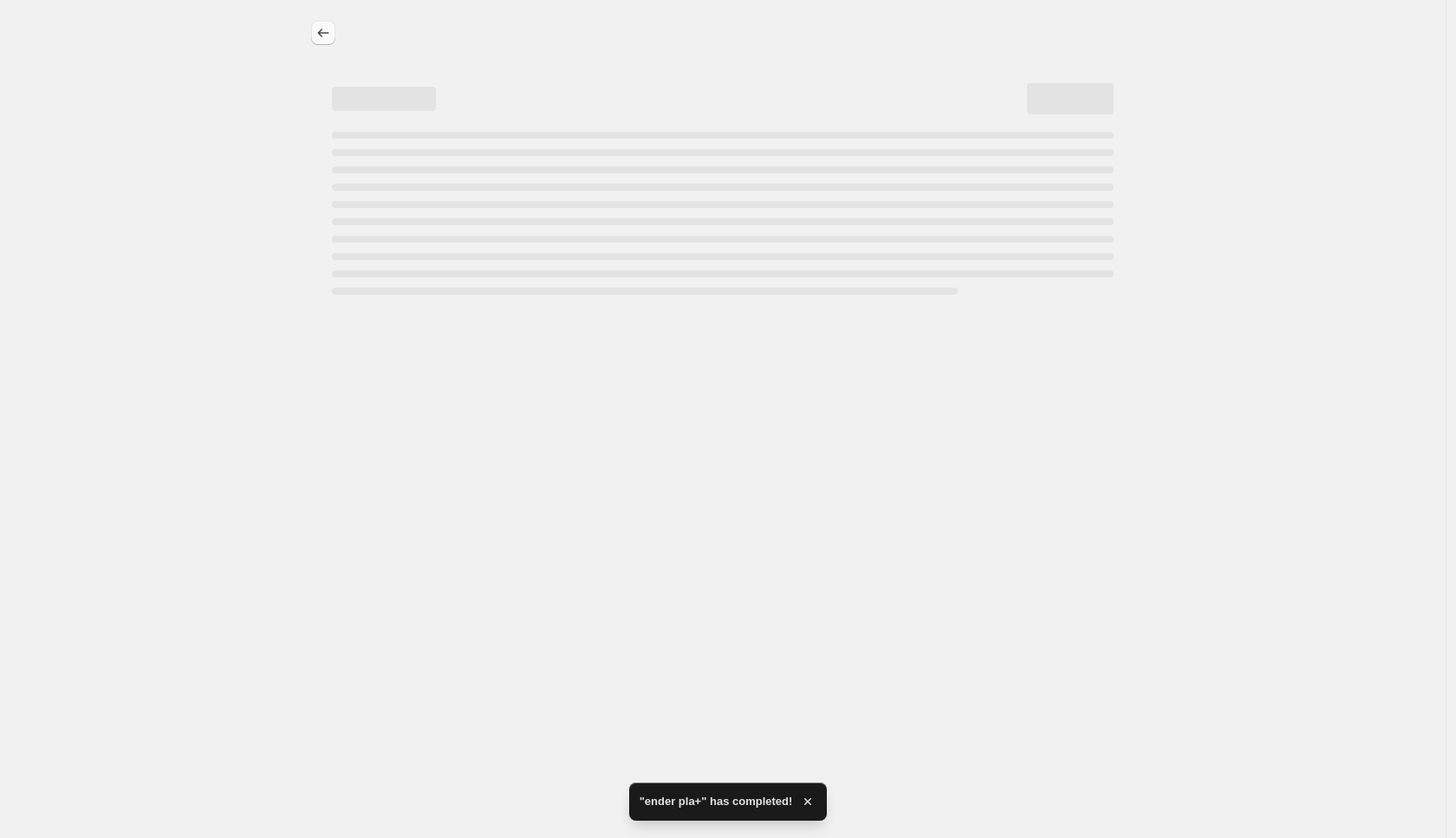
select select "percentage"
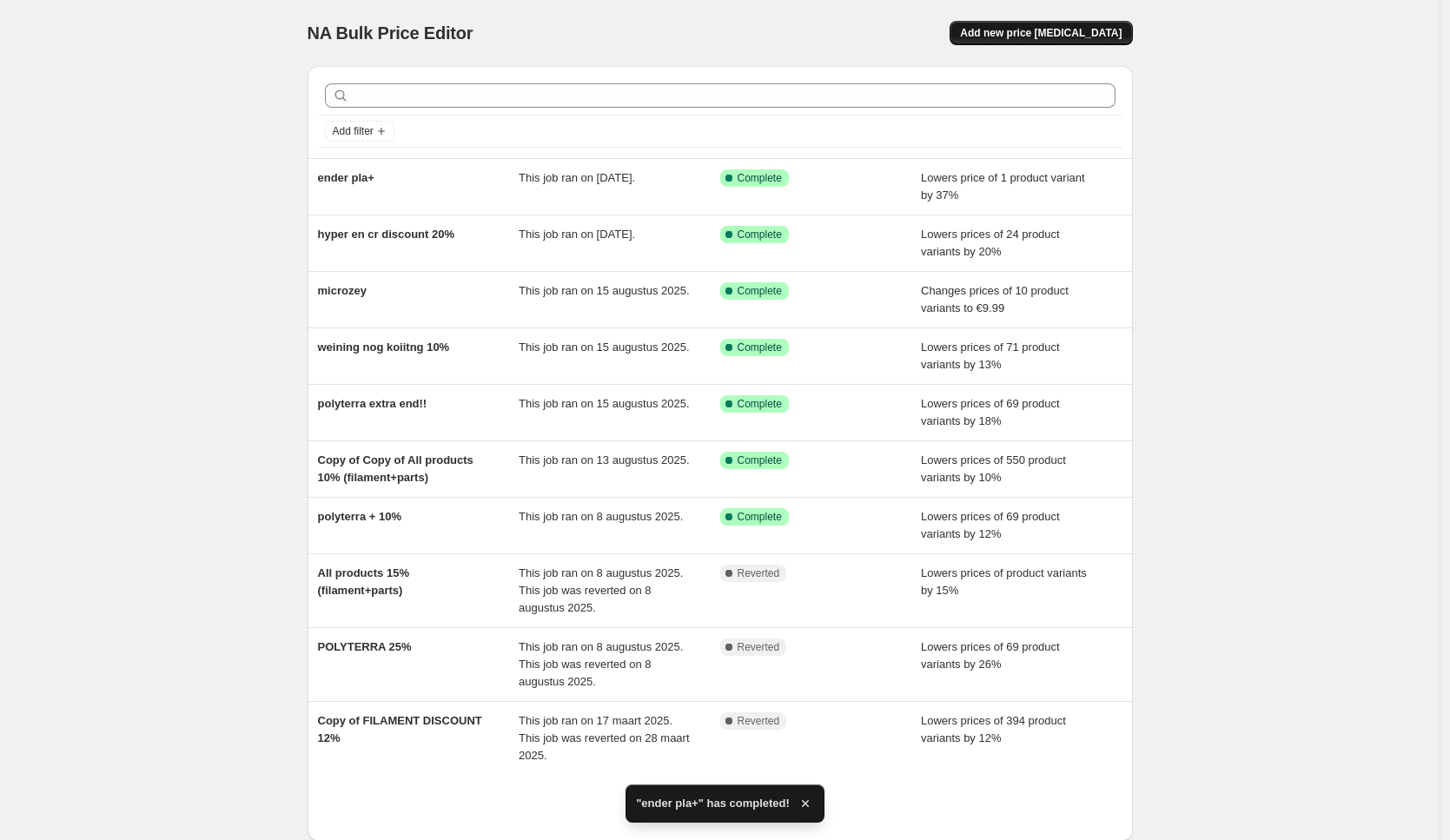
click at [1082, 35] on span "Add new price [MEDICAL_DATA]" at bounding box center [1040, 32] width 161 height 14
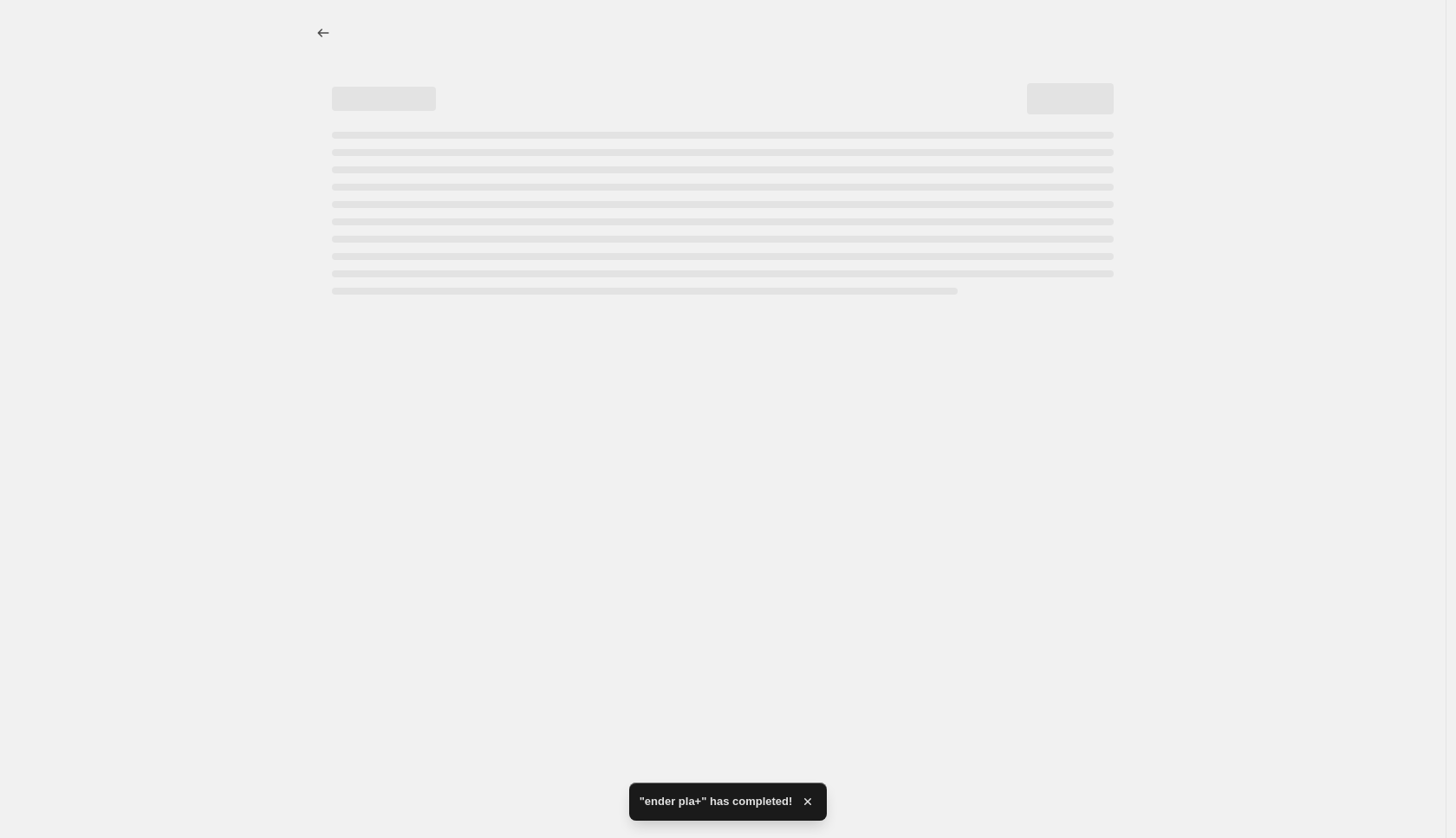
select select "percentage"
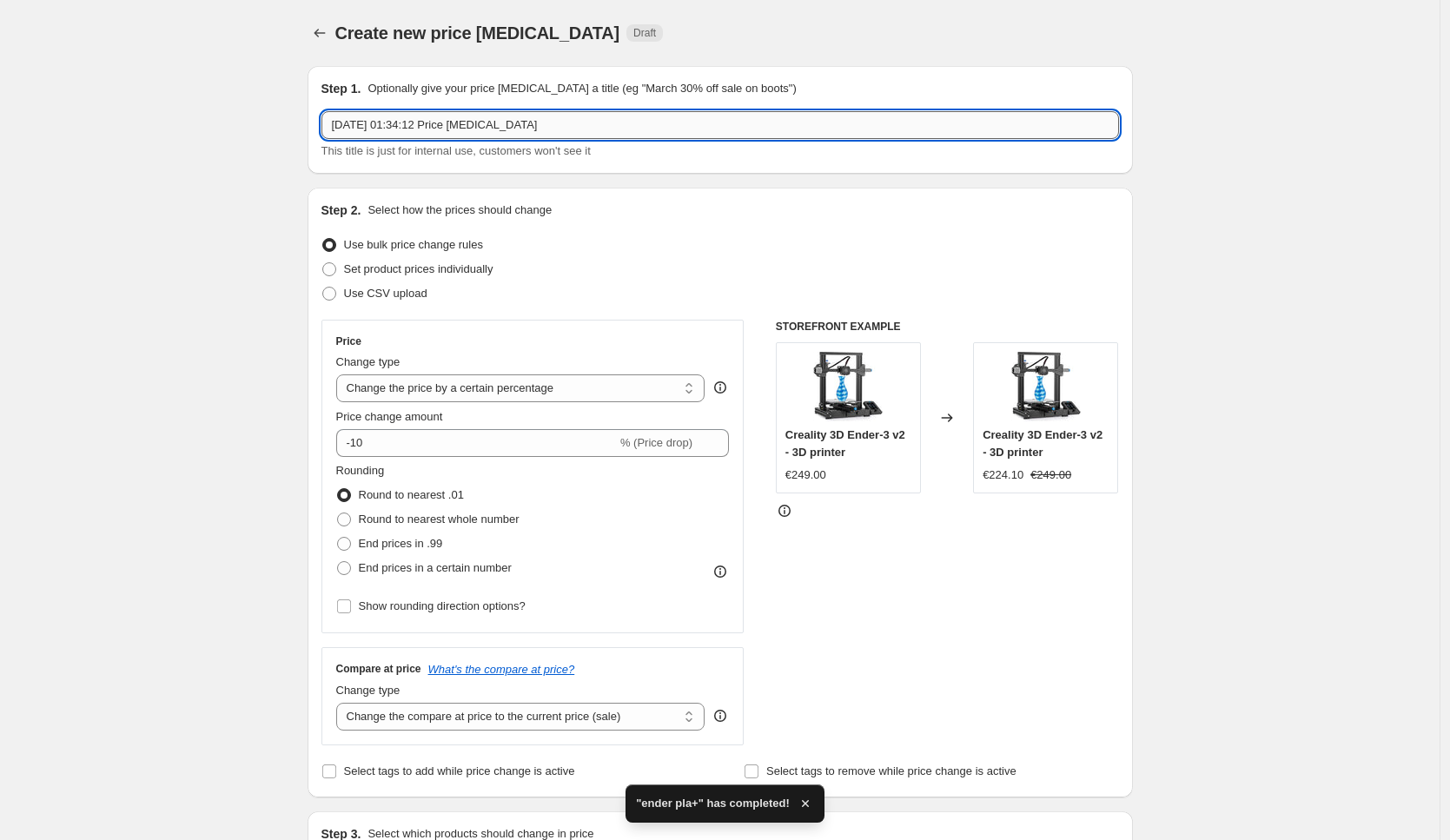
click at [565, 131] on input "[DATE] 01:34:12 Price [MEDICAL_DATA]" at bounding box center [720, 124] width 797 height 28
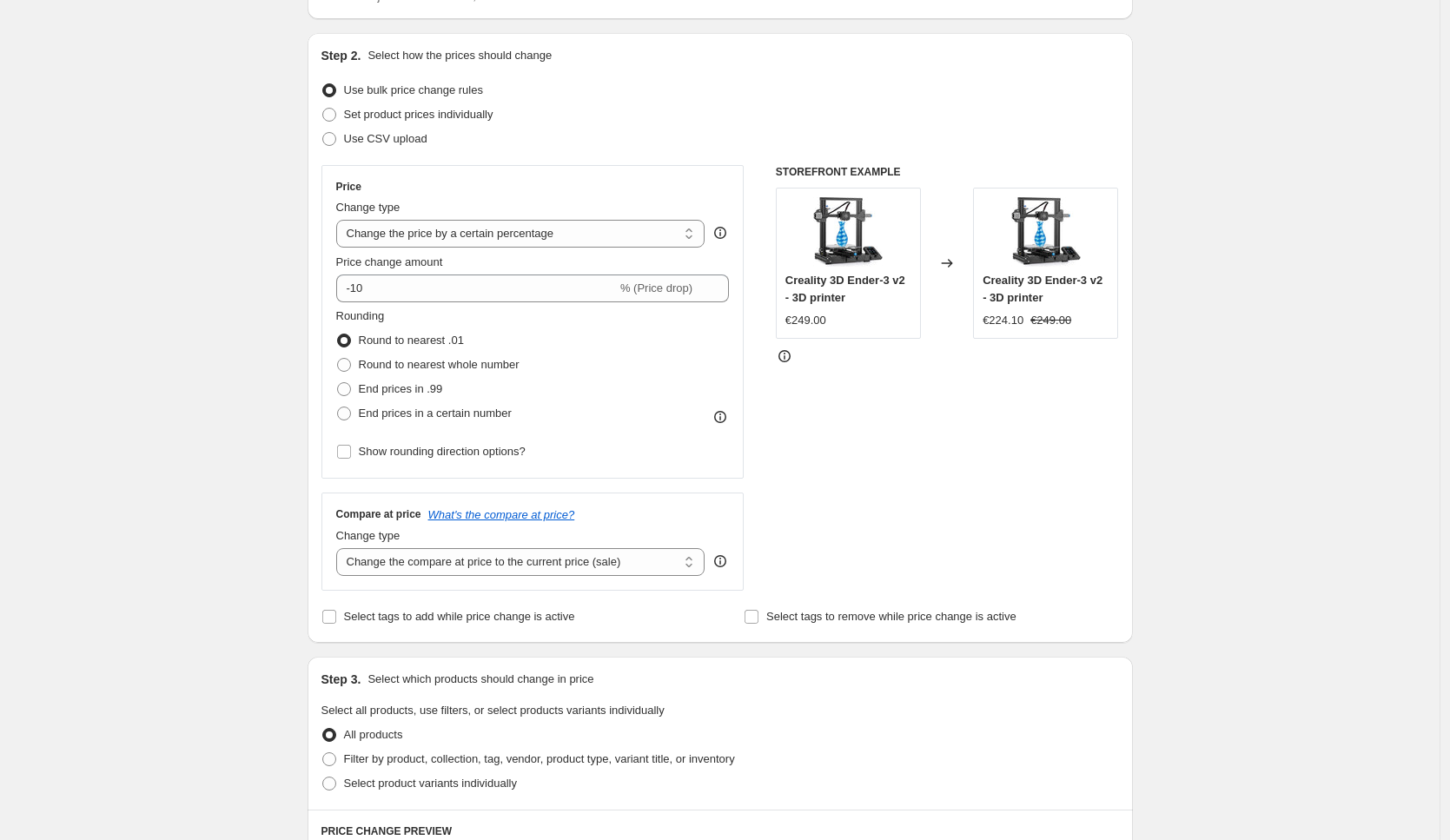
scroll to position [477, 0]
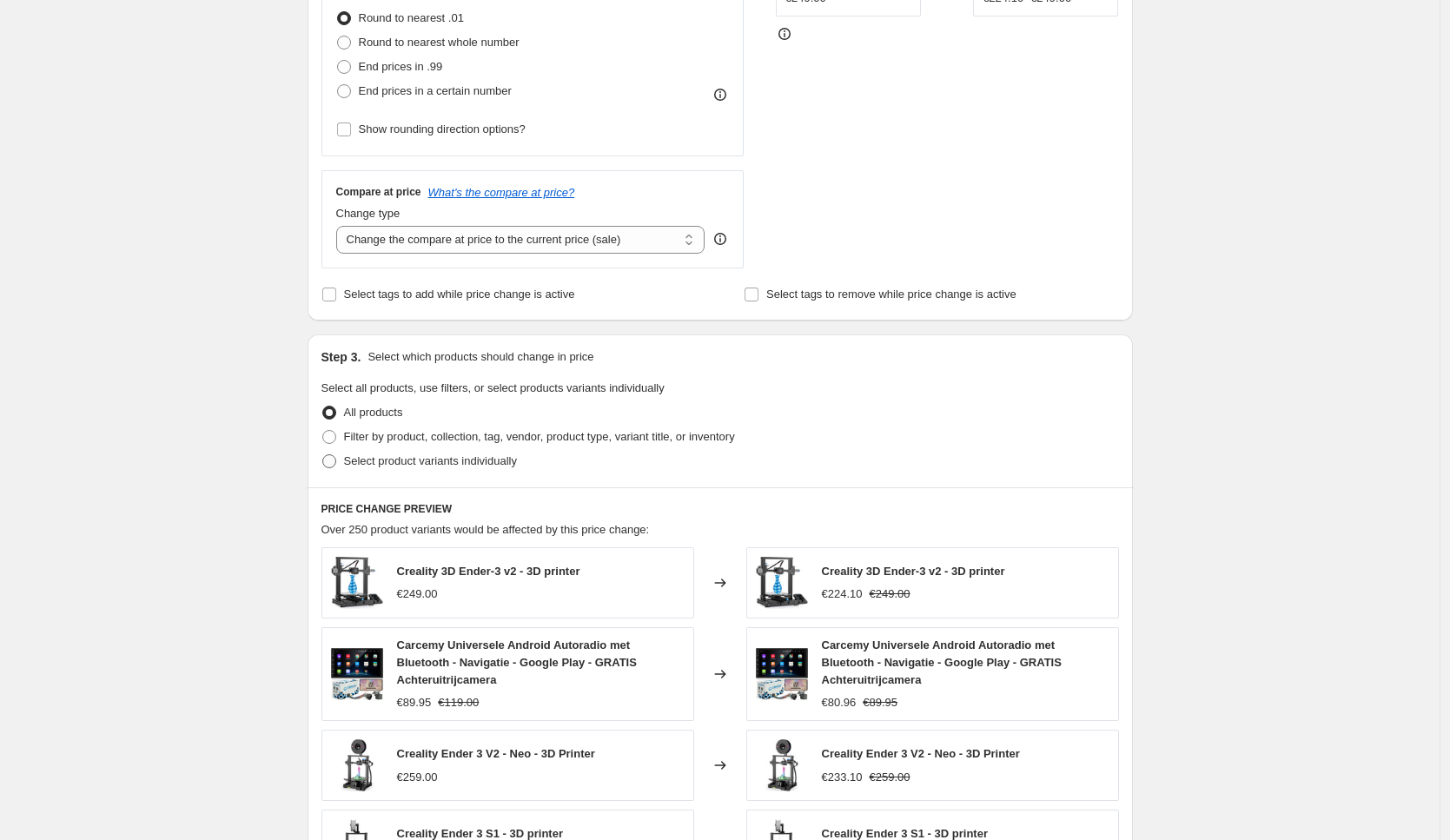
type input "polysonic and pla pro"
click at [438, 463] on span "Select product variants individually" at bounding box center [430, 461] width 173 height 13
click at [323, 455] on input "Select product variants individually" at bounding box center [323, 454] width 1 height 1
radio input "true"
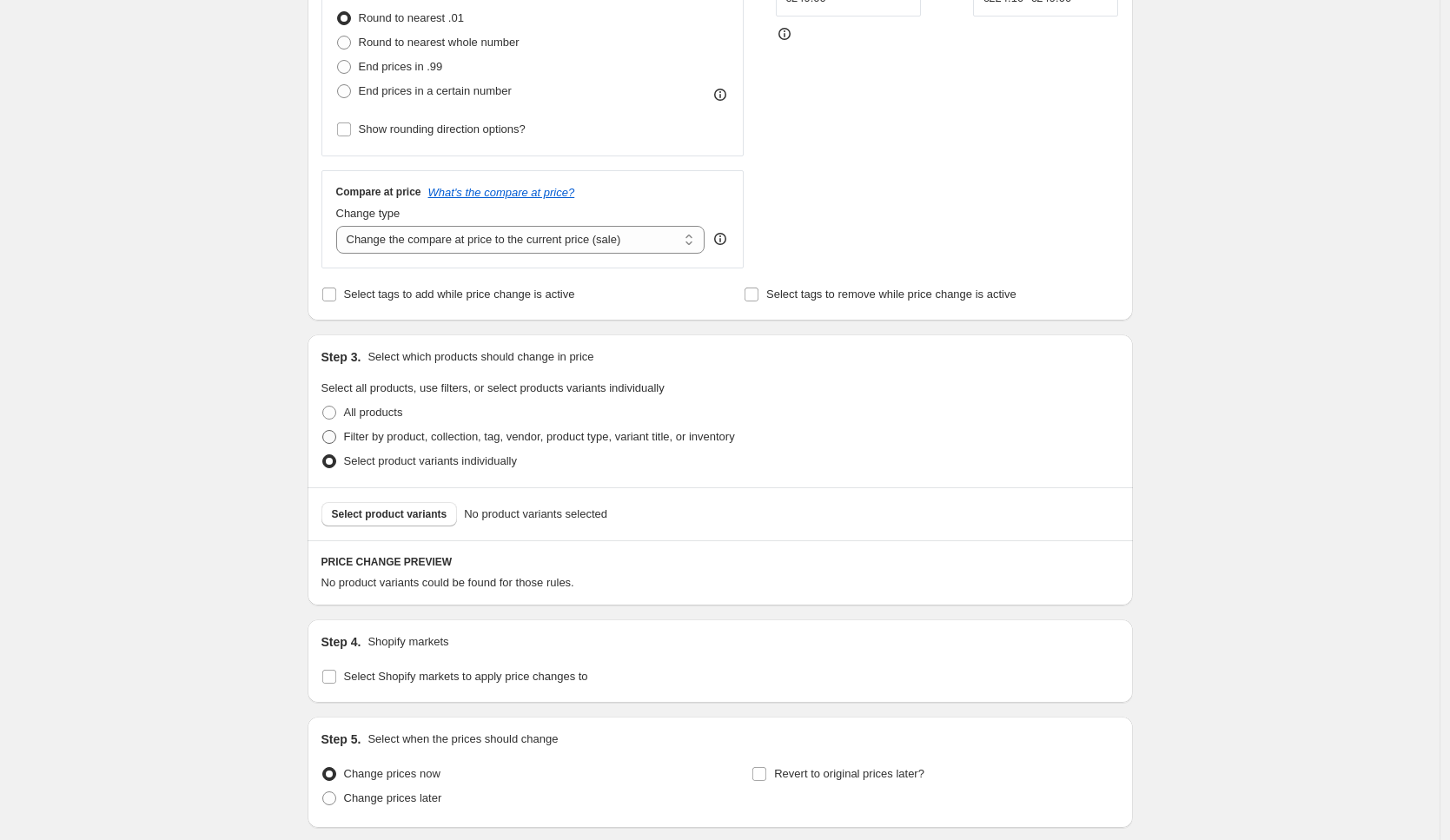
click at [431, 441] on span "Filter by product, collection, tag, vendor, product type, variant title, or inv…" at bounding box center [538, 436] width 390 height 13
click at [323, 430] on input "Filter by product, collection, tag, vendor, product type, variant title, or inv…" at bounding box center [323, 430] width 1 height 1
radio input "true"
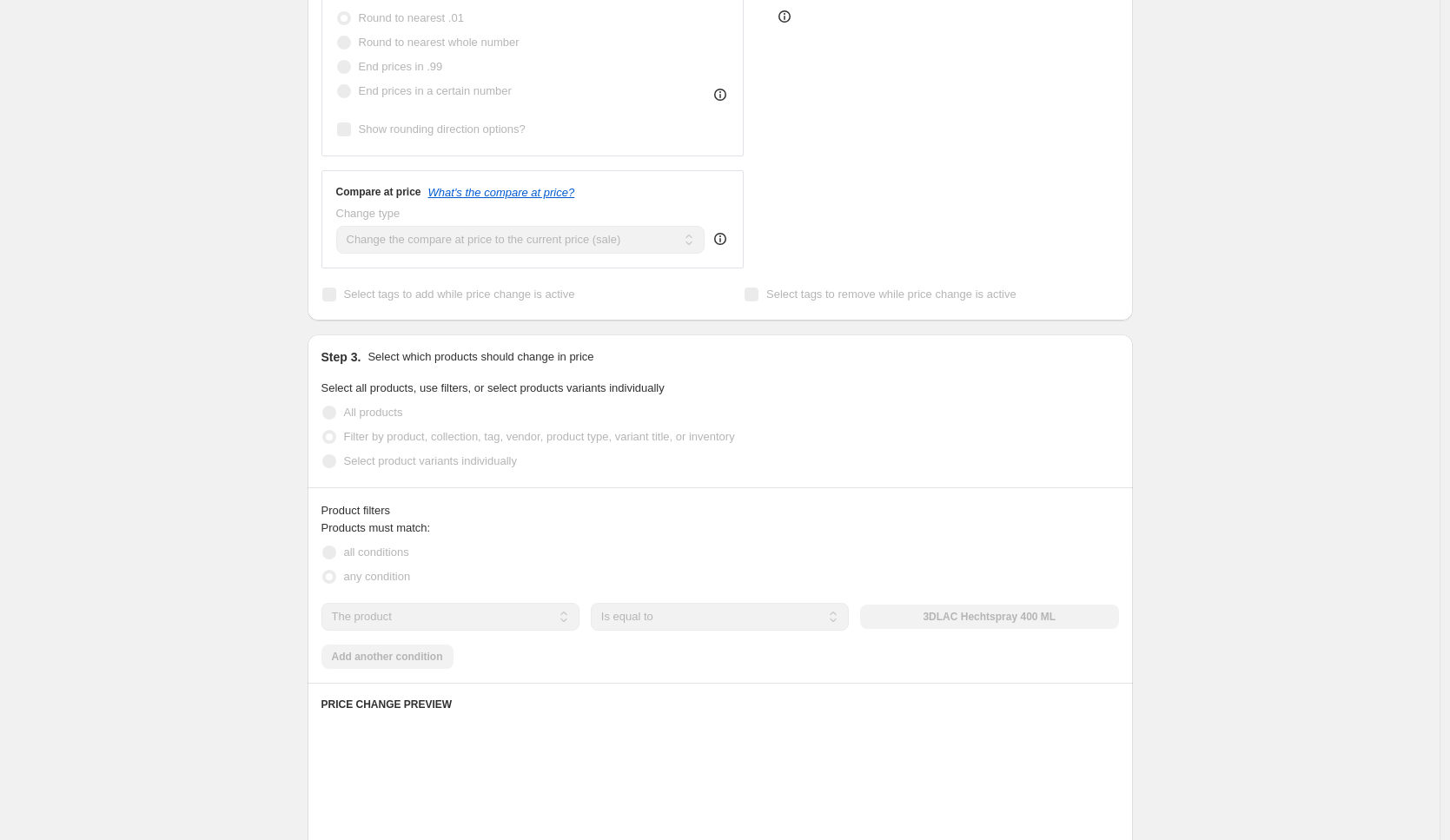
click at [425, 460] on span "Select product variants individually" at bounding box center [430, 461] width 173 height 13
click at [323, 455] on input "Select product variants individually" at bounding box center [323, 454] width 1 height 1
radio input "true"
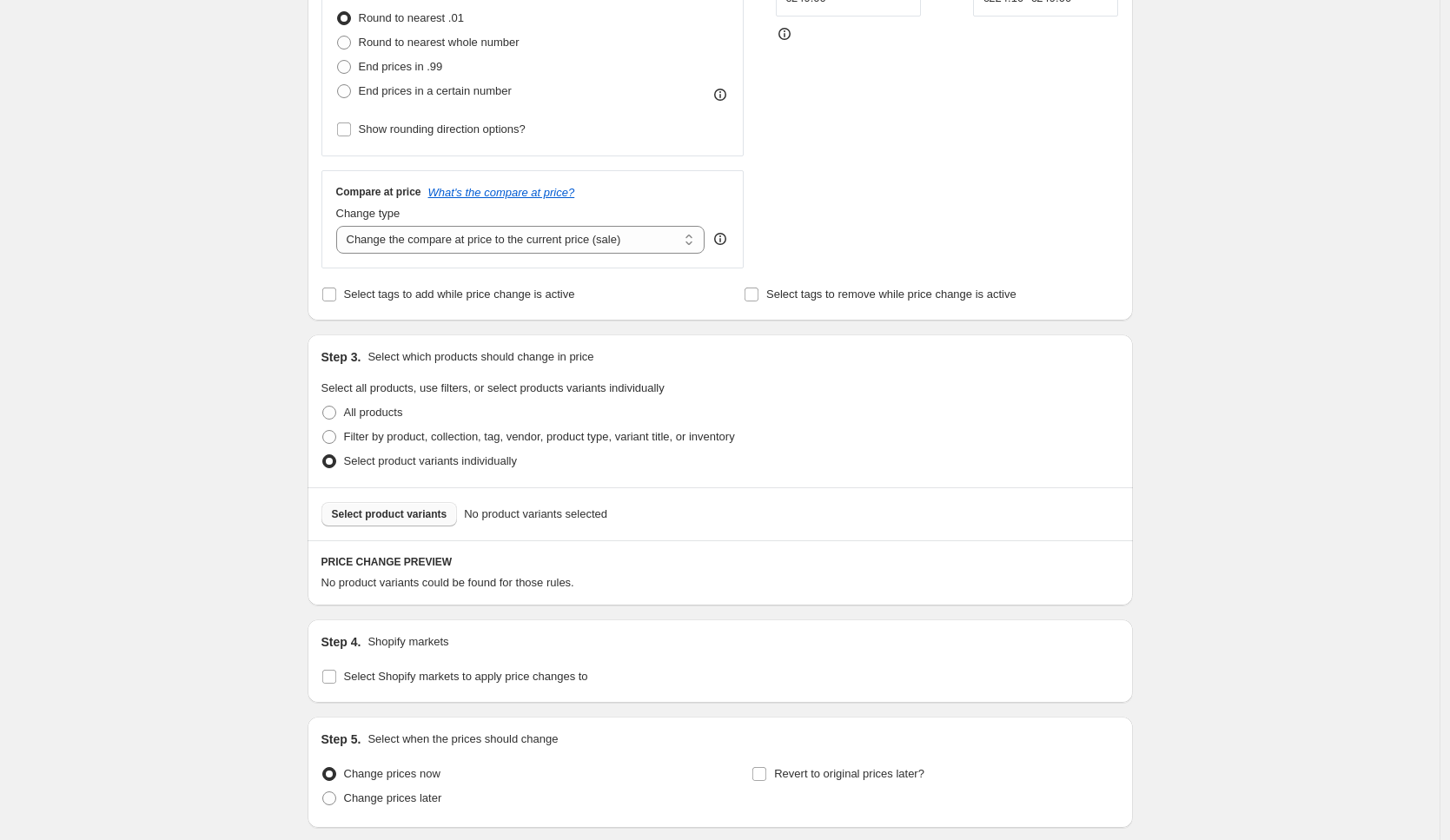
click at [406, 505] on button "Select product variants" at bounding box center [389, 514] width 137 height 24
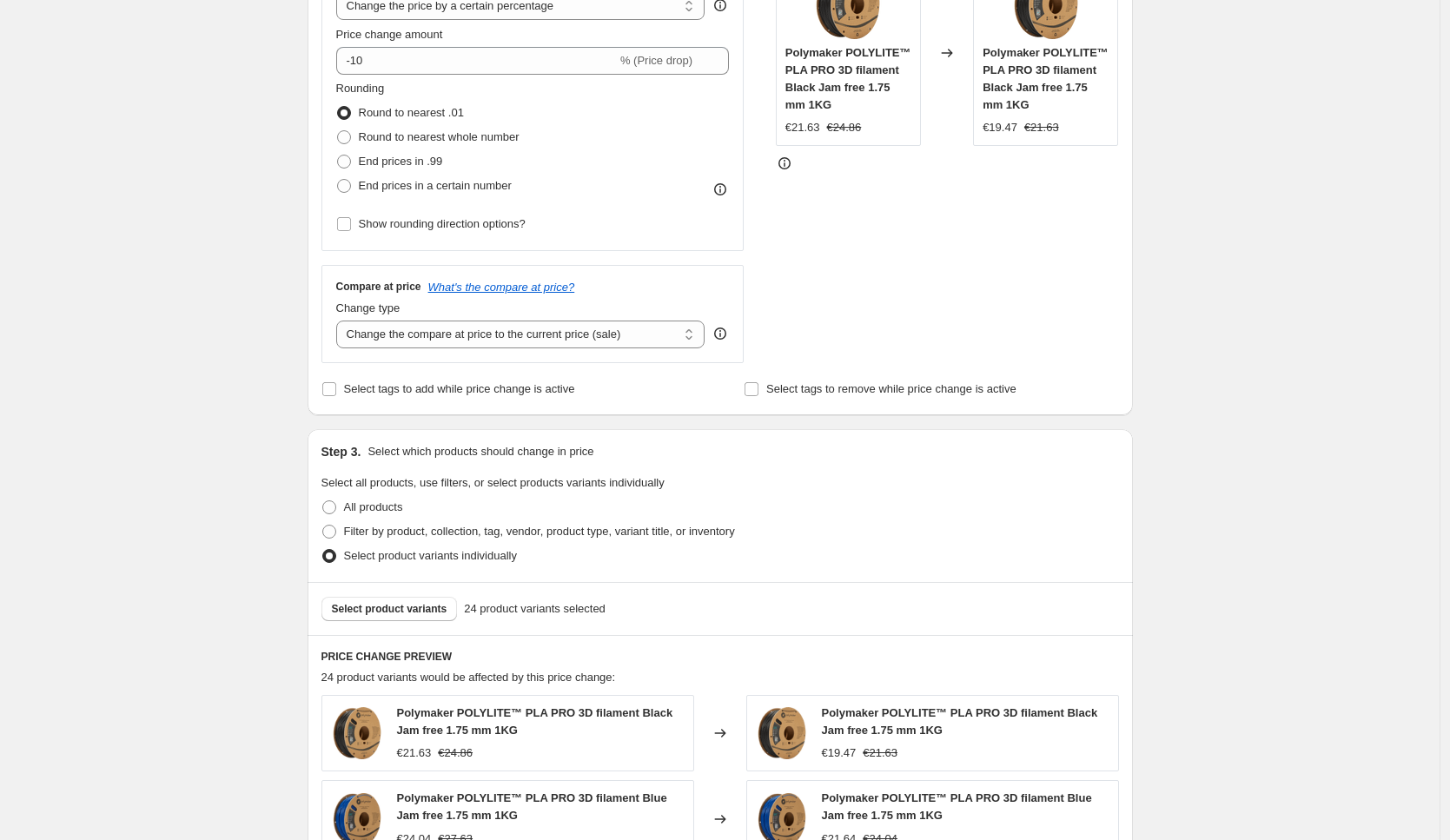
scroll to position [29, 0]
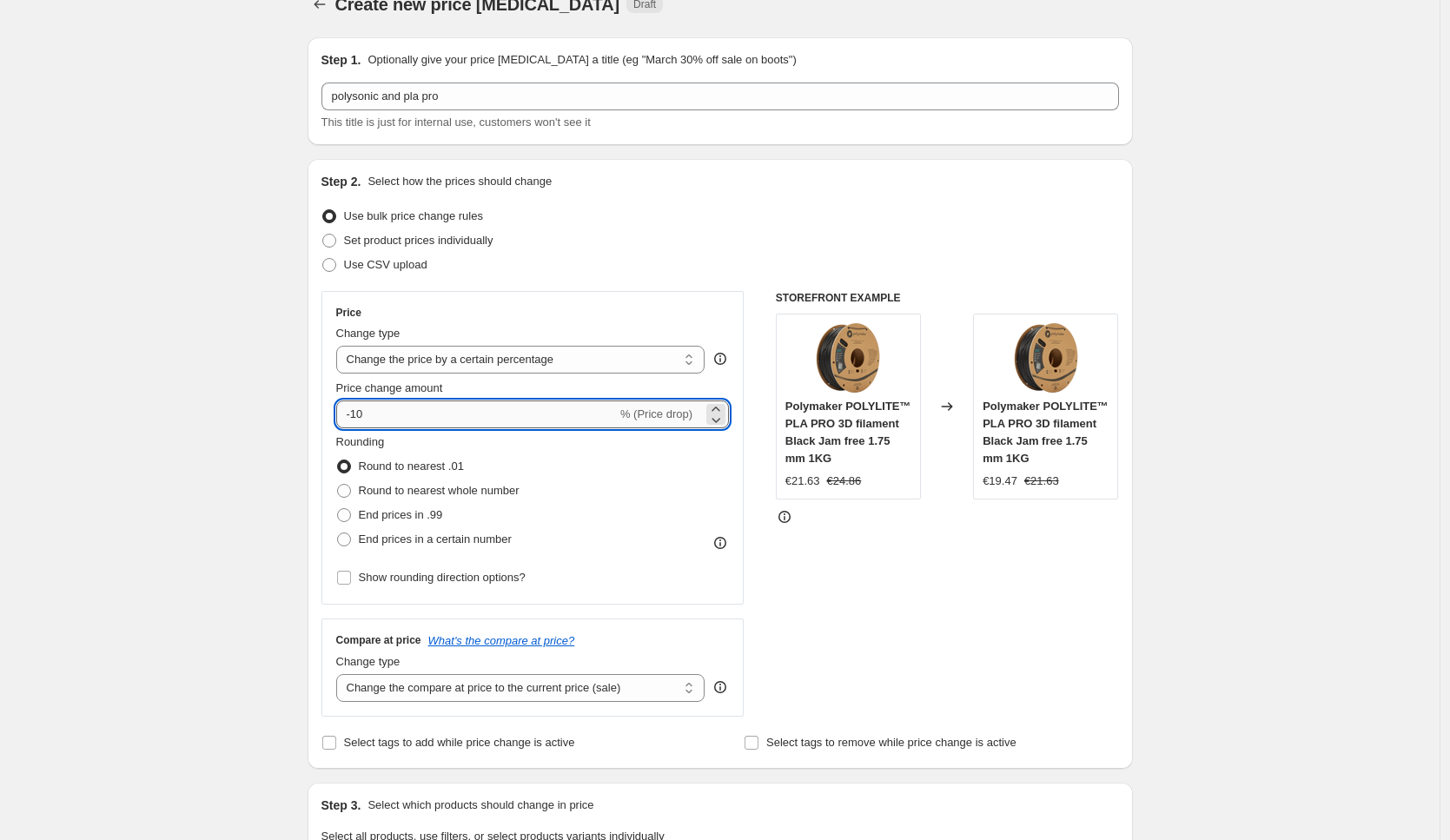
click at [407, 407] on input "-10" at bounding box center [476, 413] width 281 height 28
type input "-15"
click at [944, 578] on div "STOREFRONT EXAMPLE Polymaker POLYLITE™ PLA PRO 3D filament Black Jam free 1.75 …" at bounding box center [947, 504] width 343 height 426
click at [432, 519] on span "End prices in .99" at bounding box center [401, 514] width 84 height 13
click at [338, 509] on input "End prices in .99" at bounding box center [337, 508] width 1 height 1
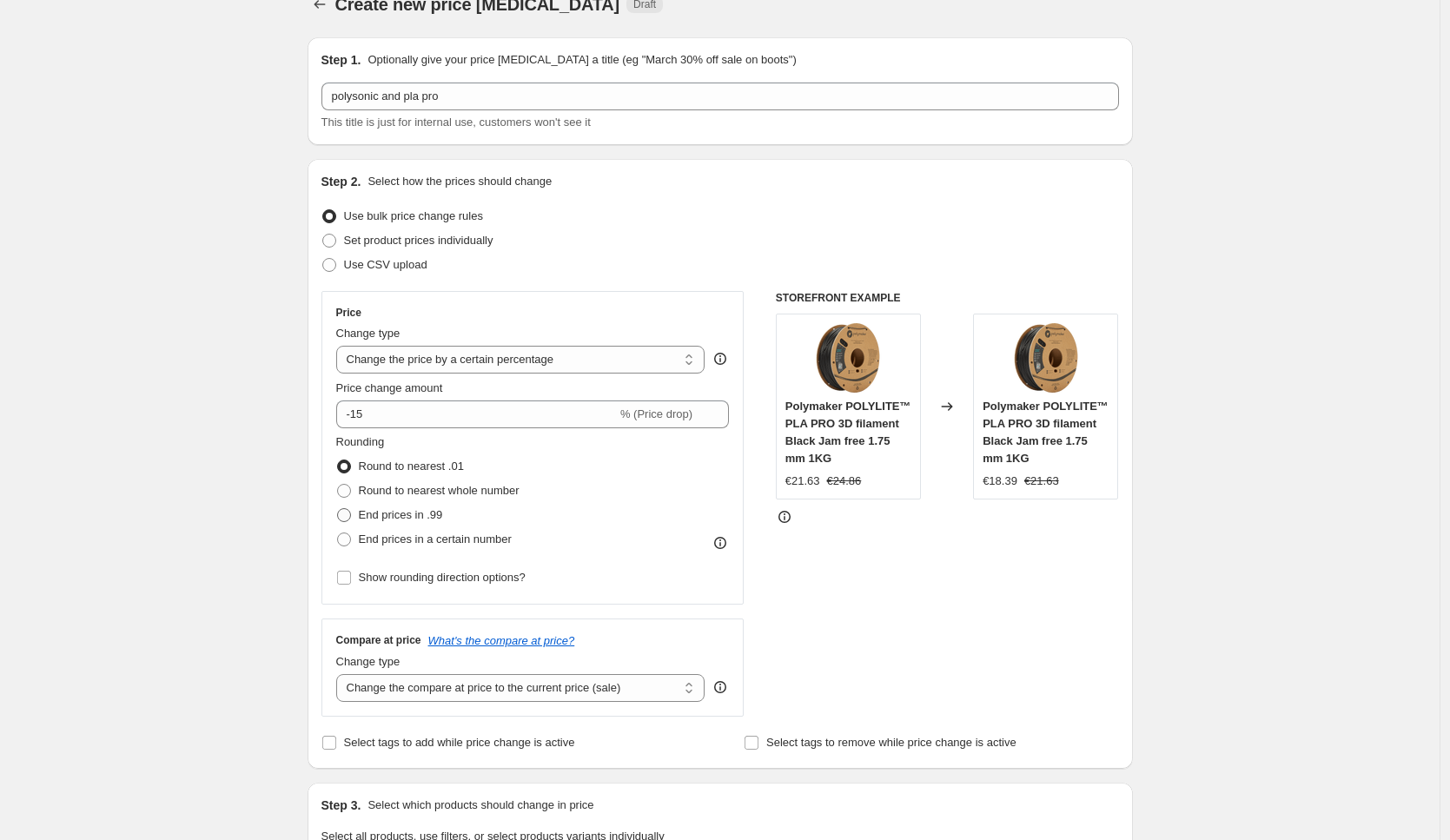
radio input "true"
click at [419, 543] on span "End prices in a certain number" at bounding box center [435, 539] width 153 height 13
click at [338, 534] on input "End prices in a certain number" at bounding box center [337, 533] width 1 height 1
radio input "true"
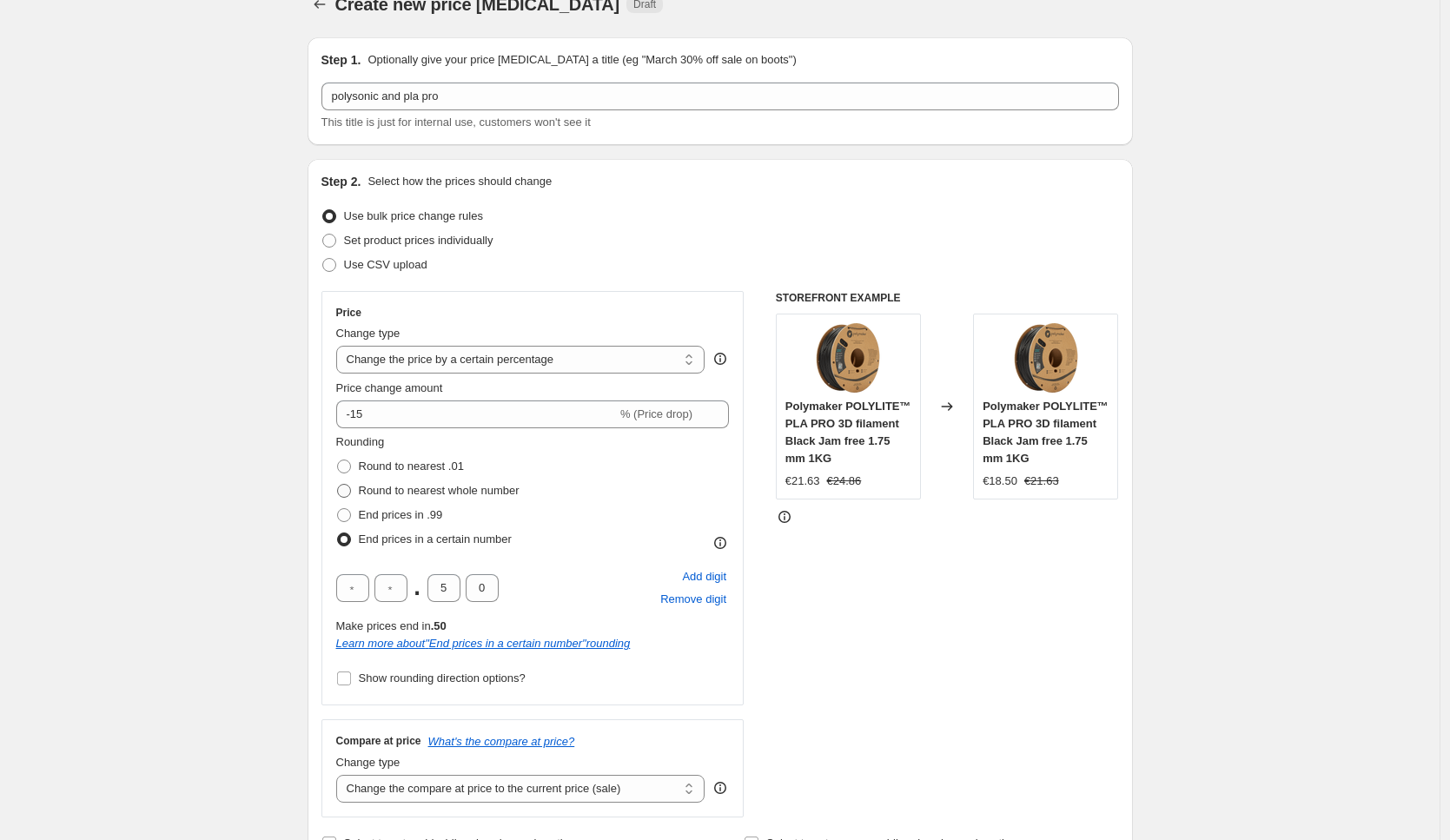
click at [418, 494] on span "Round to nearest whole number" at bounding box center [439, 491] width 160 height 13
click at [338, 485] on input "Round to nearest whole number" at bounding box center [337, 484] width 1 height 1
radio input "true"
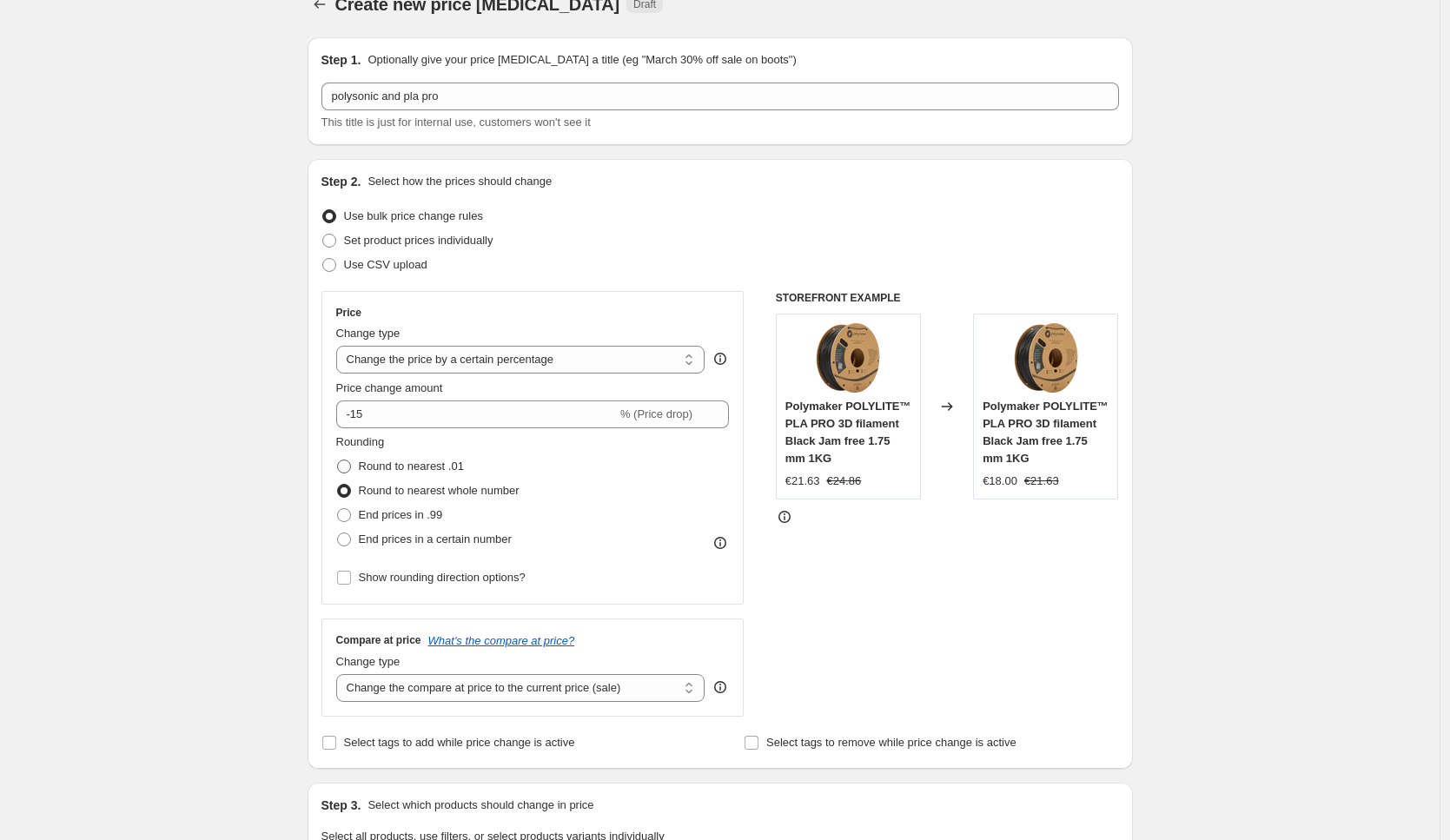
click at [408, 468] on span "Round to nearest .01" at bounding box center [411, 466] width 105 height 13
click at [338, 460] on input "Round to nearest .01" at bounding box center [337, 459] width 1 height 1
radio input "true"
click at [419, 539] on span "End prices in a certain number" at bounding box center [435, 539] width 153 height 13
click at [338, 534] on input "End prices in a certain number" at bounding box center [337, 533] width 1 height 1
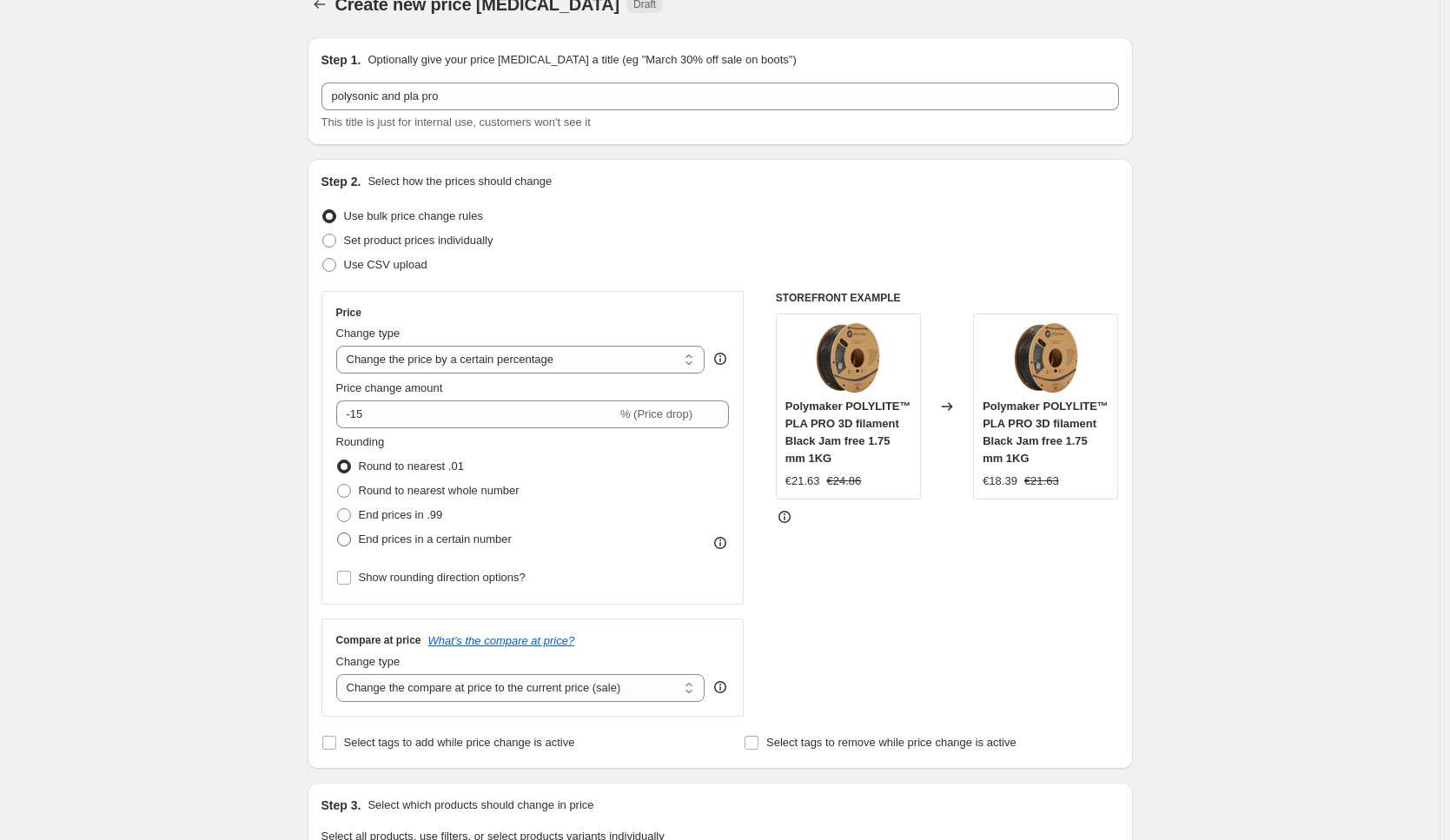
radio input "true"
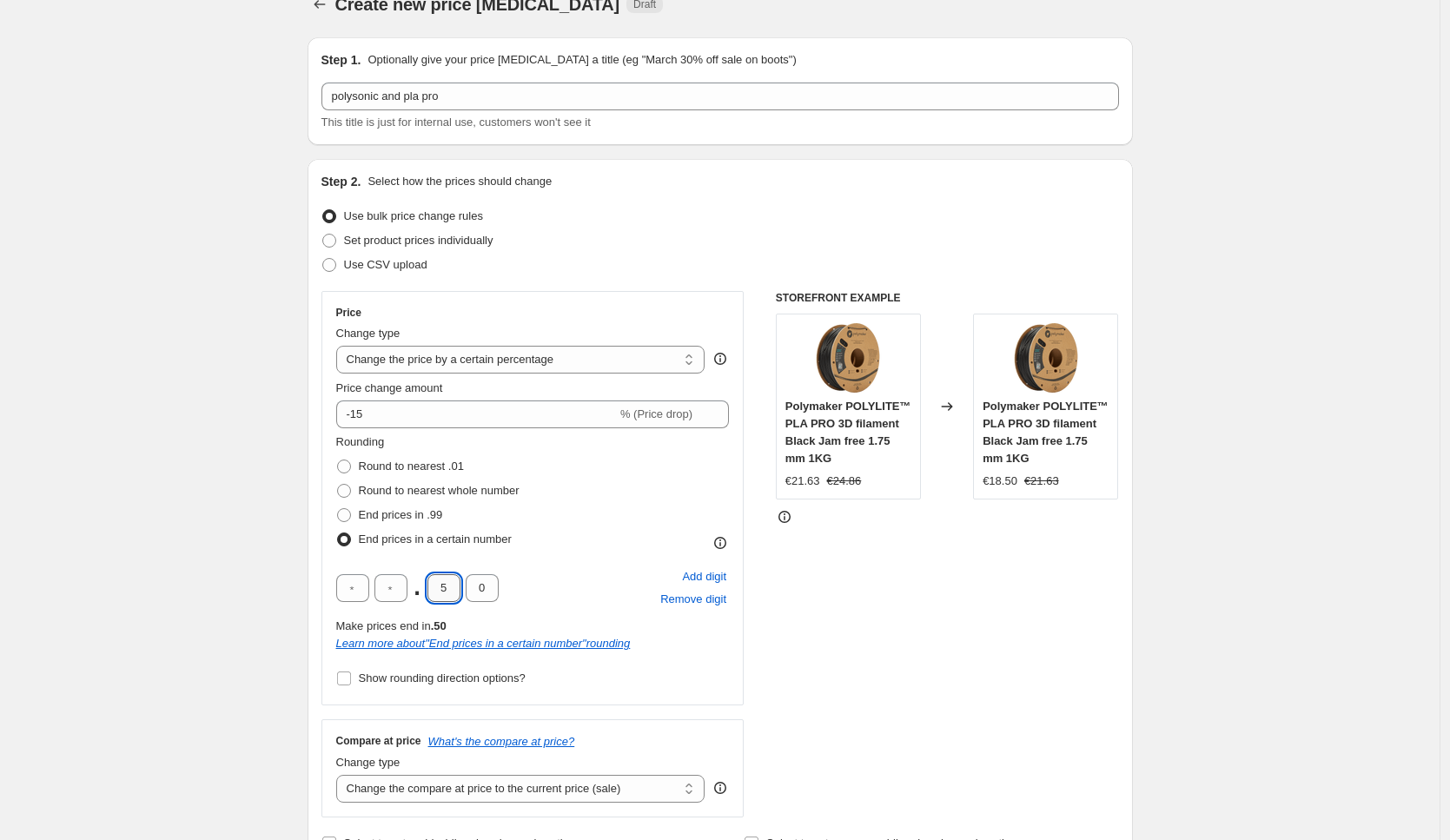
click at [442, 586] on input "5" at bounding box center [444, 587] width 33 height 28
type input "9"
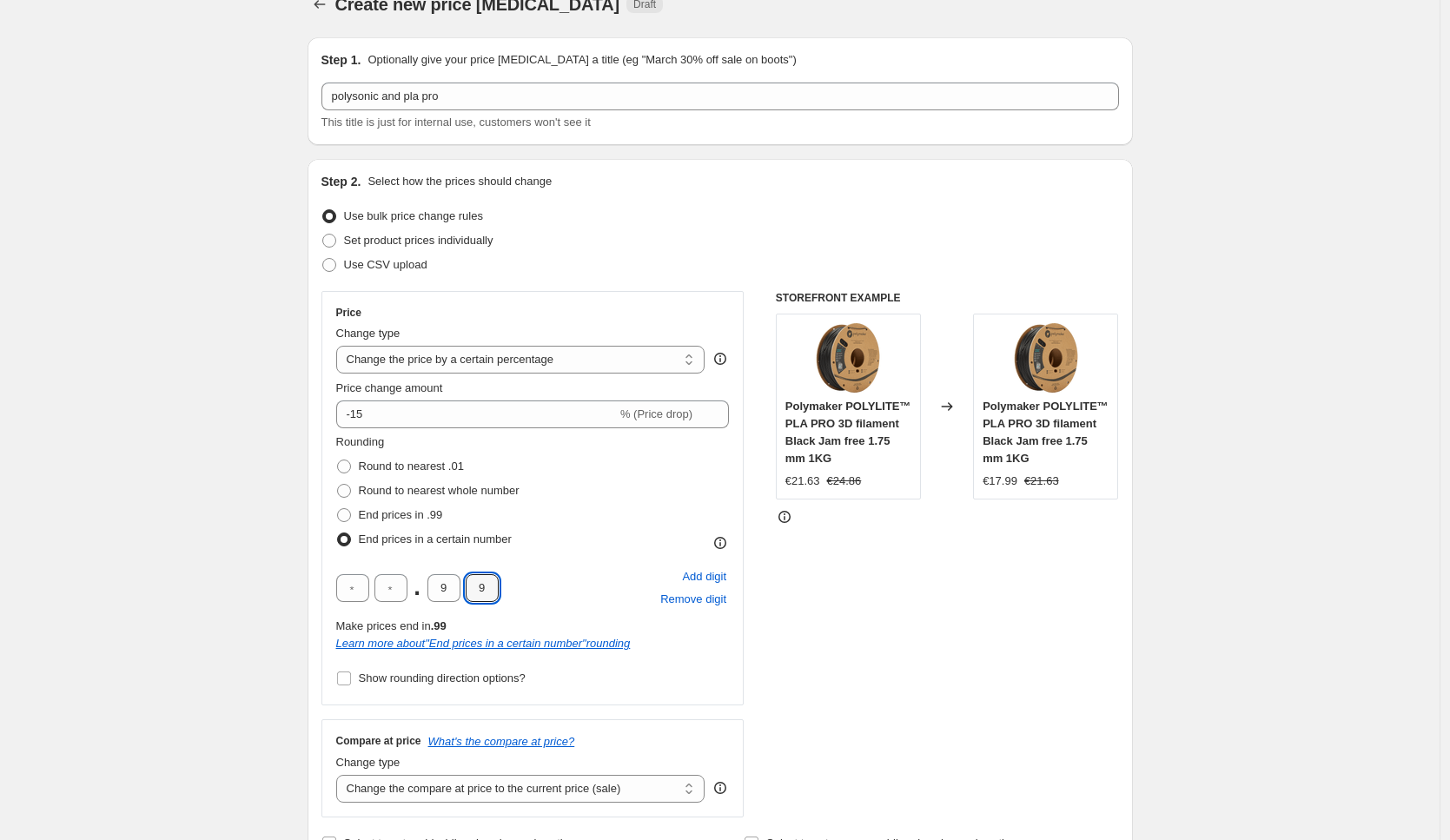
click at [939, 625] on div "STOREFRONT EXAMPLE Polymaker POLYLITE™ PLA PRO 3D filament Black Jam free 1.75 …" at bounding box center [947, 554] width 343 height 526
click at [400, 418] on input "-15" at bounding box center [476, 413] width 281 height 28
click at [927, 622] on div "STOREFRONT EXAMPLE Polymaker POLYLITE™ PLA PRO 3D filament Black Jam free 1.75 …" at bounding box center [947, 554] width 343 height 526
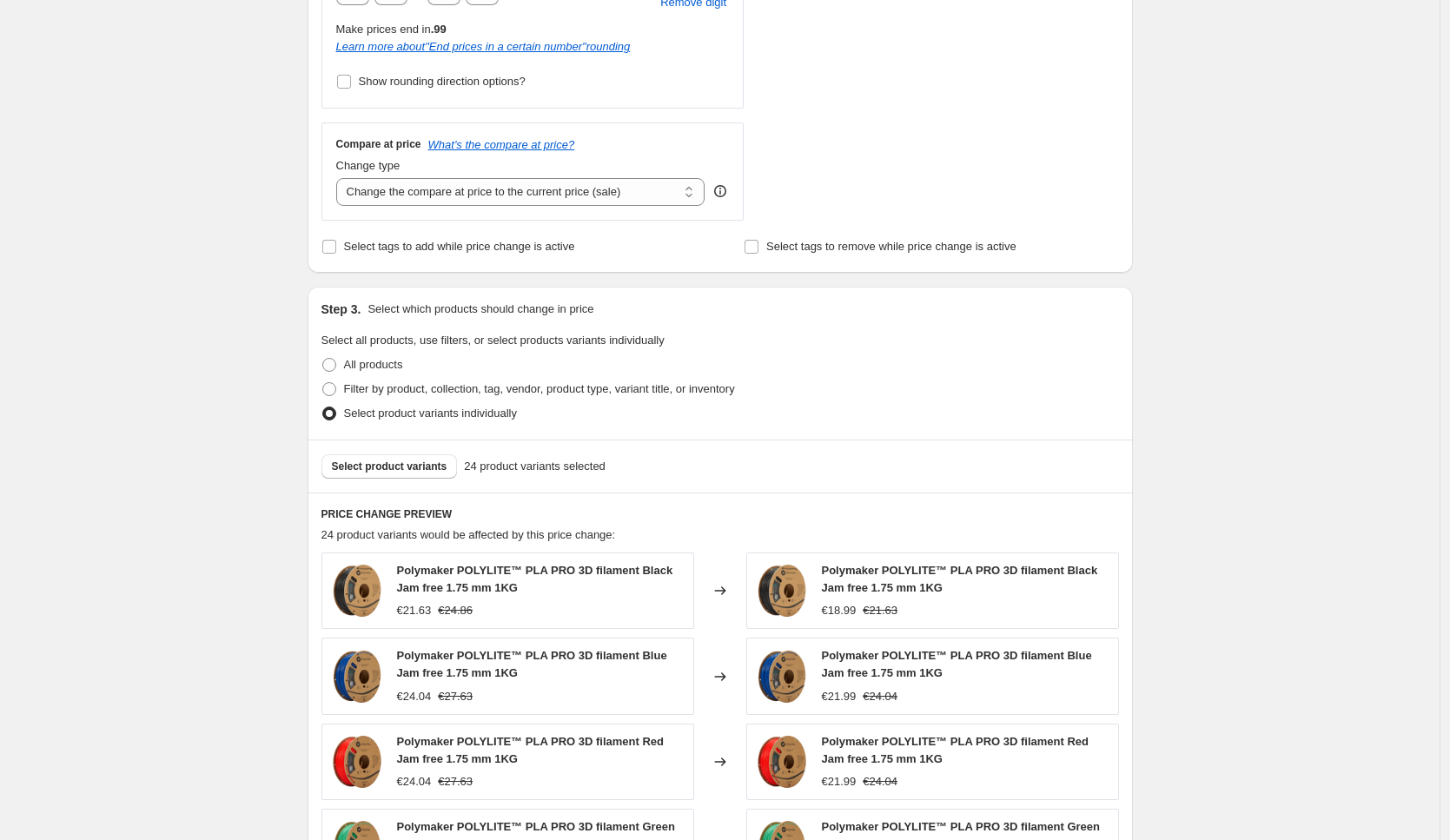
scroll to position [520, 0]
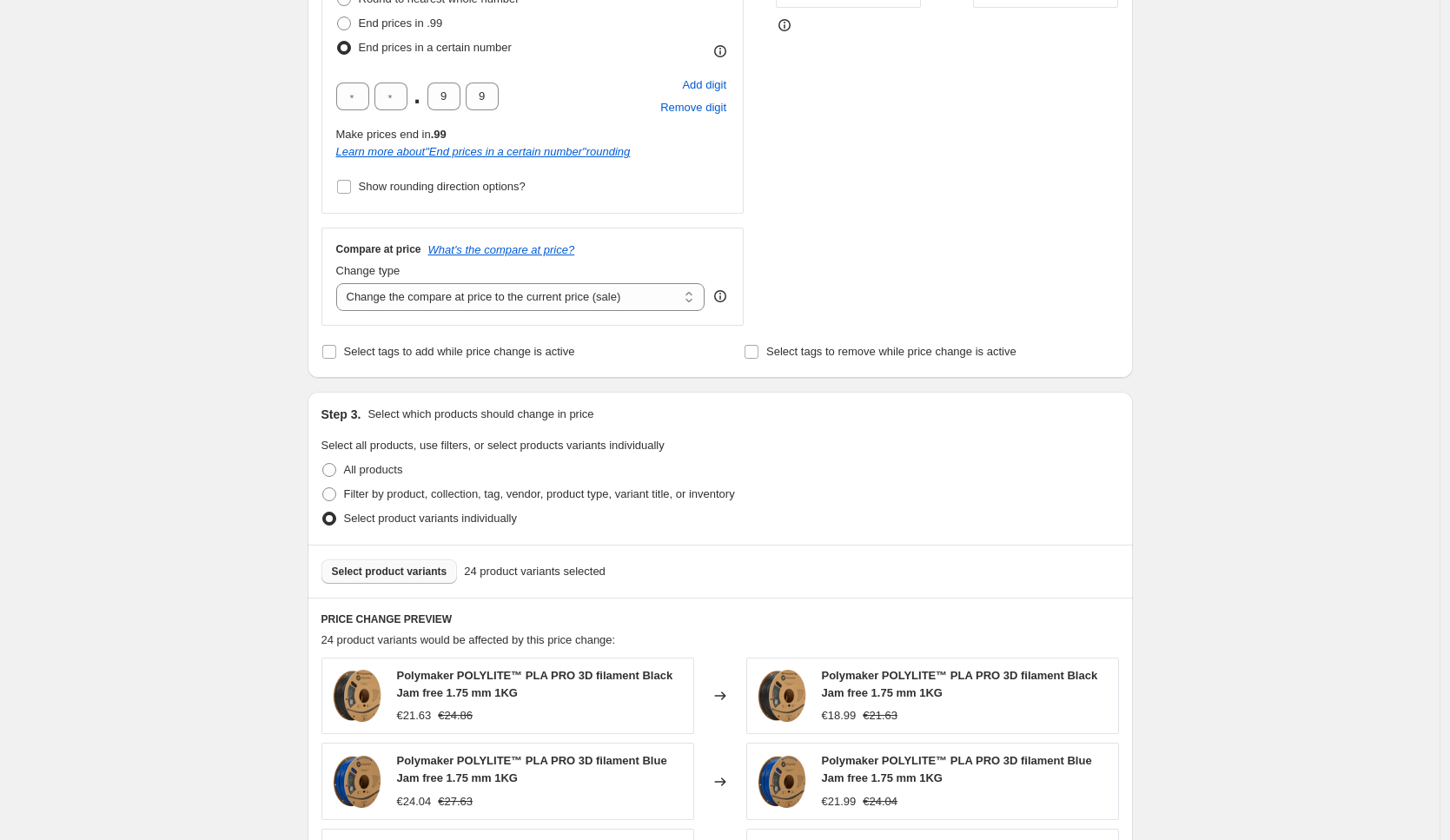
click at [433, 574] on span "Select product variants" at bounding box center [389, 571] width 116 height 14
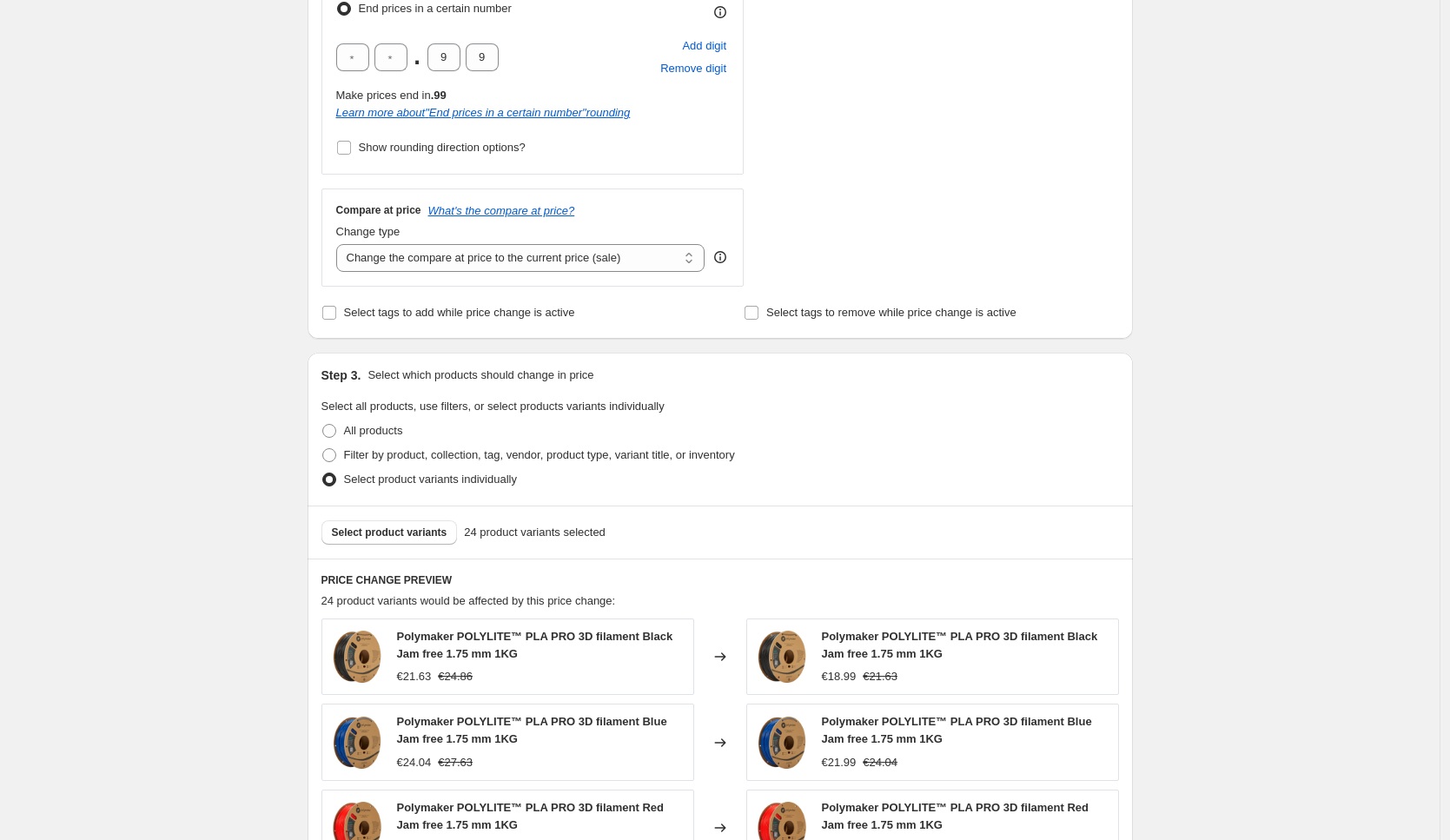
scroll to position [988, 0]
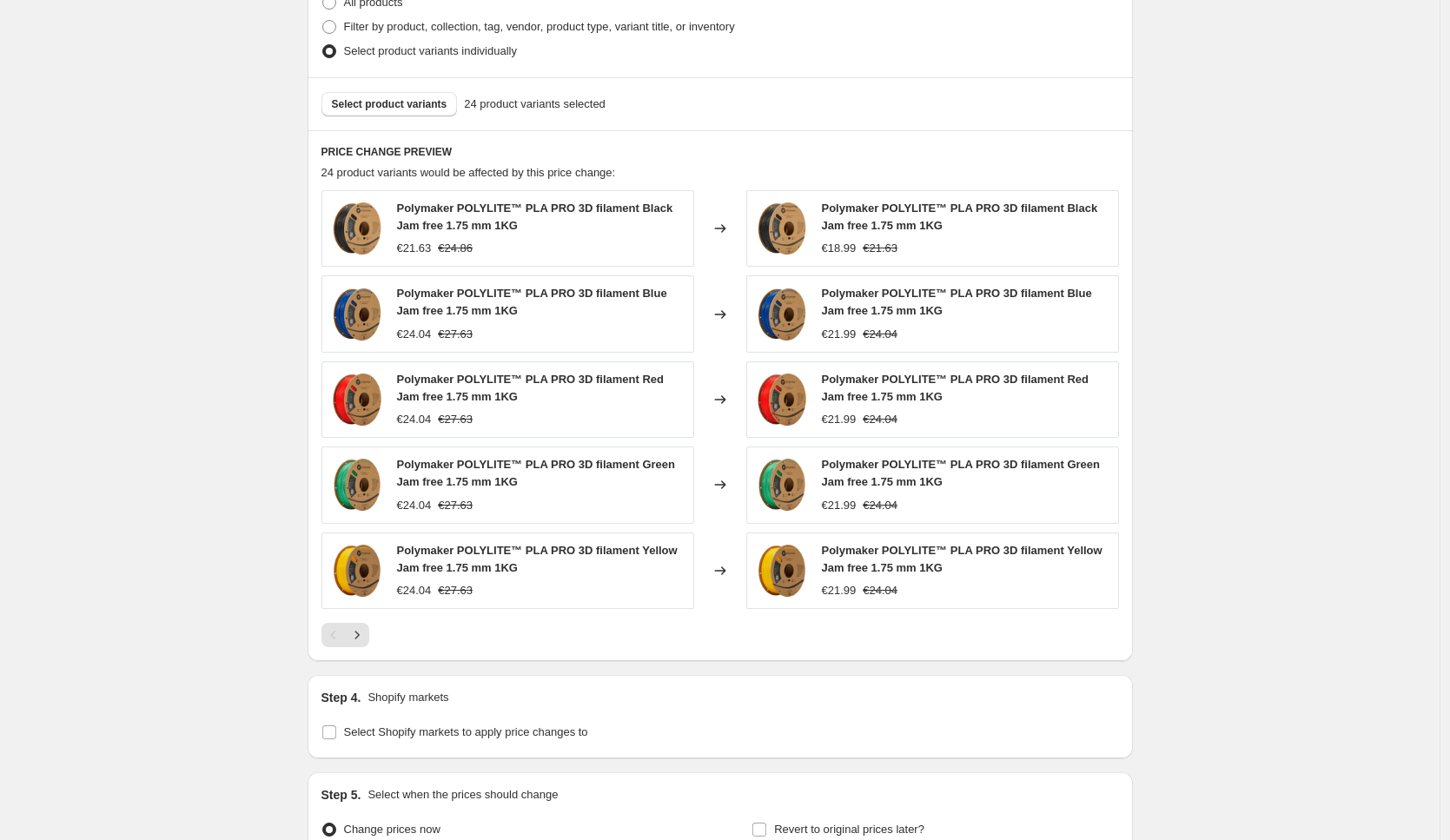
click at [429, 231] on span "Polymaker POLYLITE™ PLA PRO 3D filament Black Jam free 1.75 mm 1KG" at bounding box center [535, 217] width 276 height 31
click at [392, 226] on div "Polymaker POLYLITE™ PLA PRO 3D filament Black Jam free 1.75 mm 1KG €21.63 €24.86" at bounding box center [508, 228] width 372 height 76
click at [404, 148] on h6 "PRICE CHANGE PREVIEW" at bounding box center [720, 152] width 797 height 14
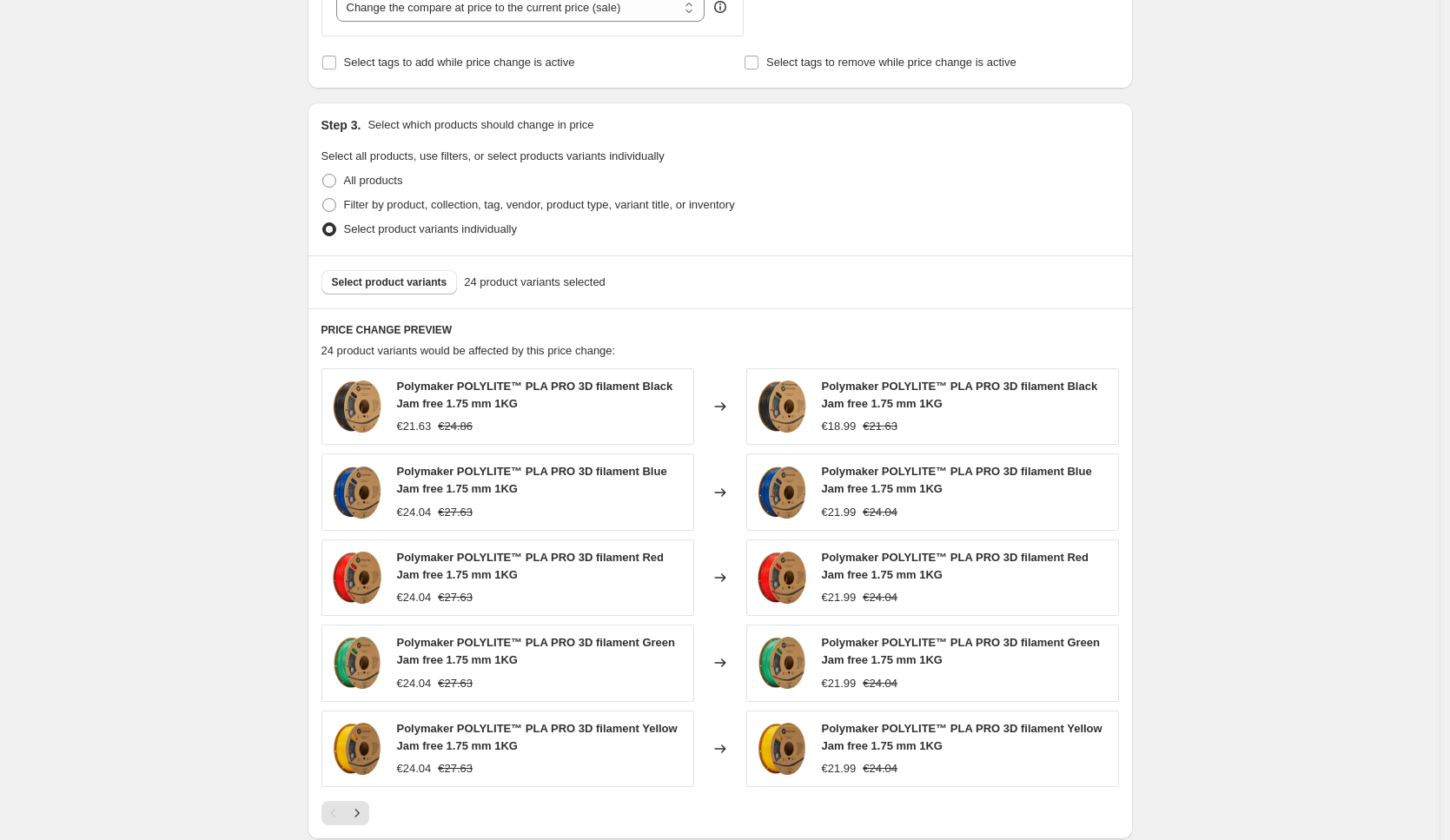
scroll to position [808, 0]
click at [399, 287] on span "Select product variants" at bounding box center [389, 283] width 116 height 14
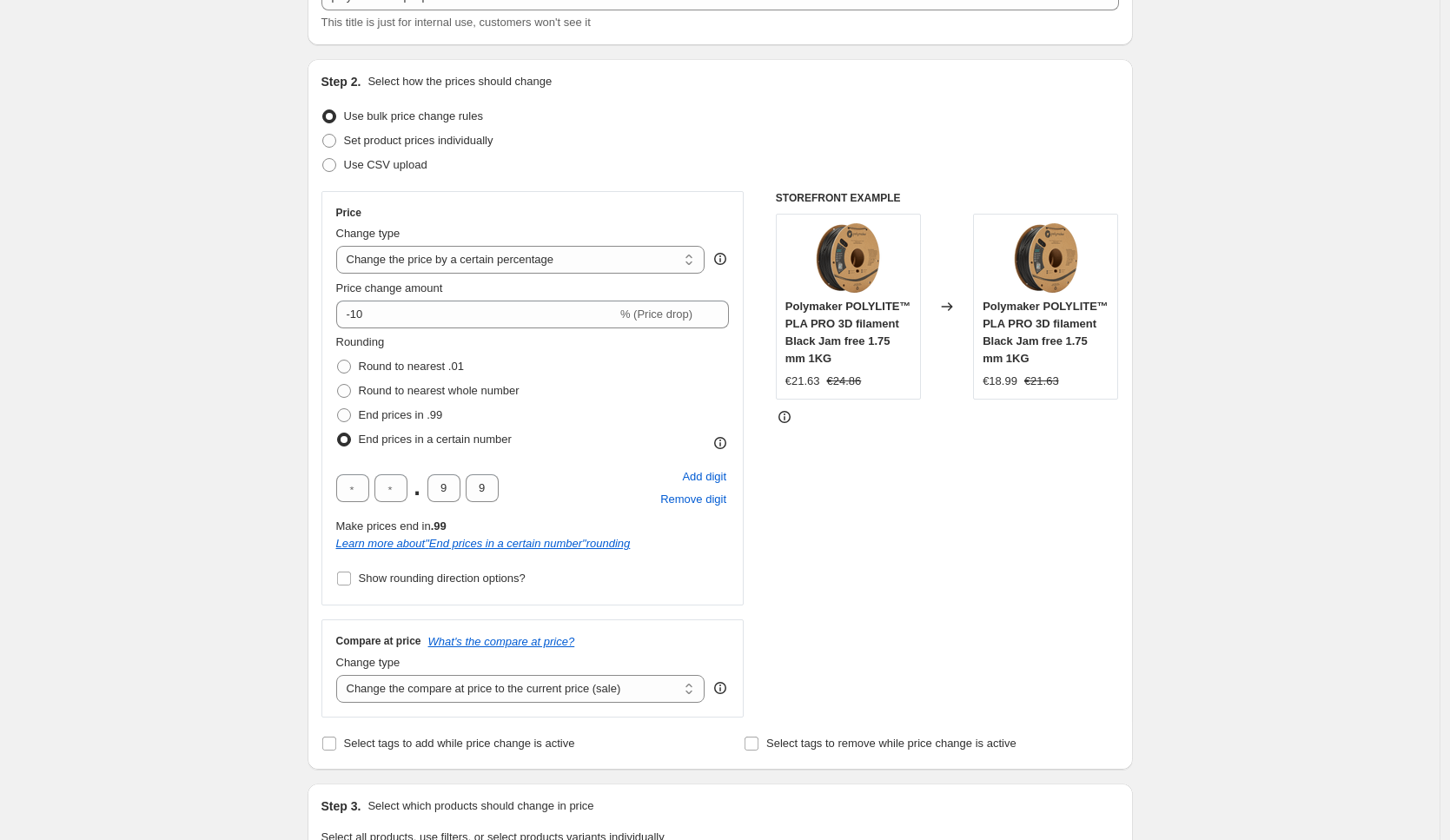
scroll to position [108, 0]
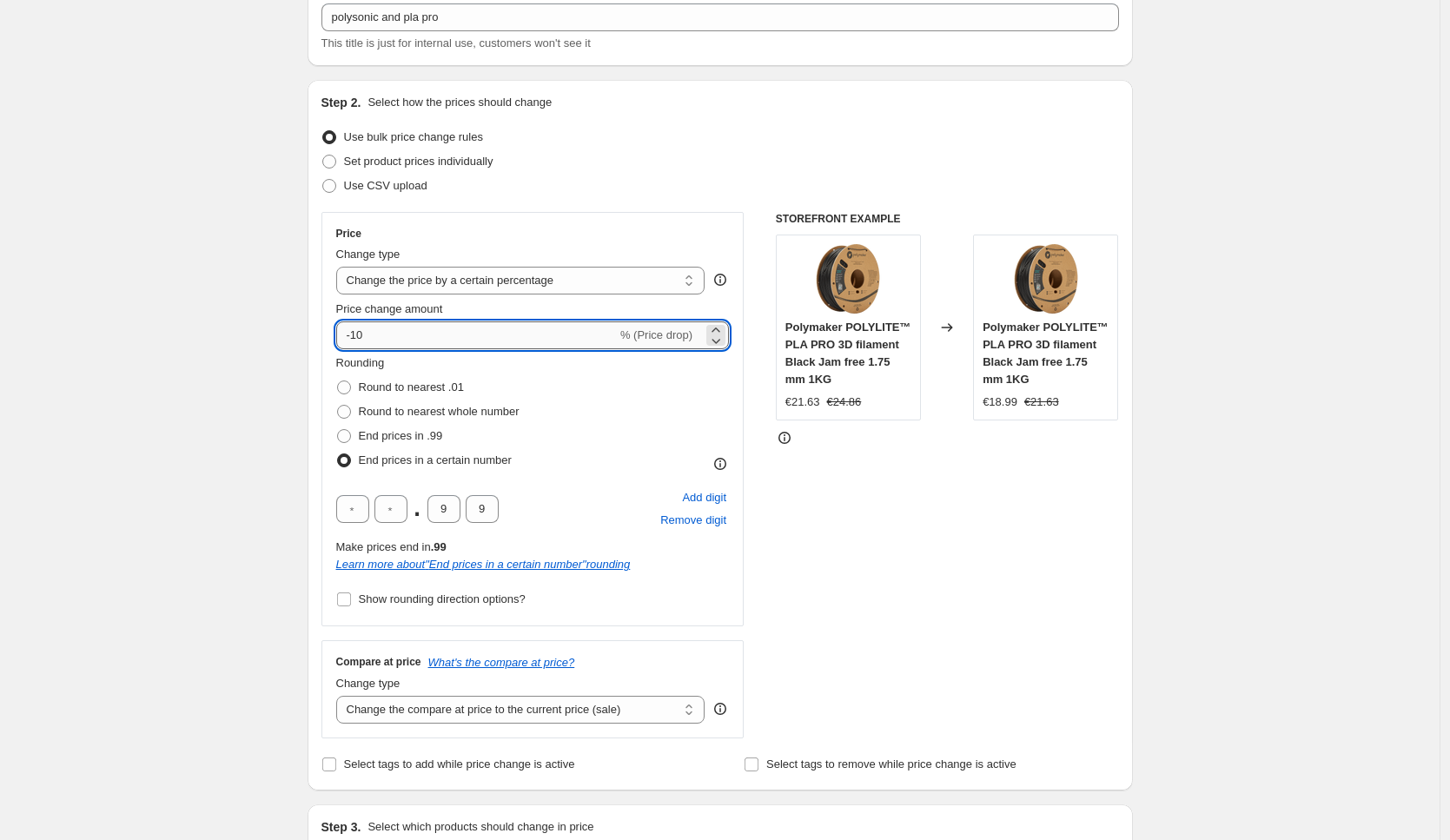
click at [438, 329] on input "-10" at bounding box center [476, 335] width 281 height 28
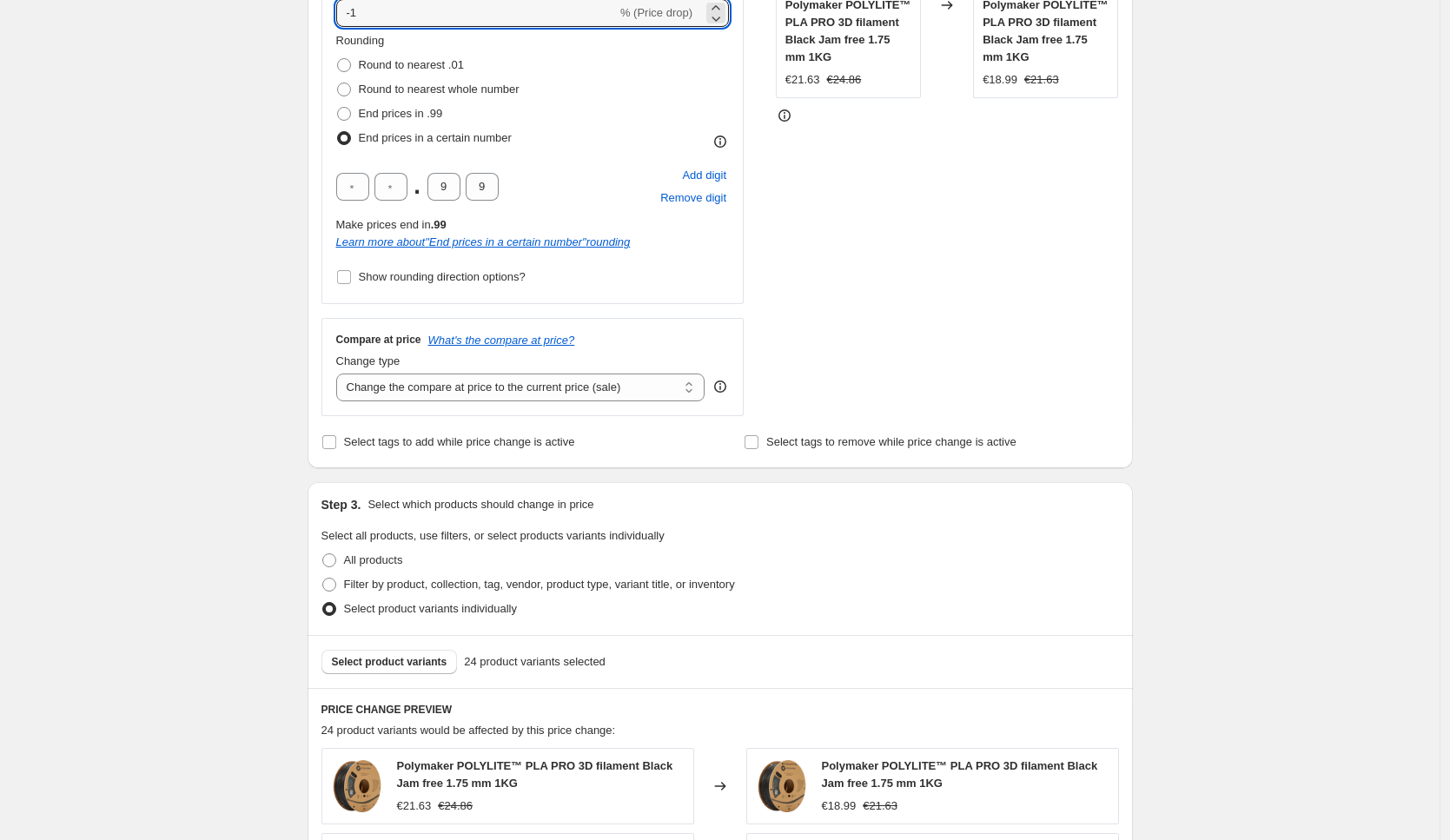
scroll to position [311, 0]
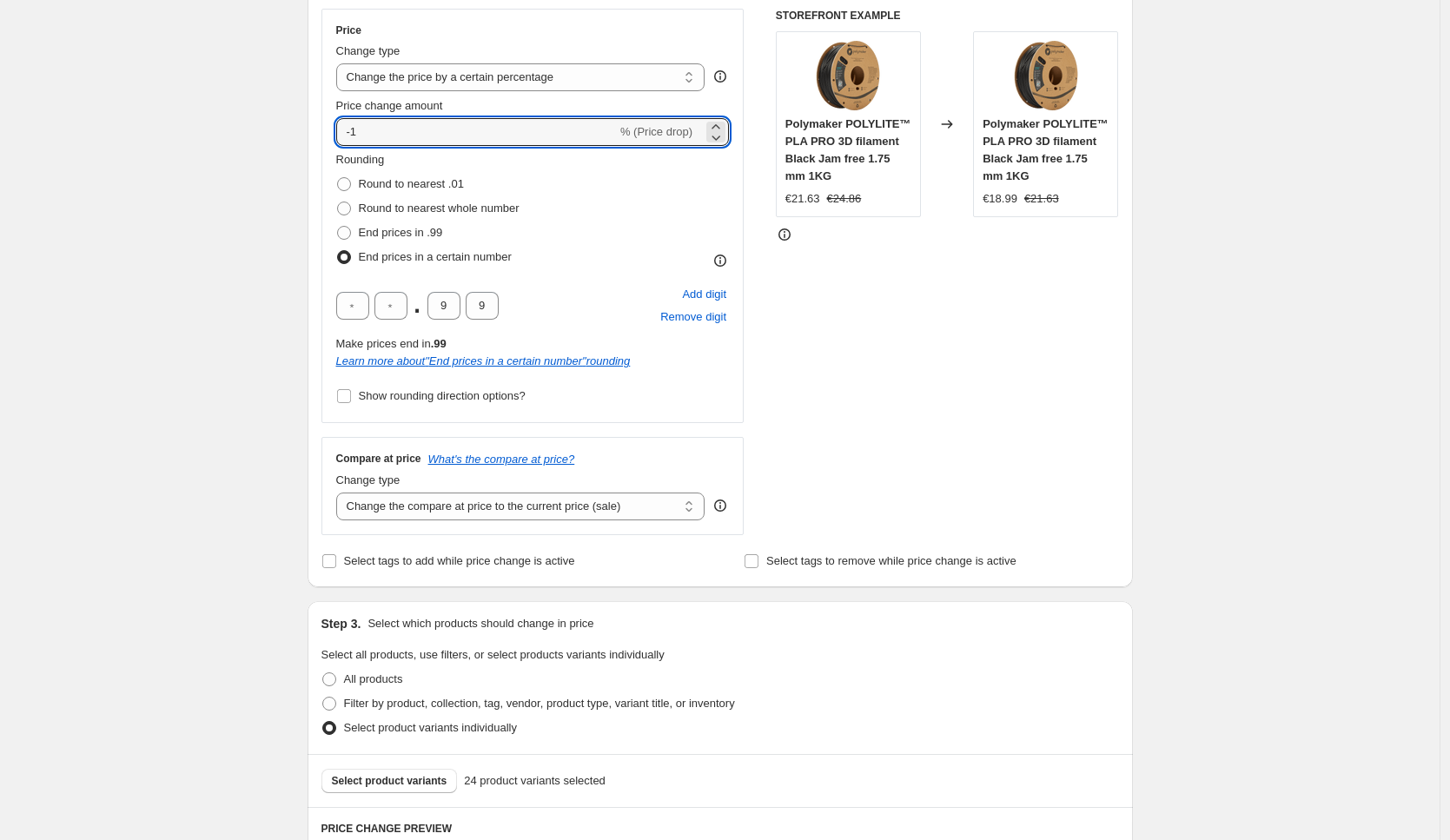
type input "-10"
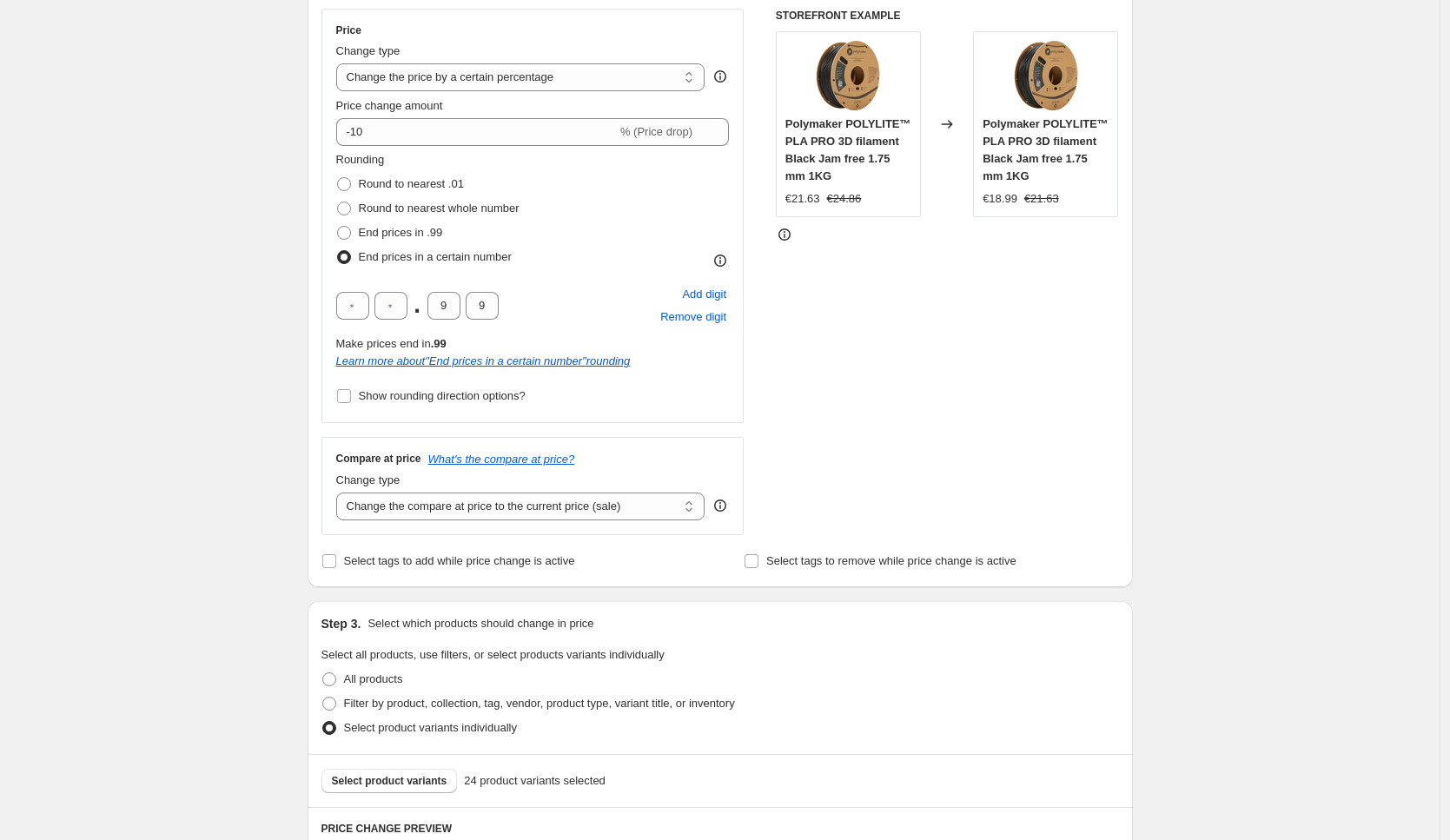
click at [1041, 441] on div "STOREFRONT EXAMPLE Polymaker POLYLITE™ PLA PRO 3D filament Black Jam free 1.75 …" at bounding box center [947, 271] width 343 height 526
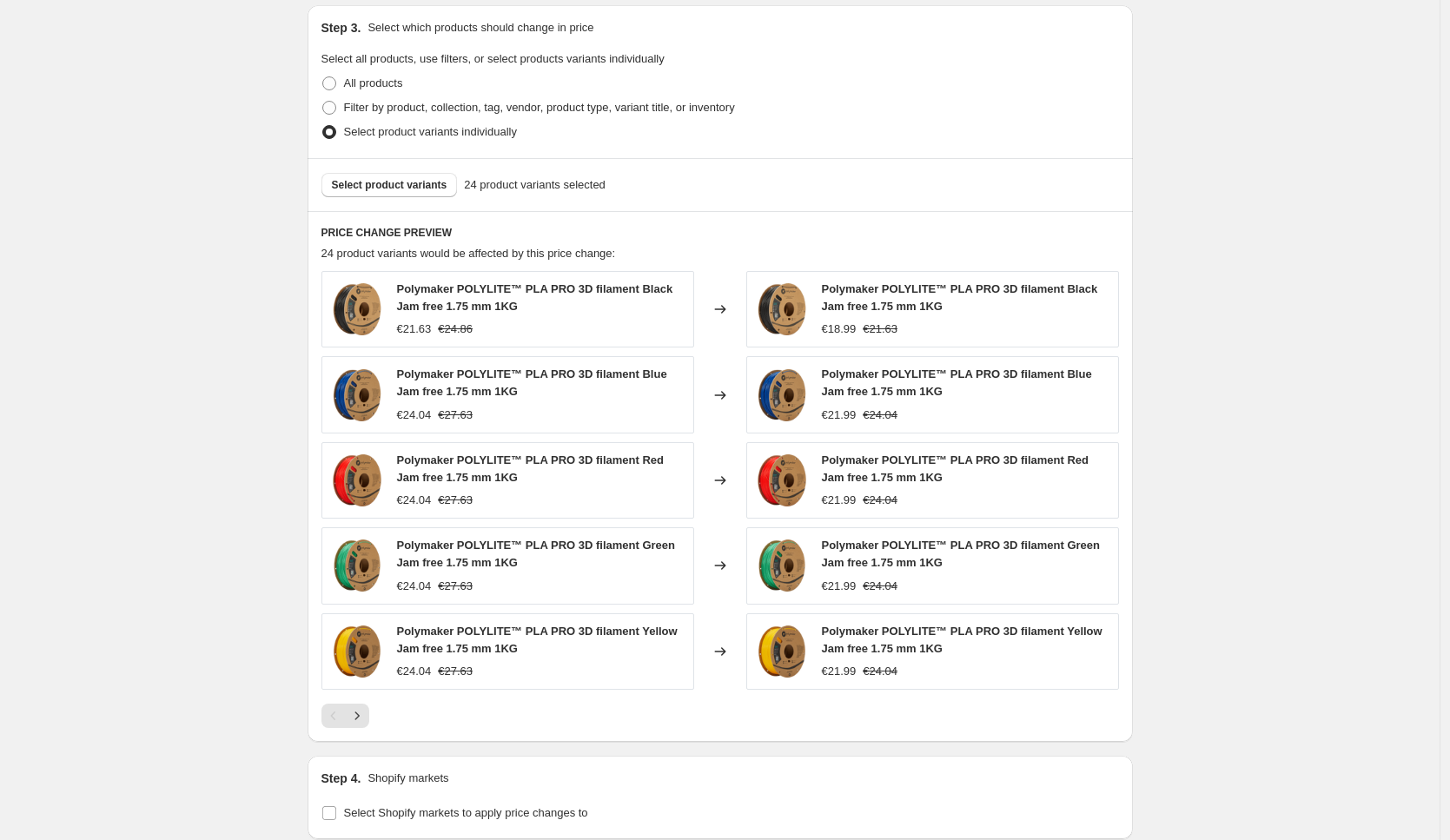
scroll to position [1175, 0]
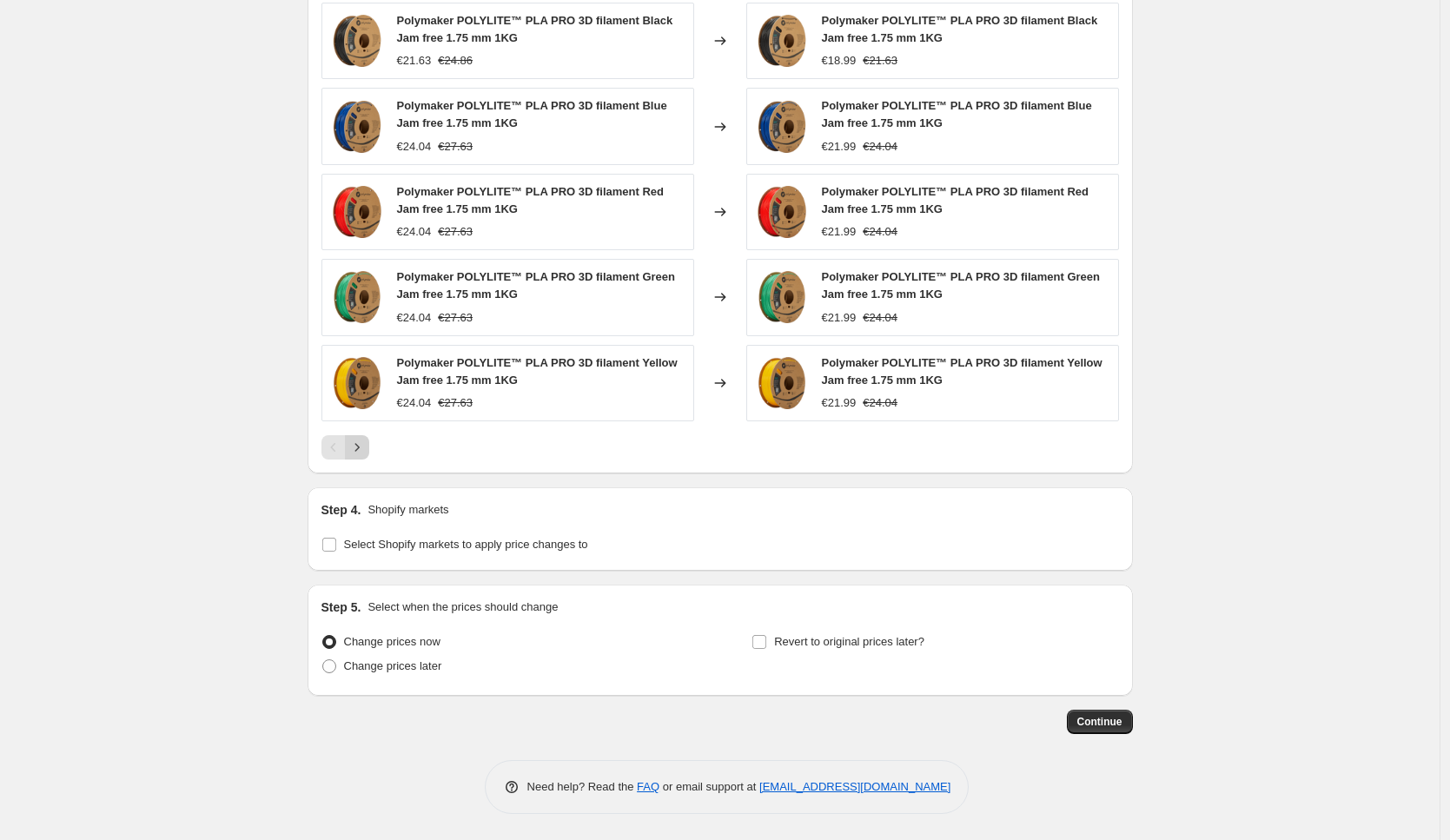
click at [360, 451] on icon "Next" at bounding box center [357, 447] width 17 height 17
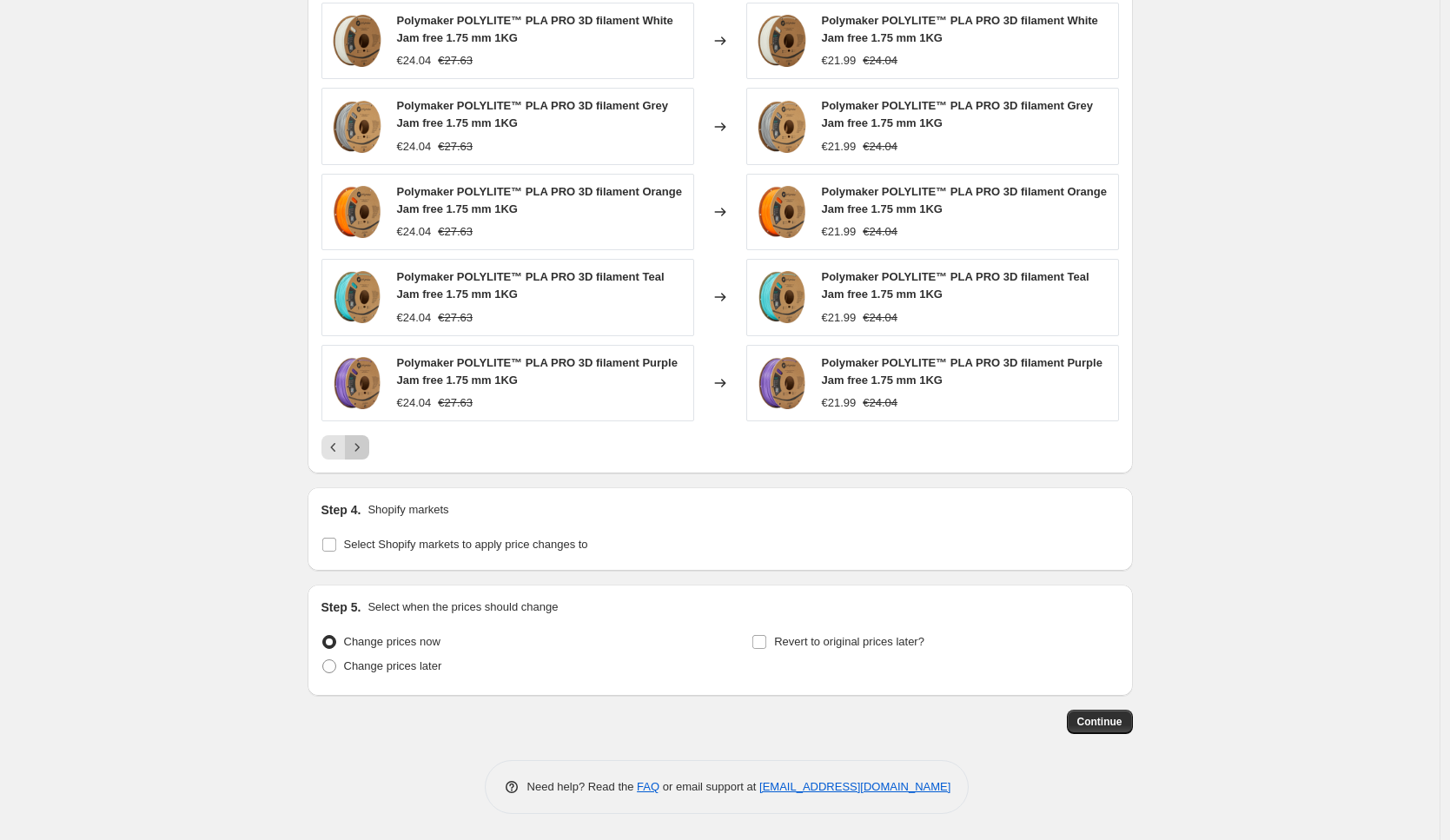
click at [366, 450] on icon "Next" at bounding box center [357, 447] width 17 height 17
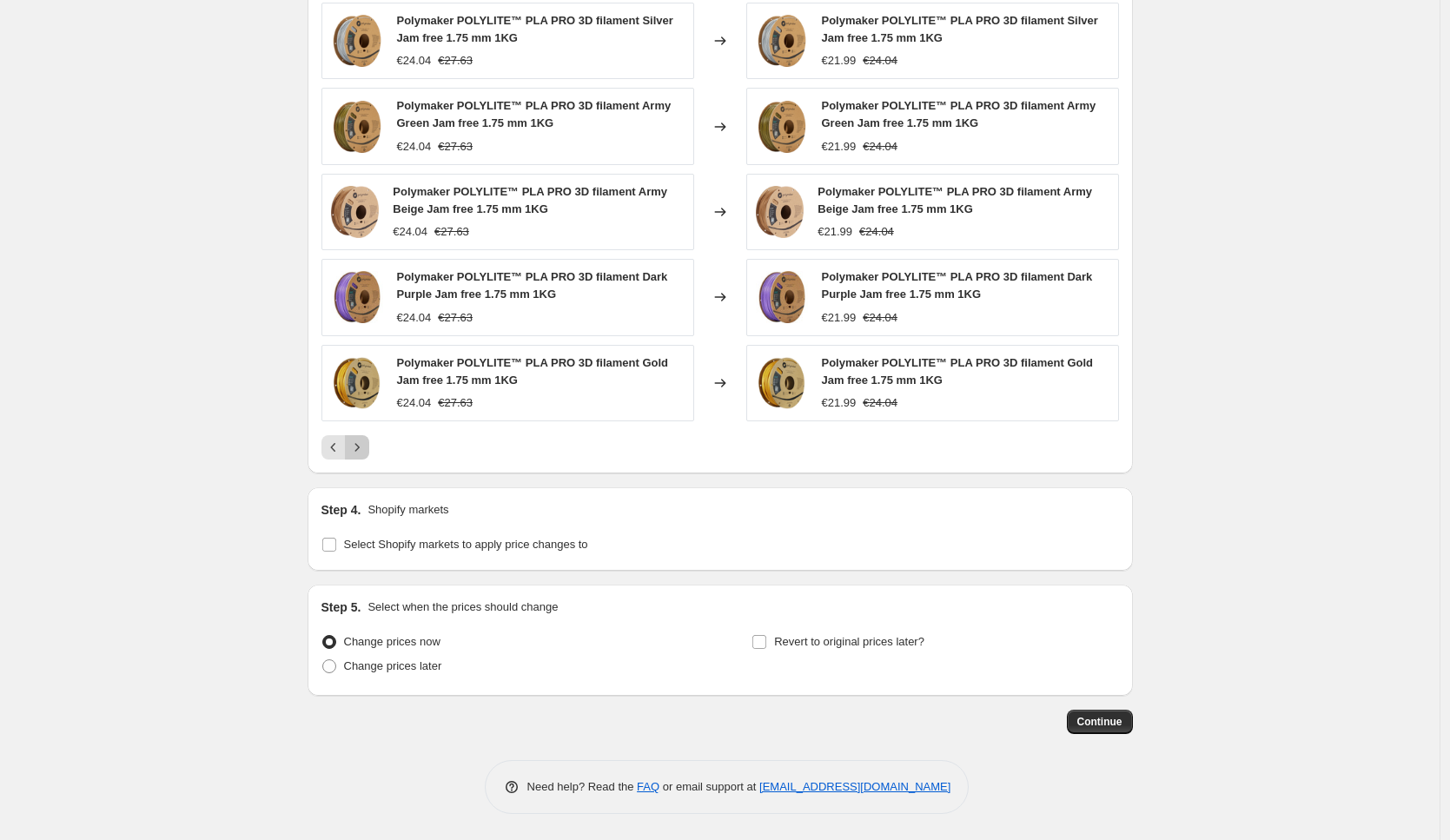
click at [366, 450] on icon "Next" at bounding box center [357, 447] width 17 height 17
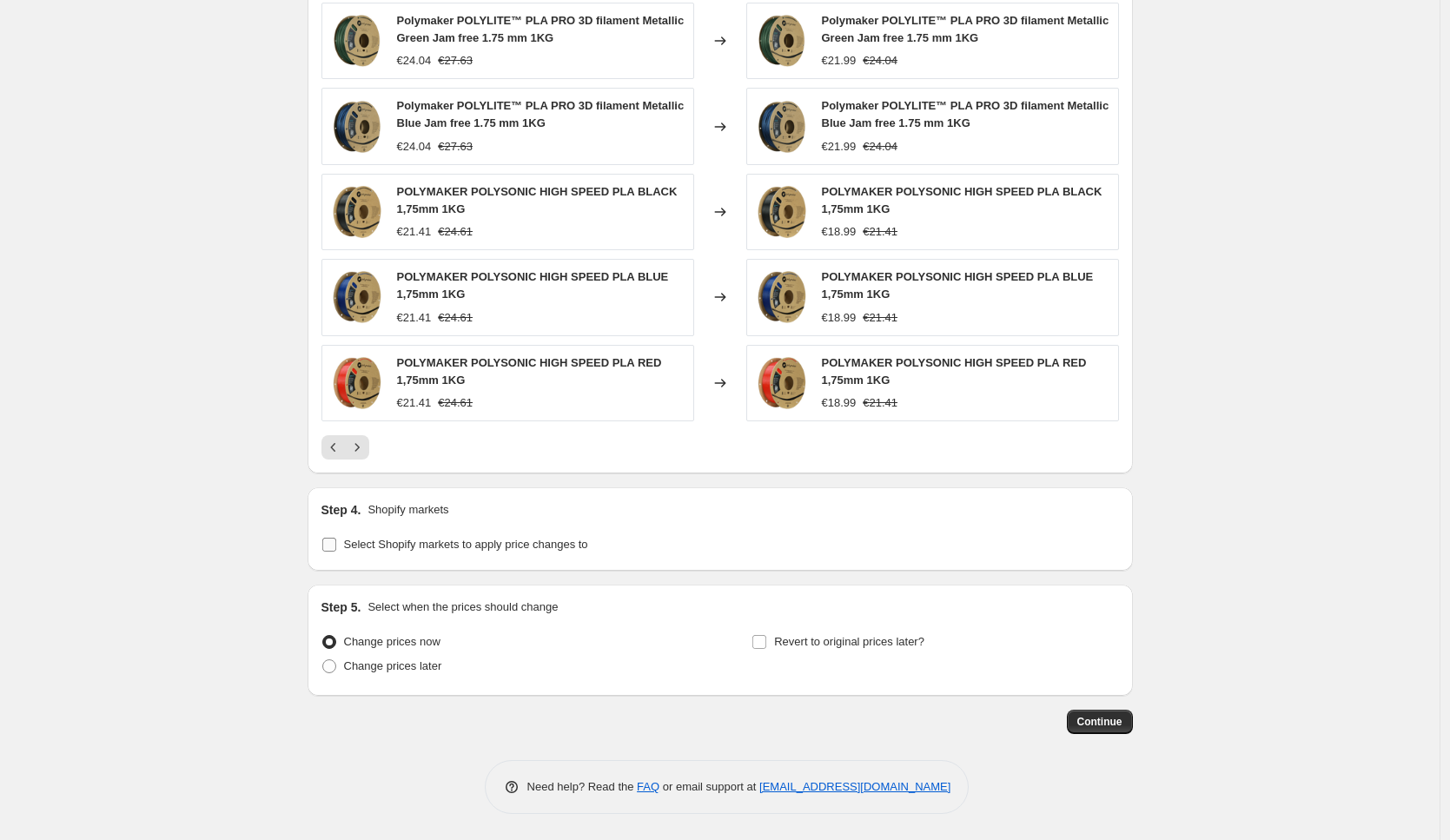
click at [517, 545] on span "Select Shopify markets to apply price changes to" at bounding box center [466, 544] width 244 height 13
click at [336, 545] on input "Select Shopify markets to apply price changes to" at bounding box center [329, 544] width 14 height 14
checkbox input "true"
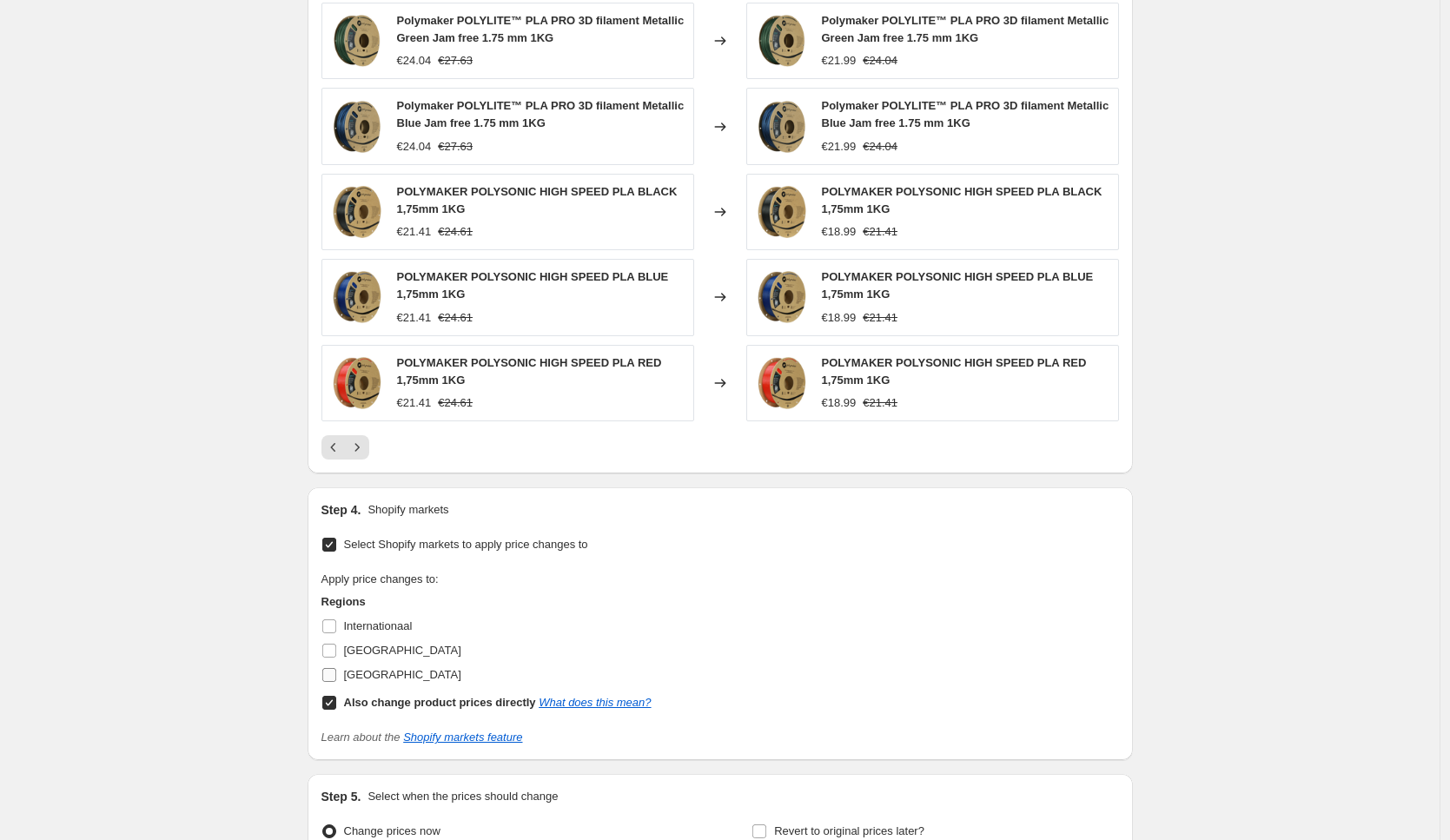
click at [361, 669] on span "[GEOGRAPHIC_DATA]" at bounding box center [402, 675] width 117 height 13
click at [336, 669] on input "[GEOGRAPHIC_DATA]" at bounding box center [329, 675] width 14 height 14
checkbox input "true"
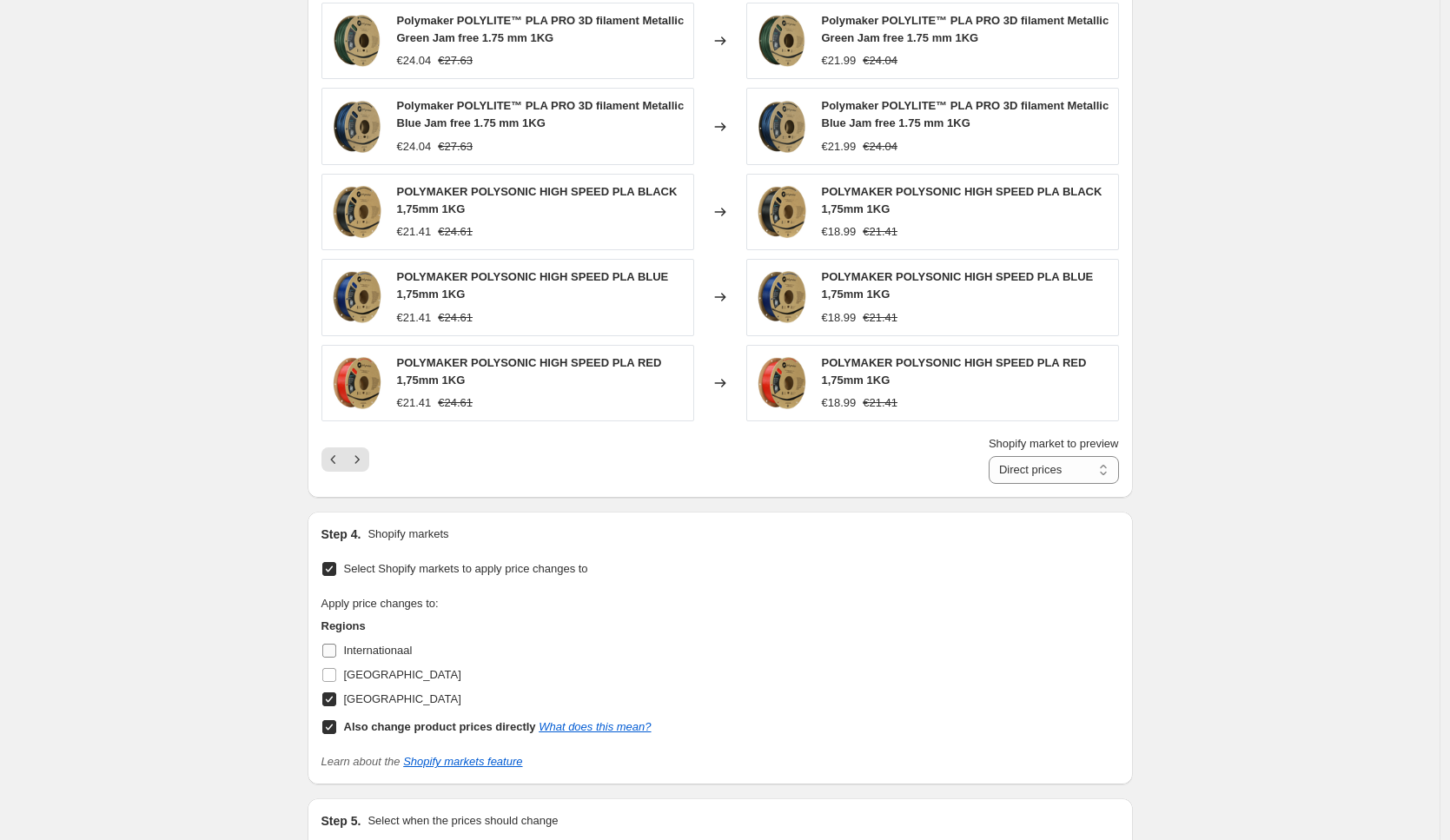
click at [363, 654] on span "Internationaal" at bounding box center [378, 650] width 69 height 13
click at [336, 654] on input "Internationaal" at bounding box center [329, 650] width 14 height 14
checkbox input "true"
click at [374, 685] on label "[GEOGRAPHIC_DATA]" at bounding box center [391, 674] width 139 height 24
click at [336, 682] on input "[GEOGRAPHIC_DATA]" at bounding box center [329, 675] width 14 height 14
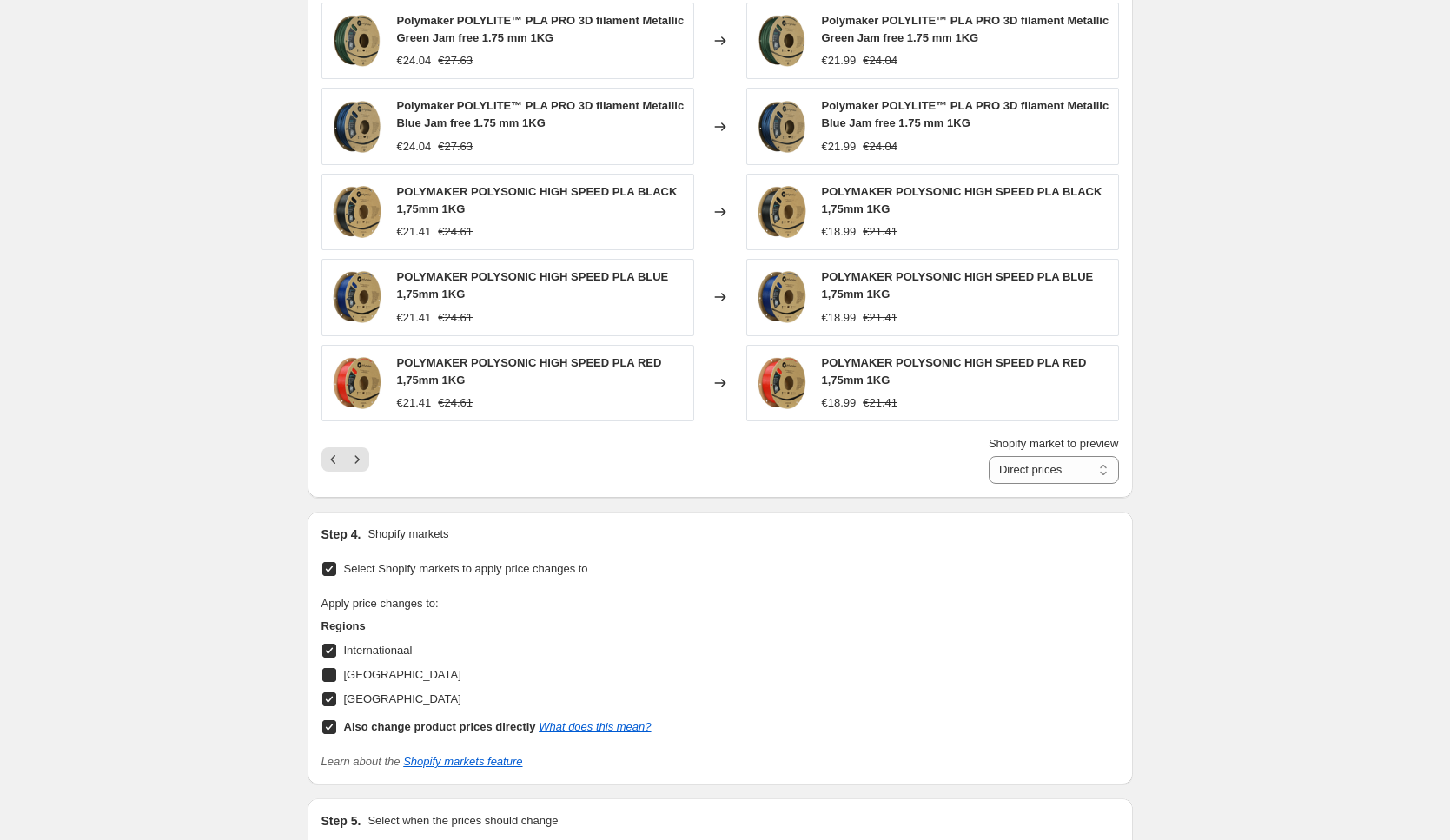
checkbox input "true"
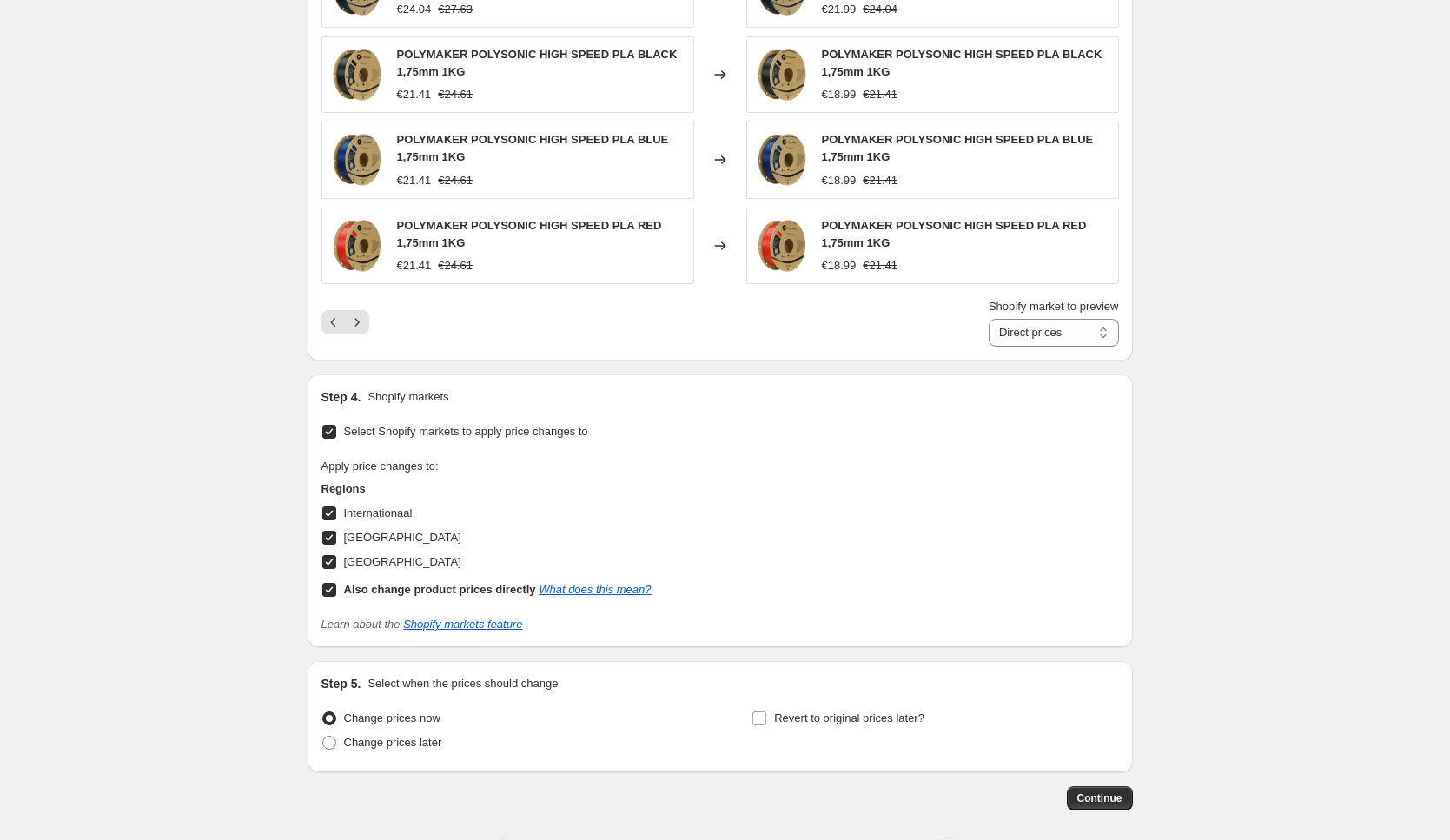
scroll to position [1389, 0]
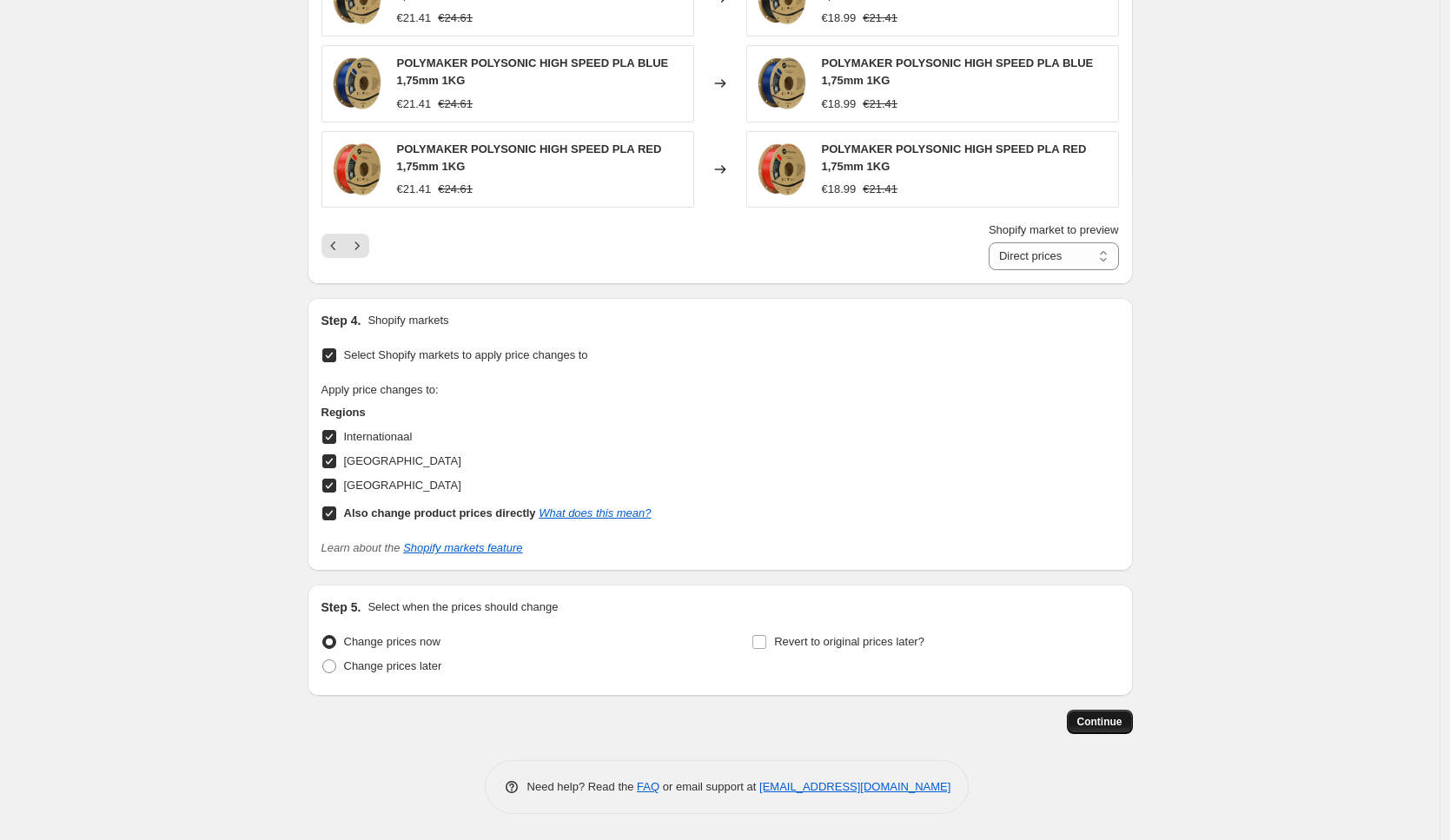
click at [1107, 726] on span "Continue" at bounding box center [1099, 722] width 45 height 14
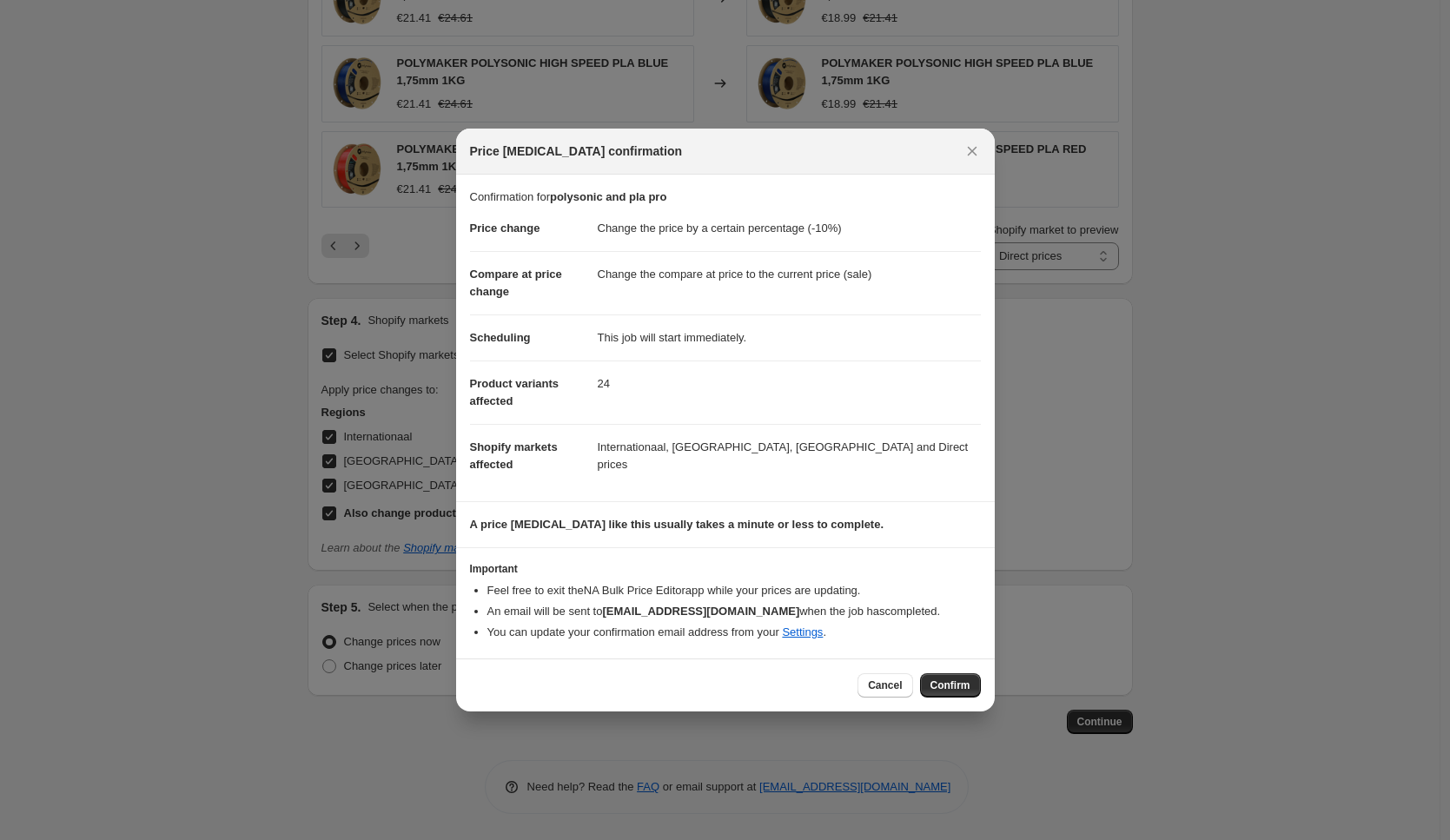
click at [928, 677] on button "Confirm" at bounding box center [951, 684] width 61 height 24
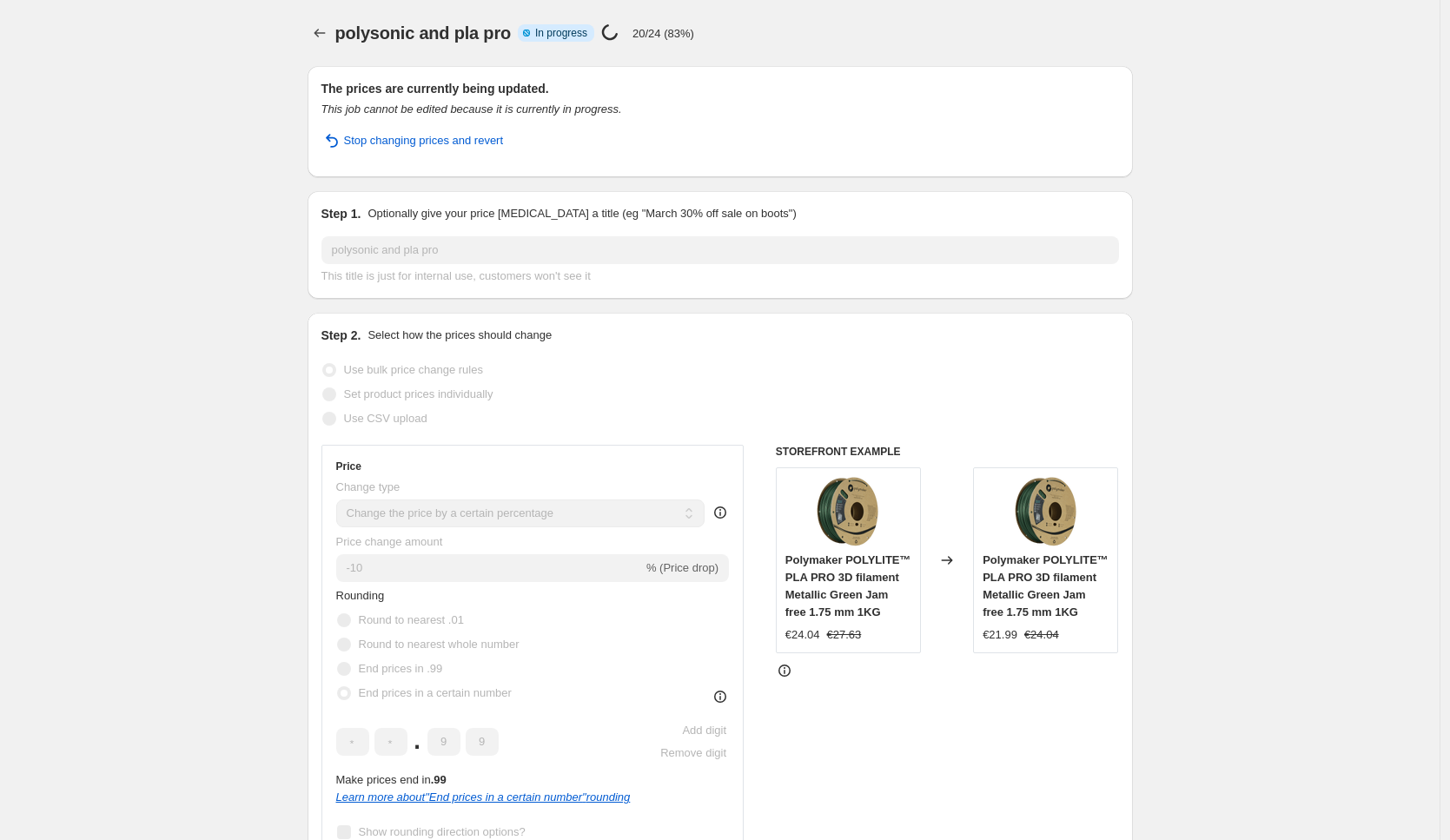
select select "percentage"
